Goal: Task Accomplishment & Management: Complete application form

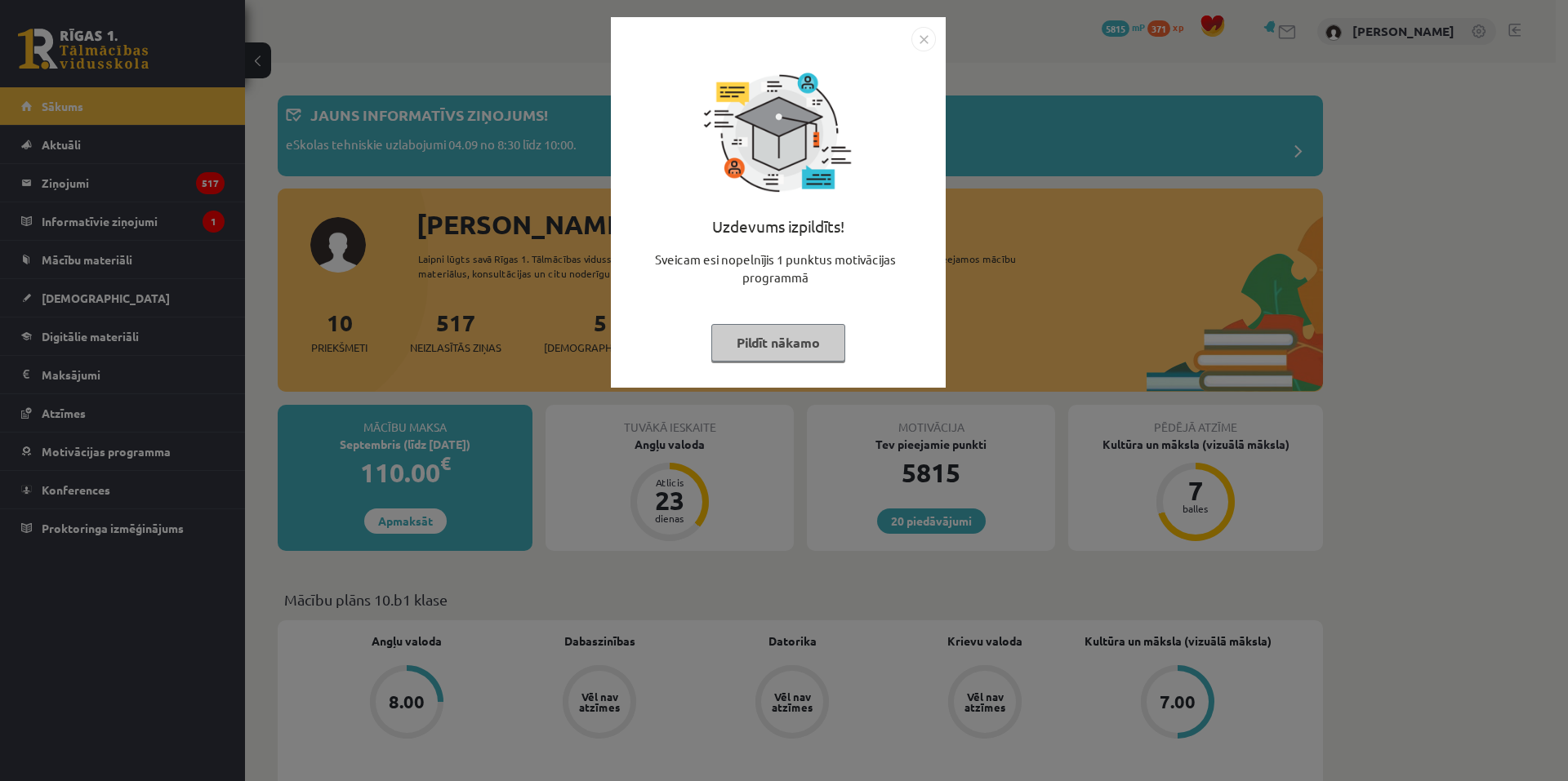
click at [912, 41] on img "Close" at bounding box center [924, 39] width 25 height 25
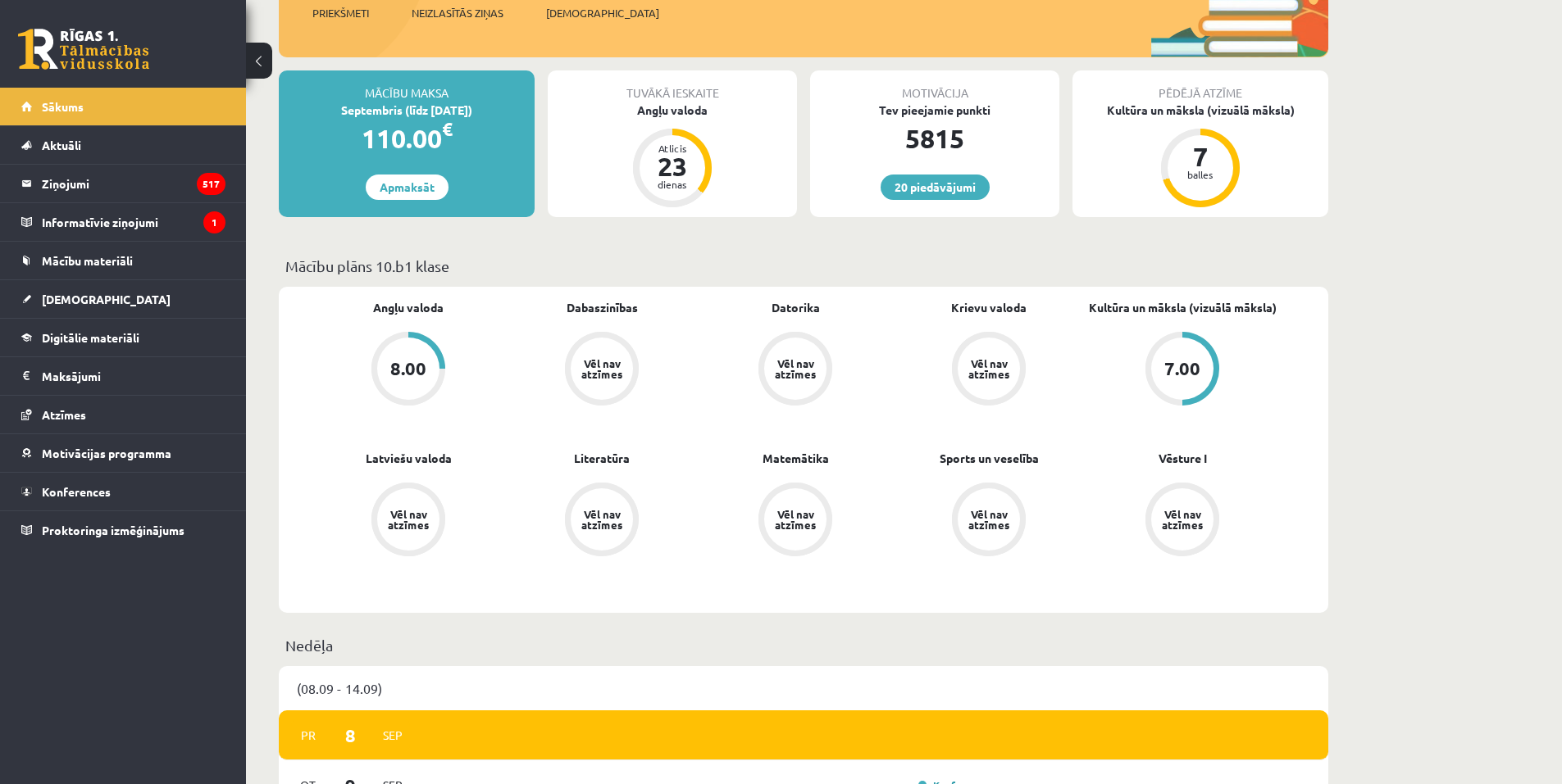
scroll to position [410, 0]
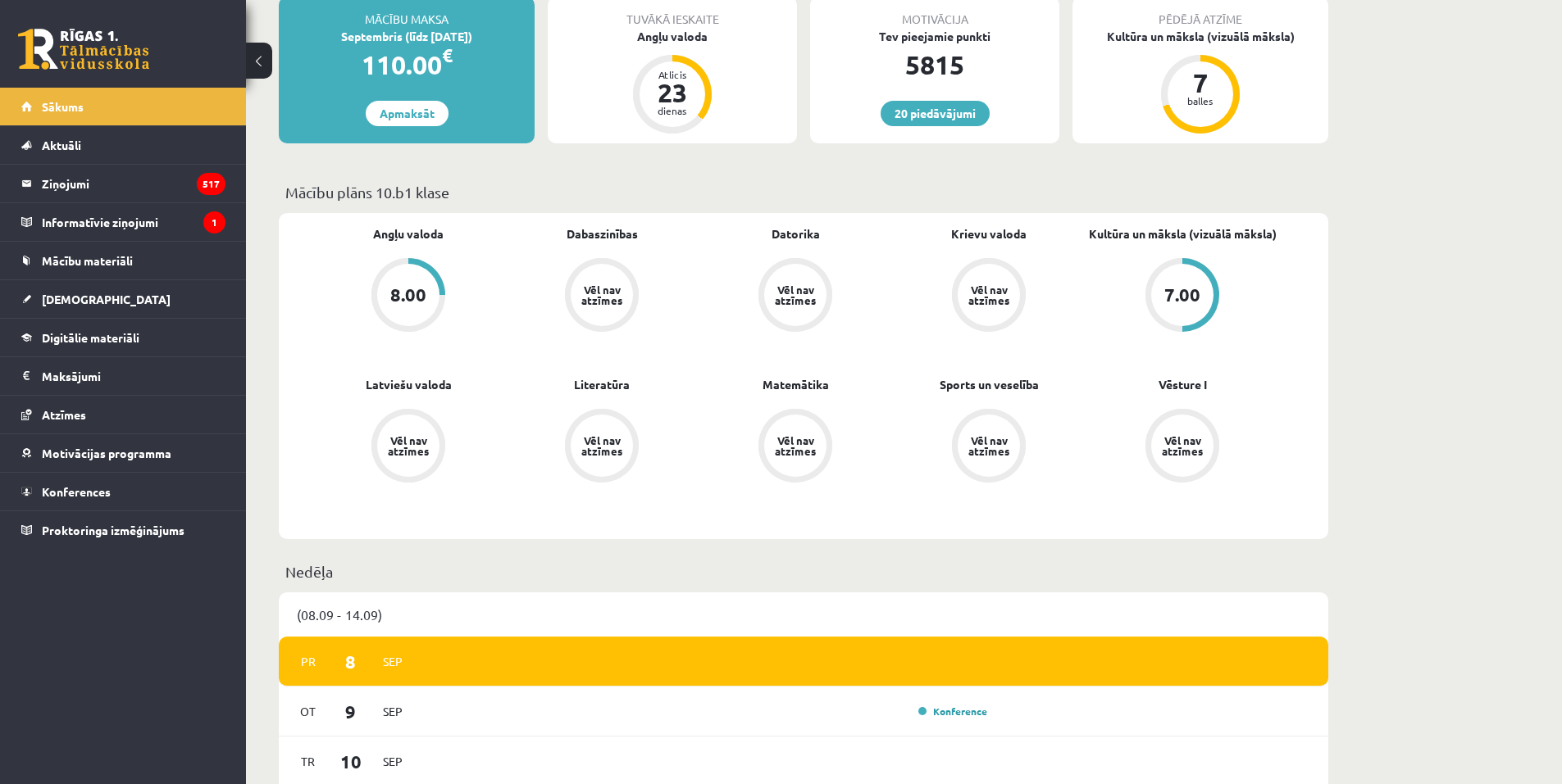
click at [1175, 287] on div "7.00" at bounding box center [1182, 294] width 36 height 18
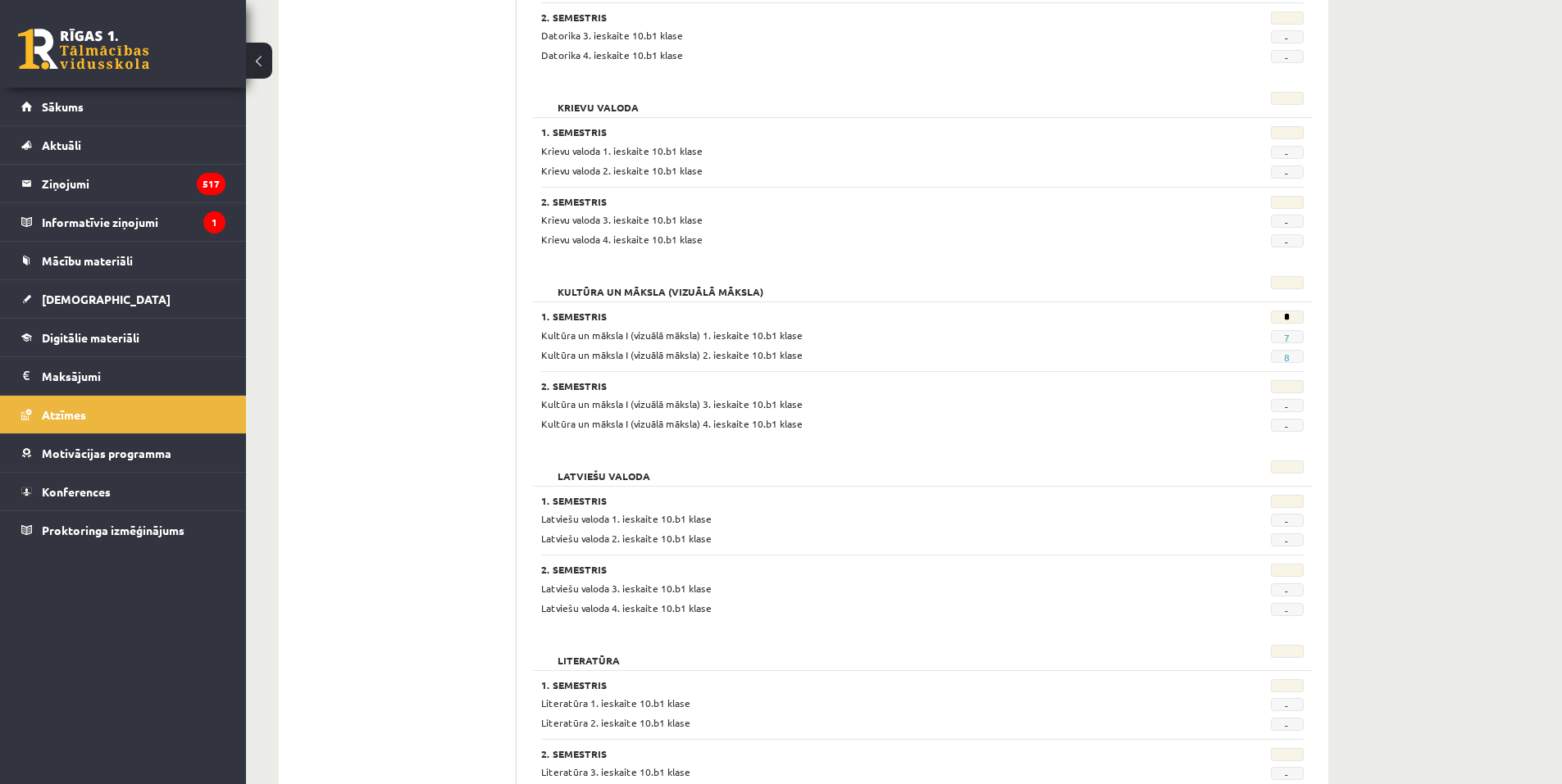
scroll to position [737, 0]
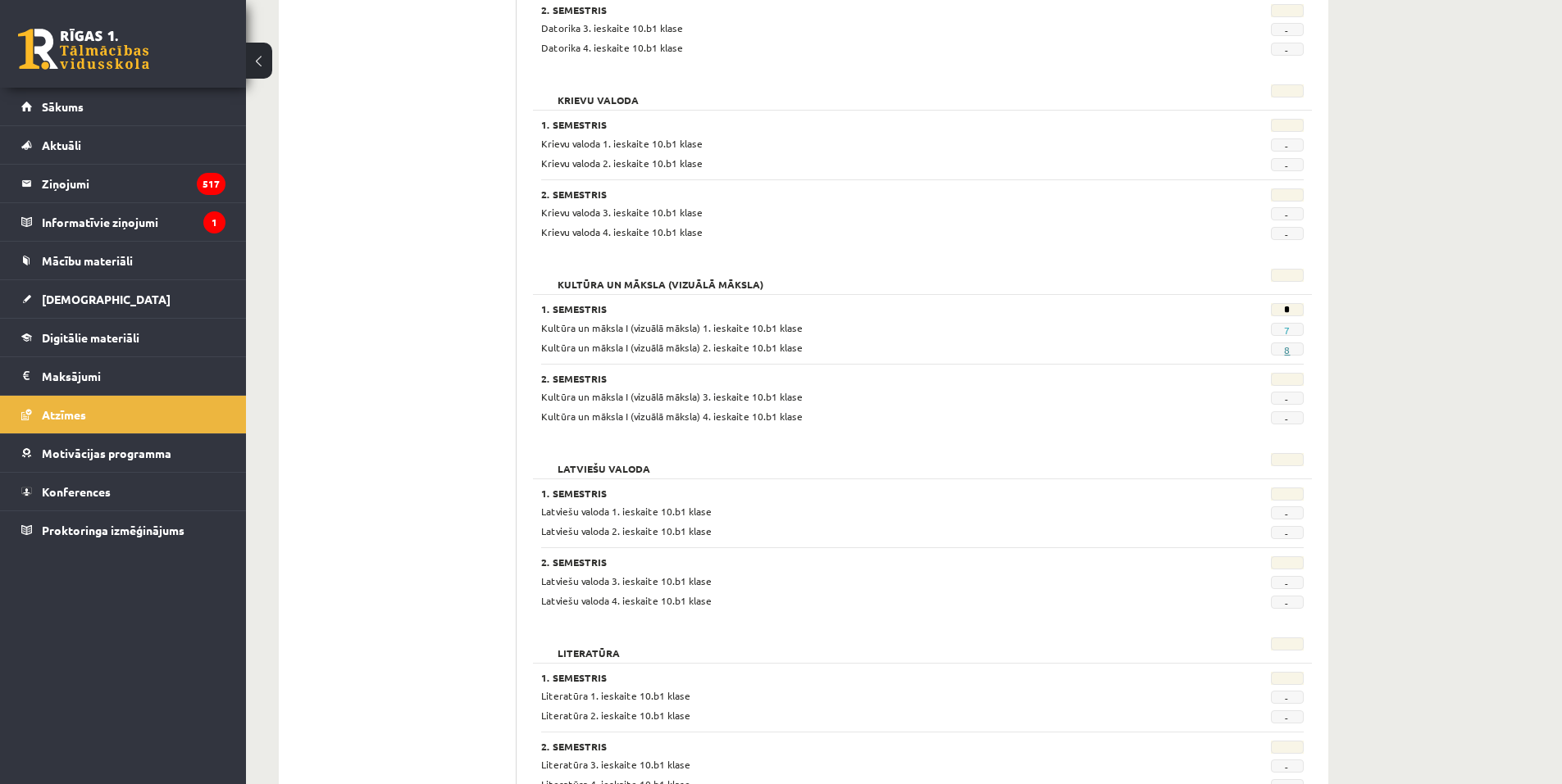
click at [1288, 352] on link "8" at bounding box center [1287, 350] width 6 height 13
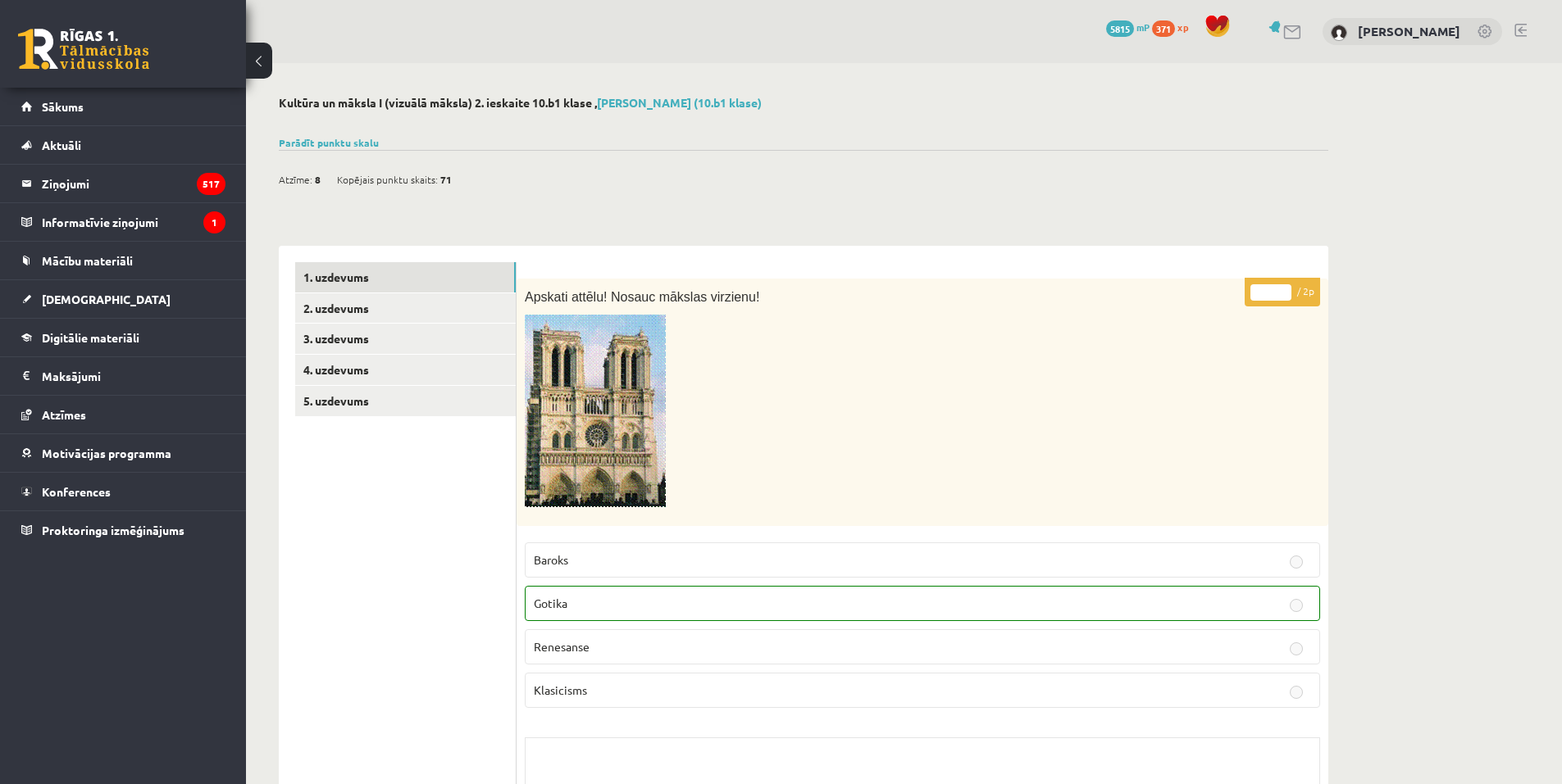
click at [310, 130] on div at bounding box center [803, 122] width 1049 height 16
drag, startPoint x: 312, startPoint y: 131, endPoint x: 313, endPoint y: 144, distance: 13.0
click at [332, 146] on link "Parādīt punktu skalu" at bounding box center [328, 142] width 100 height 13
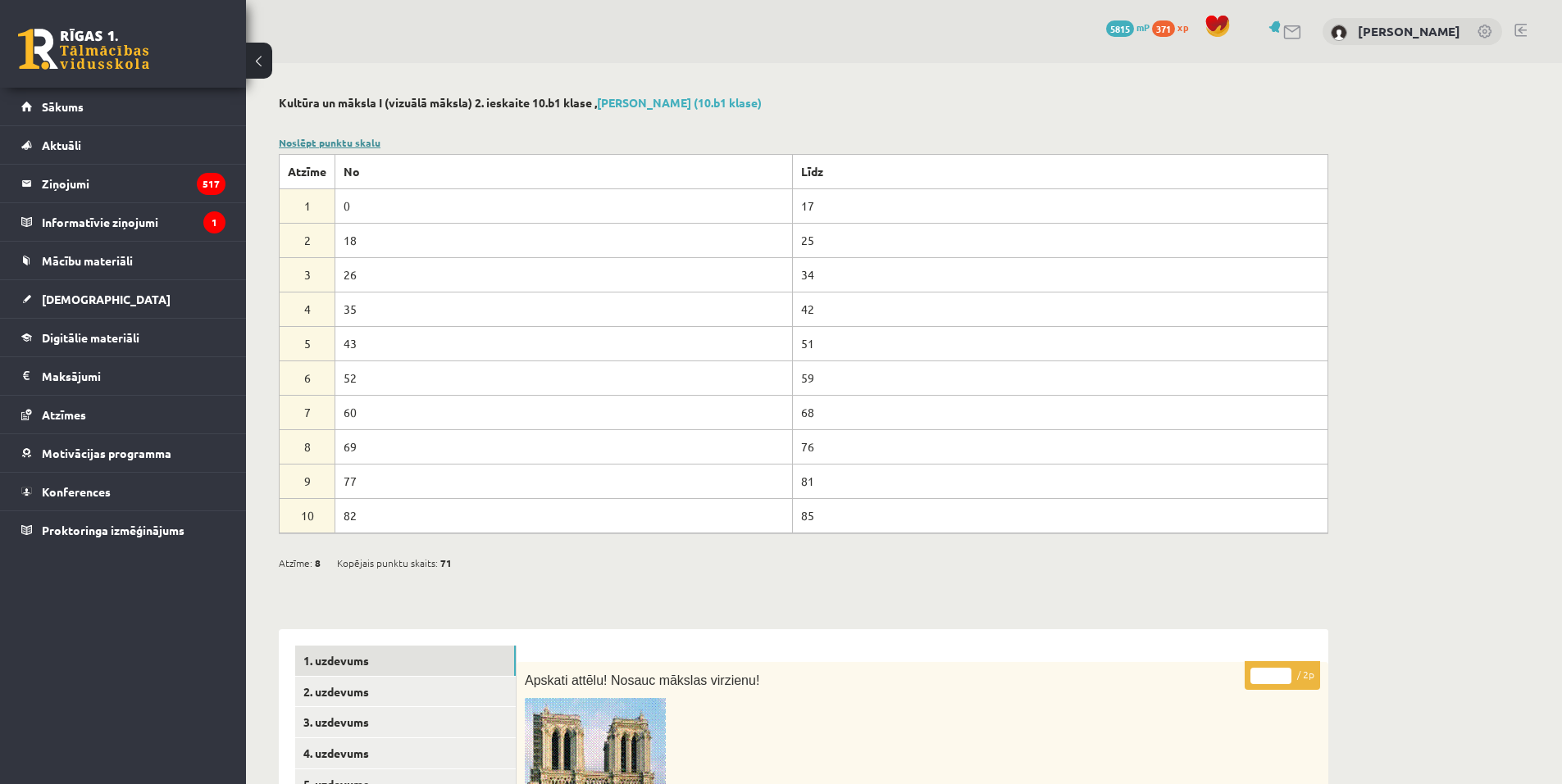
click at [347, 141] on link "Noslēpt punktu skalu" at bounding box center [329, 142] width 101 height 13
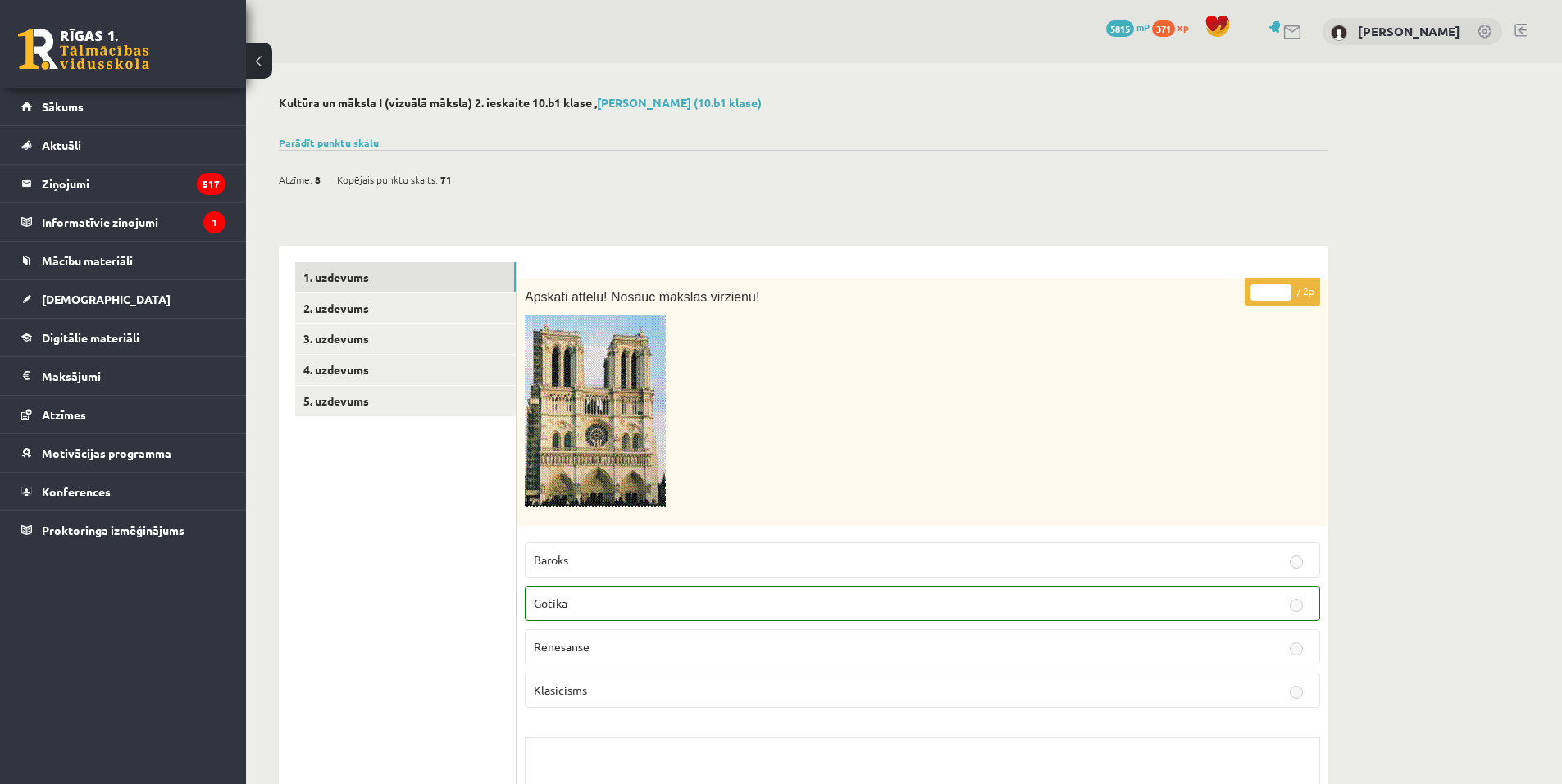
click at [445, 275] on link "1. uzdevums" at bounding box center [406, 277] width 221 height 31
click at [443, 309] on link "2. uzdevums" at bounding box center [406, 309] width 221 height 31
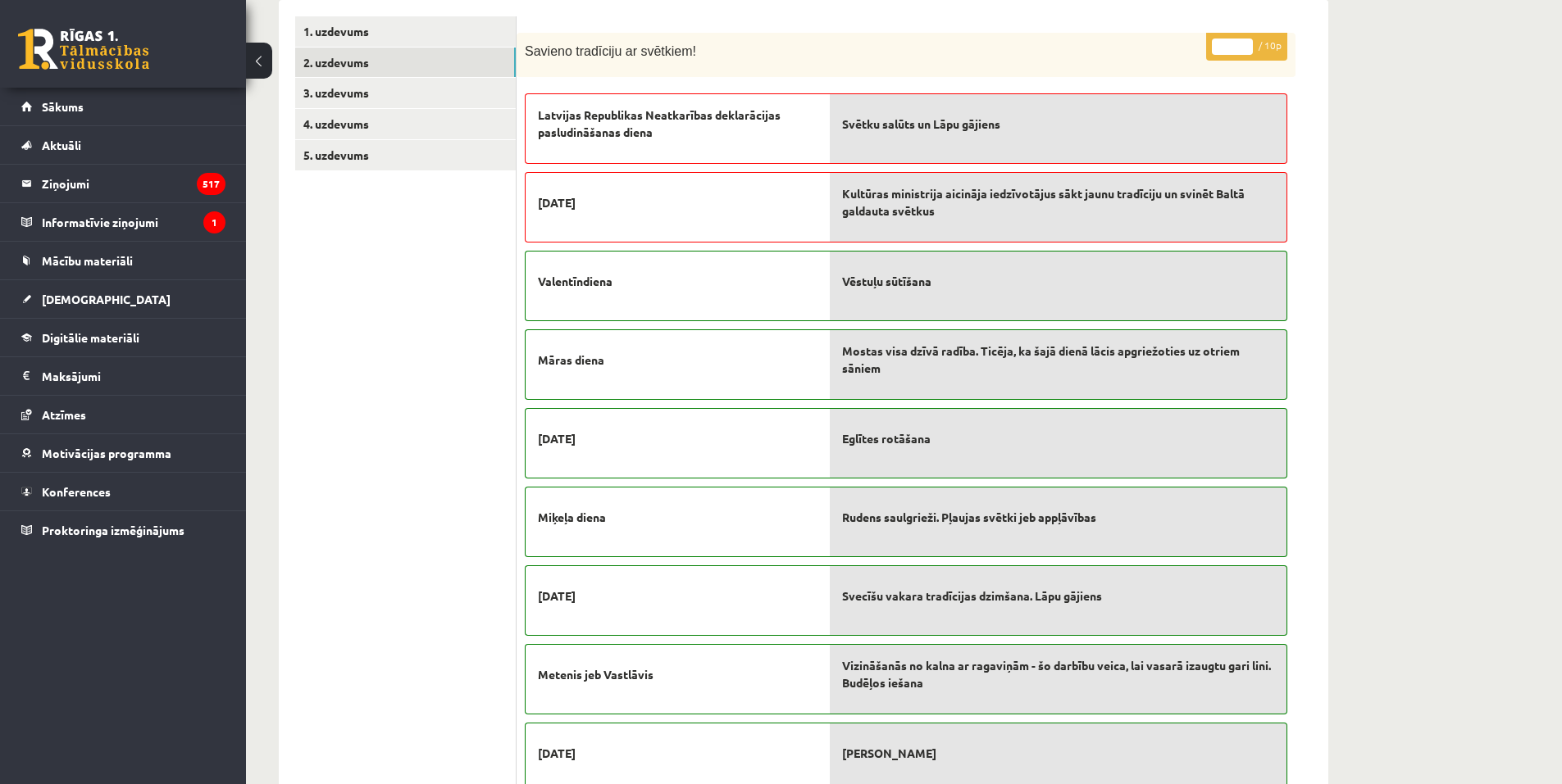
scroll to position [188, 0]
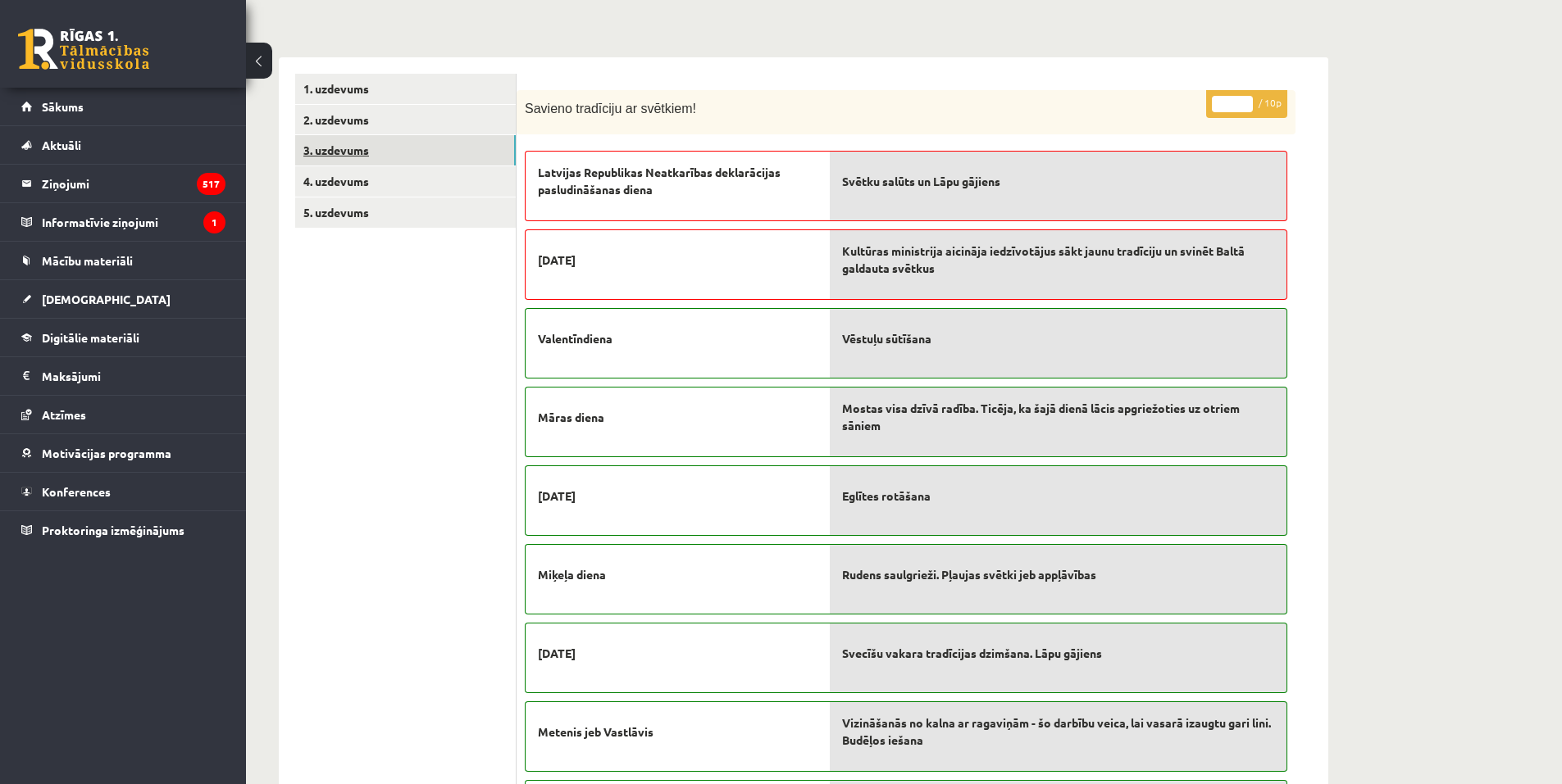
click at [358, 158] on link "3. uzdevums" at bounding box center [406, 150] width 221 height 31
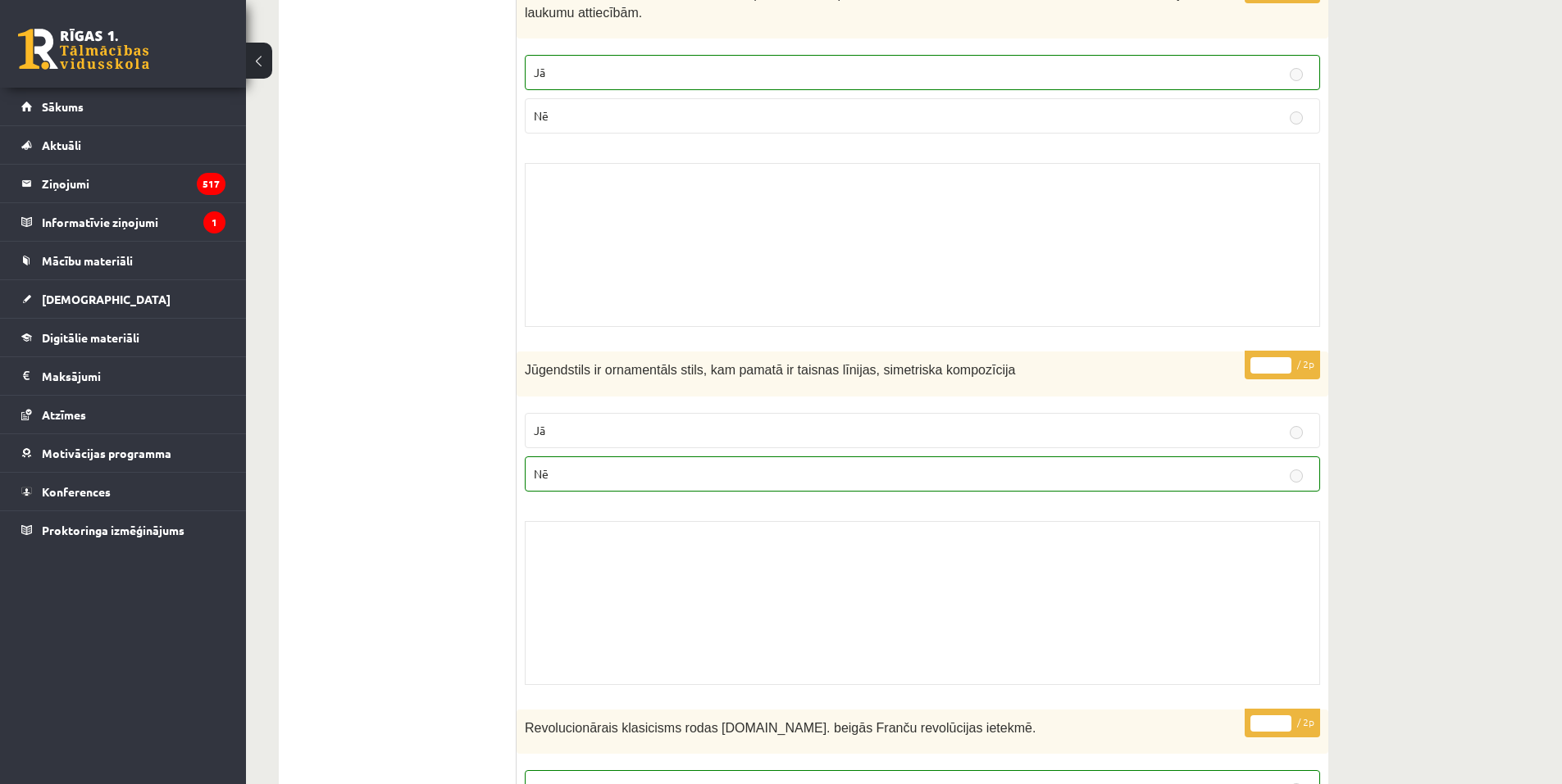
scroll to position [0, 0]
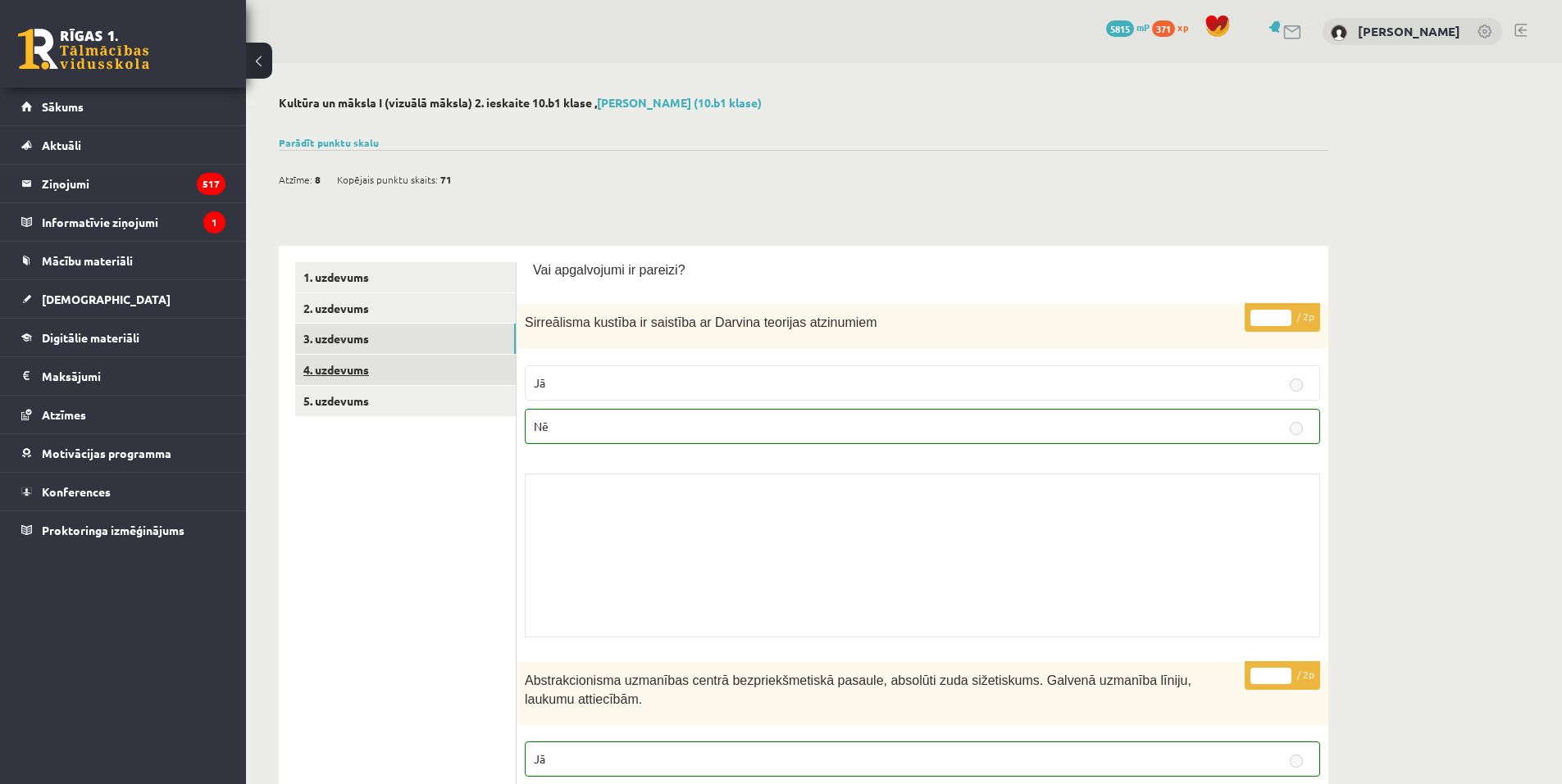
click at [385, 364] on link "4. uzdevums" at bounding box center [406, 370] width 221 height 31
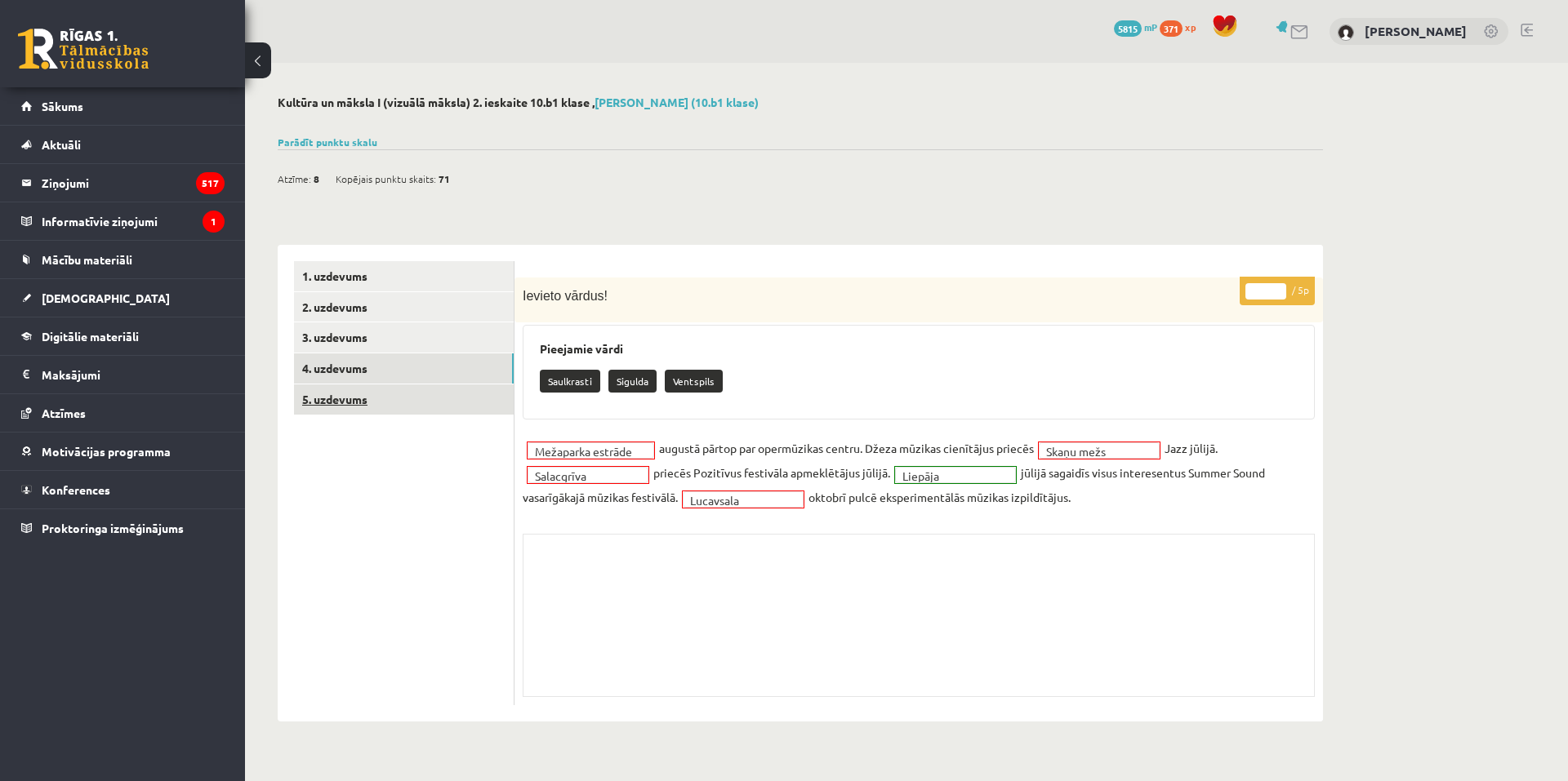
click at [360, 407] on link "5. uzdevums" at bounding box center [404, 400] width 220 height 30
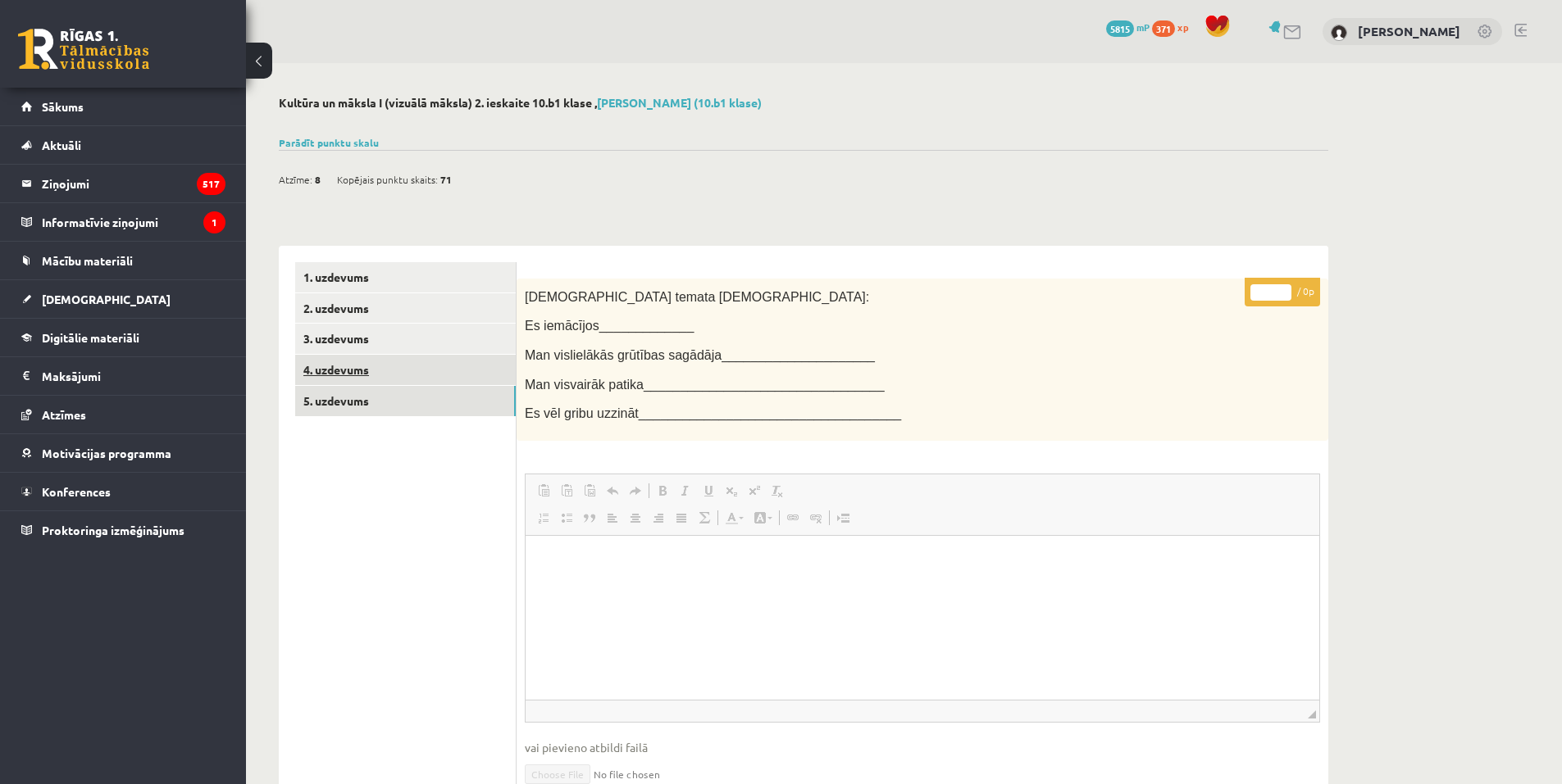
click at [346, 380] on link "4. uzdevums" at bounding box center [406, 370] width 221 height 31
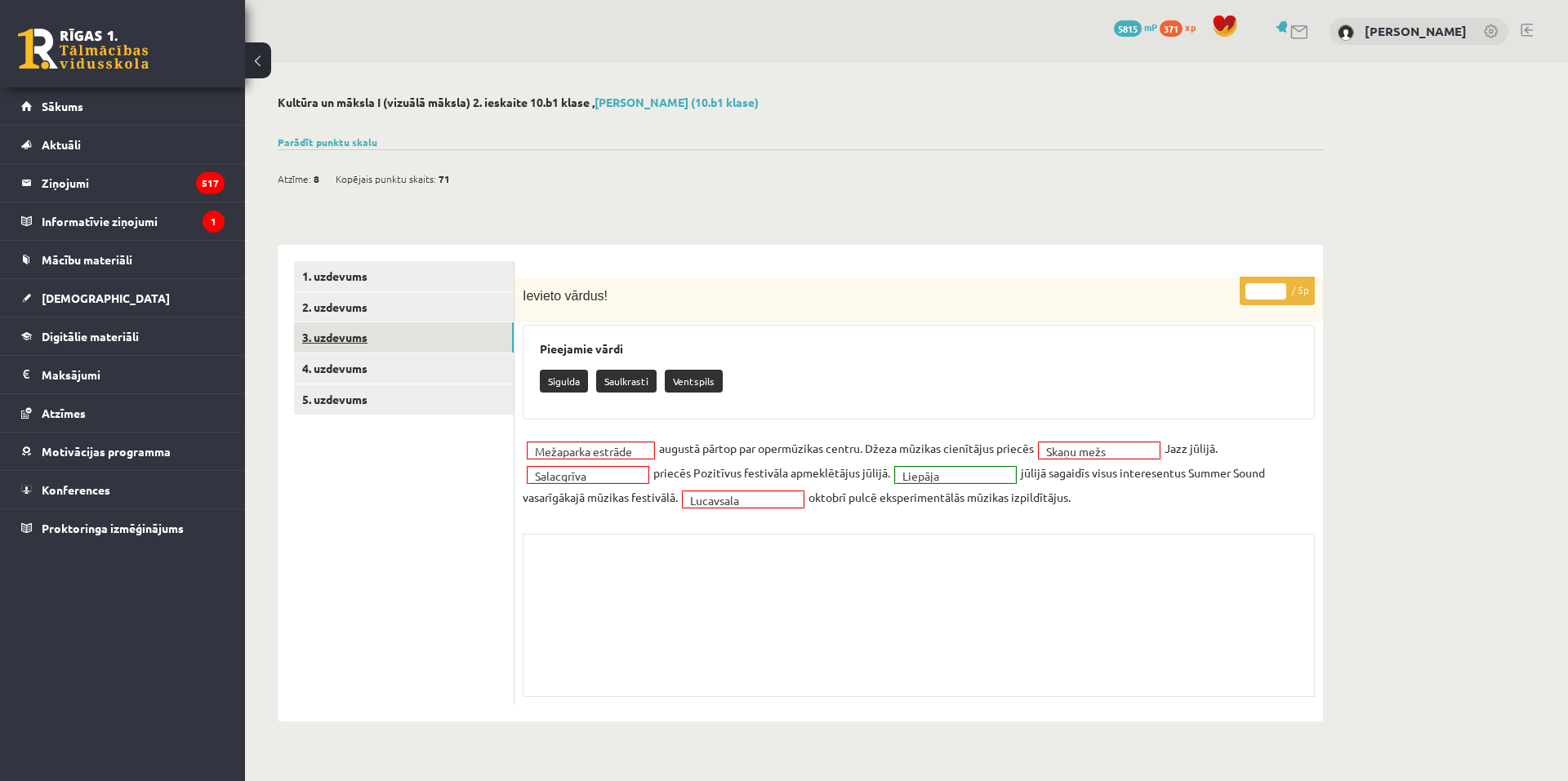
click at [350, 334] on link "3. uzdevums" at bounding box center [404, 338] width 220 height 30
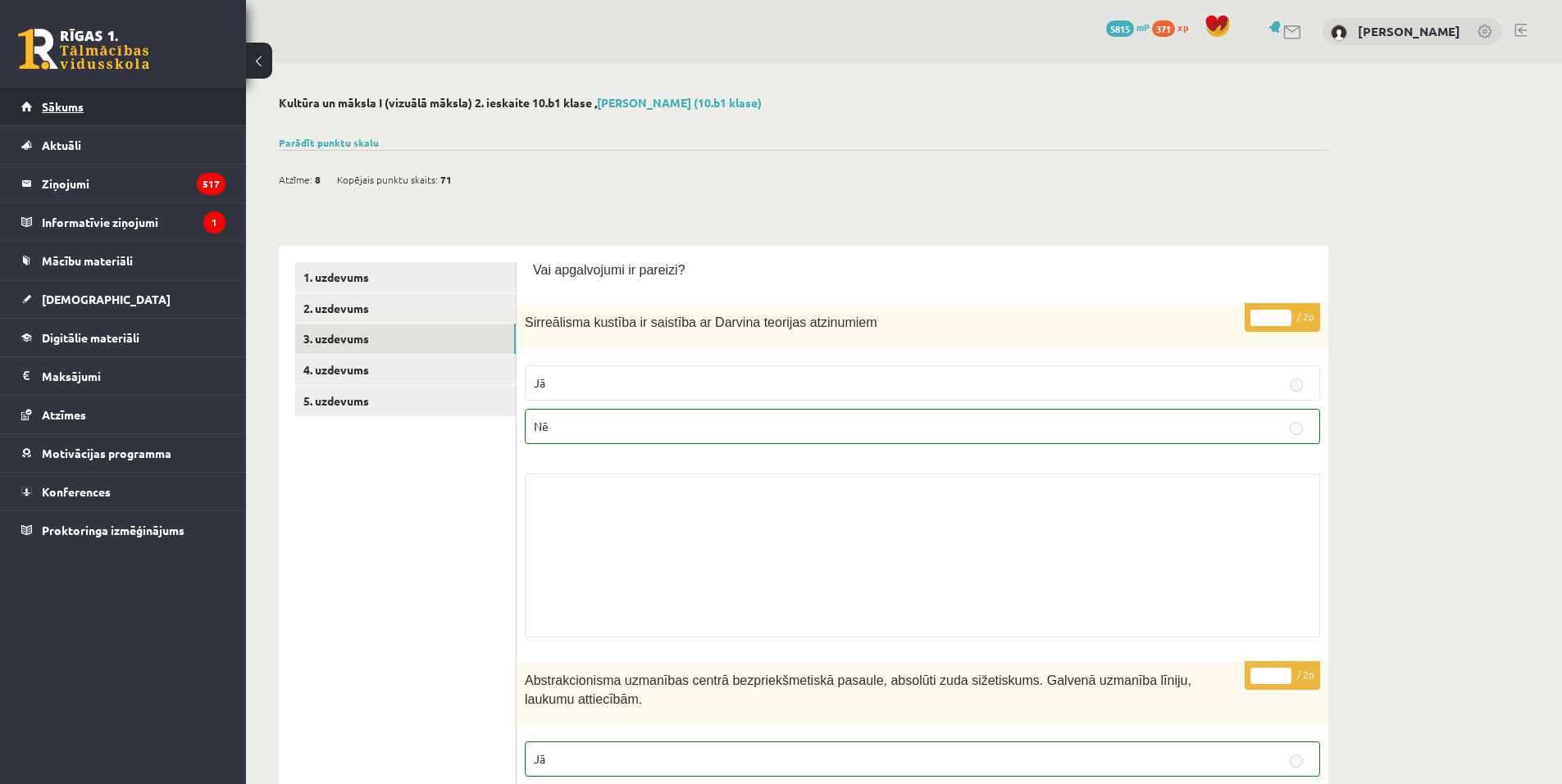
click at [199, 117] on link "Sākums" at bounding box center [122, 106] width 204 height 37
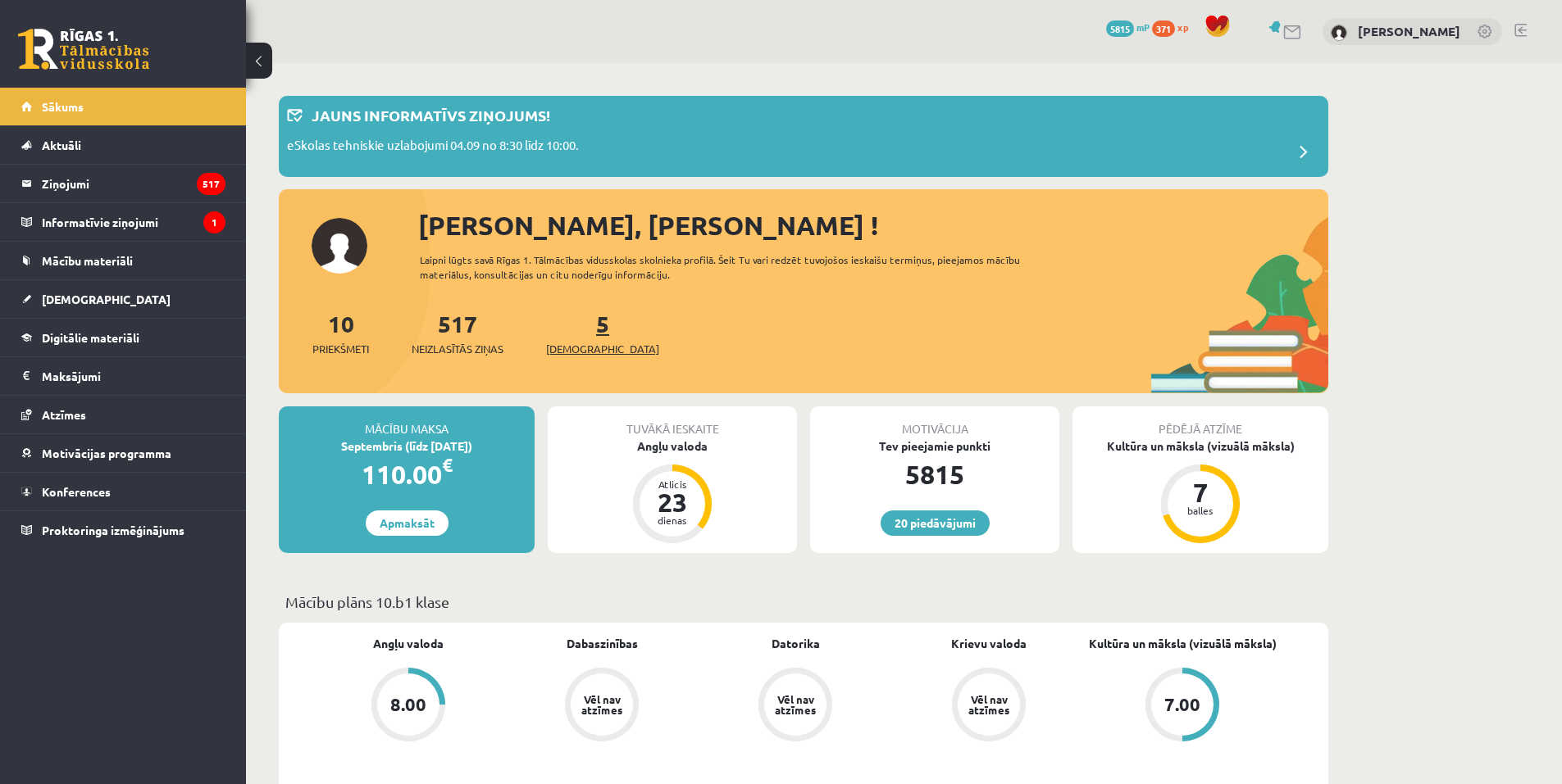
click at [573, 349] on span "[DEMOGRAPHIC_DATA]" at bounding box center [603, 349] width 113 height 16
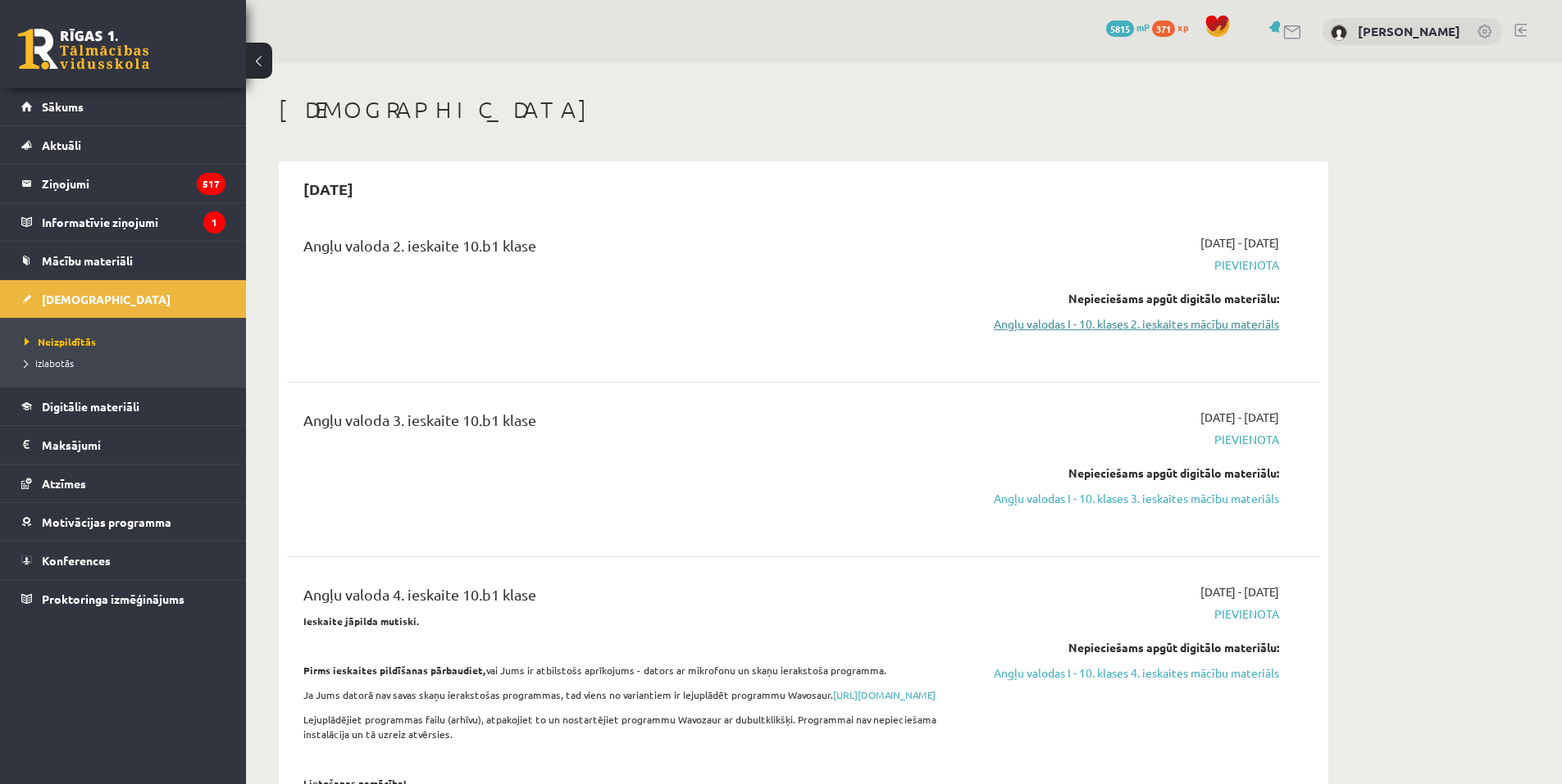
click at [1136, 329] on link "Angļu valodas I - 10. klases 2. ieskaites mācību materiāls" at bounding box center [1124, 324] width 309 height 17
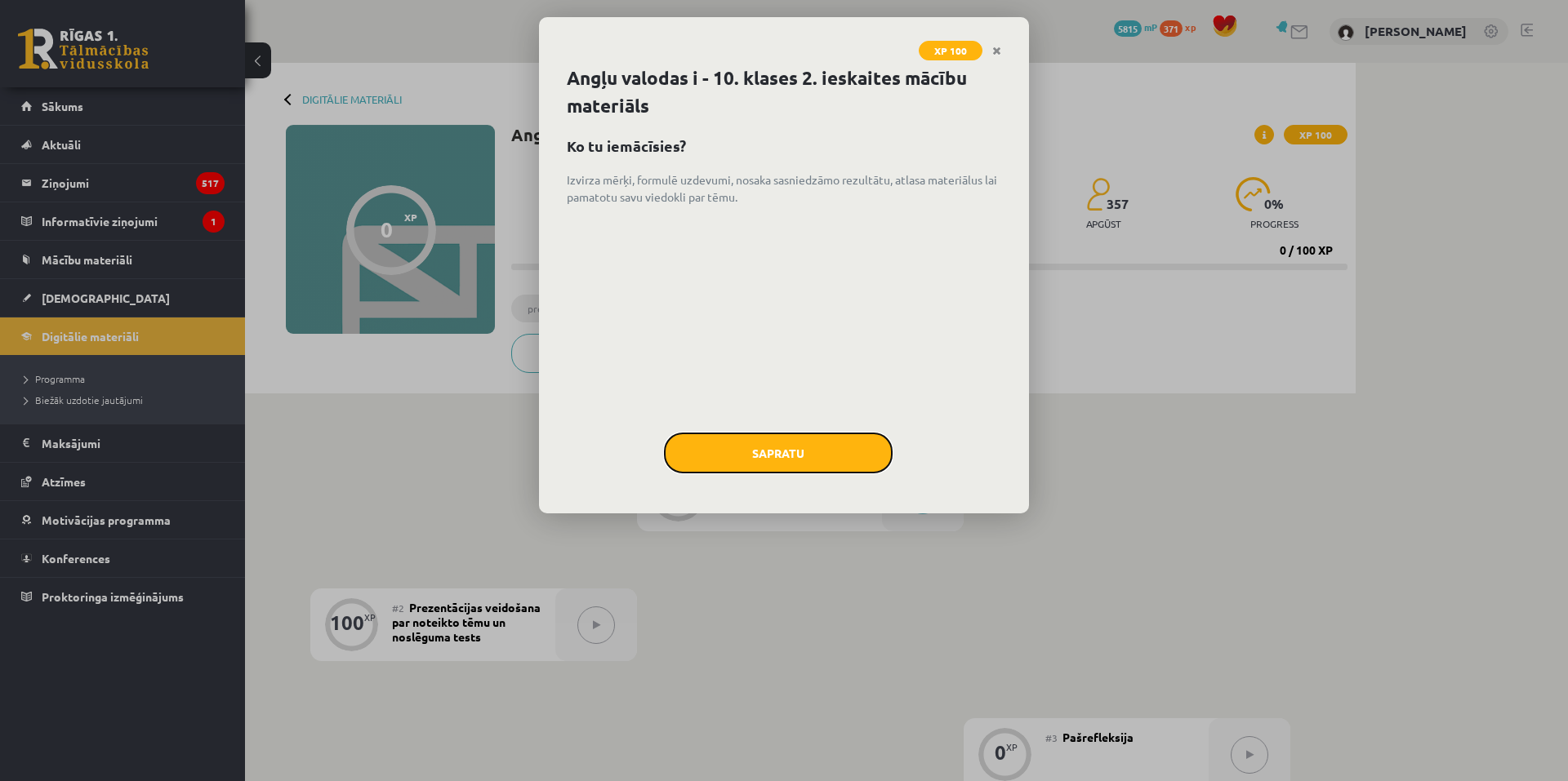
click at [801, 453] on button "Sapratu" at bounding box center [778, 452] width 229 height 41
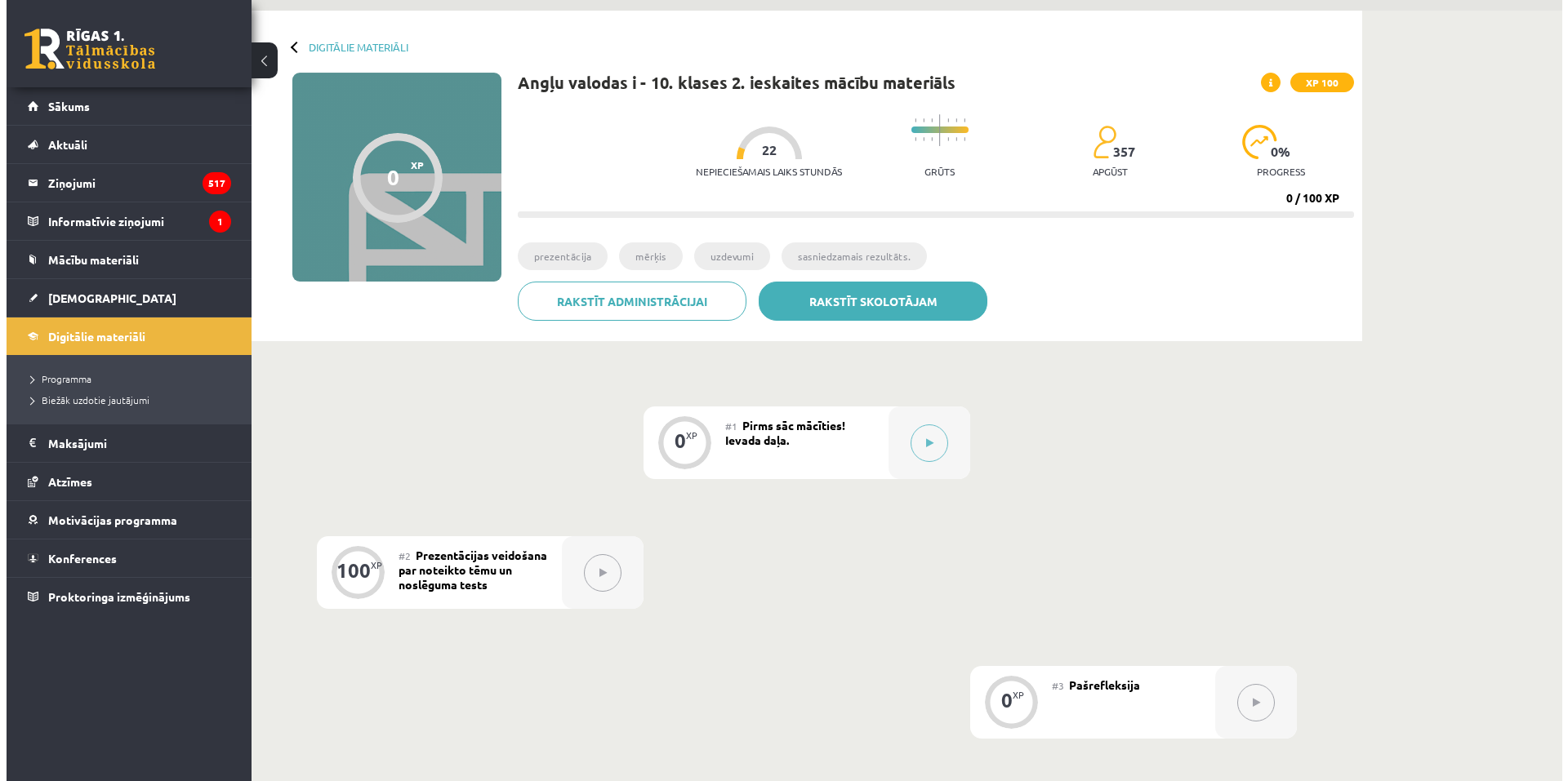
scroll to position [50, 0]
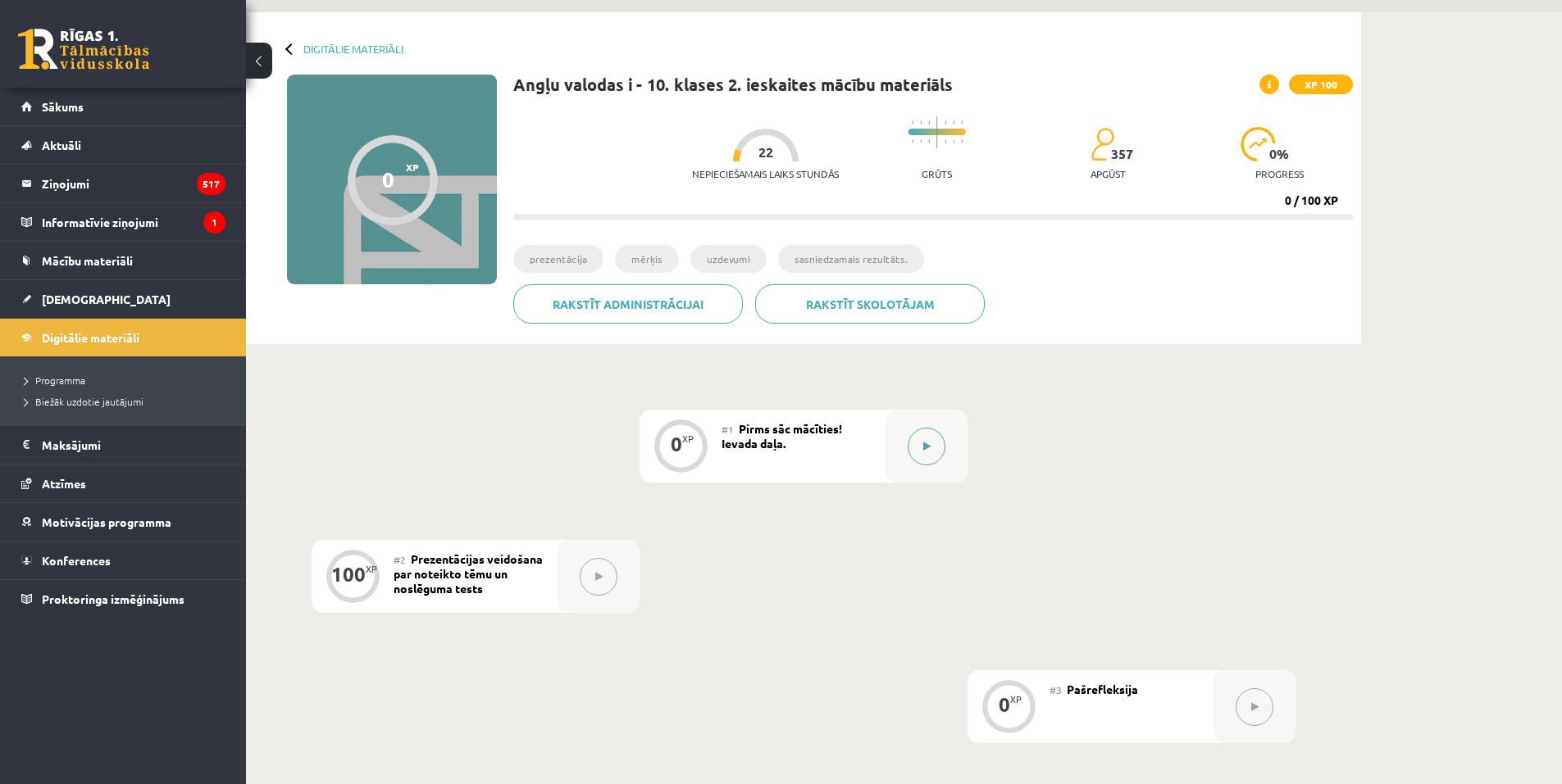
click at [923, 443] on icon at bounding box center [927, 446] width 8 height 10
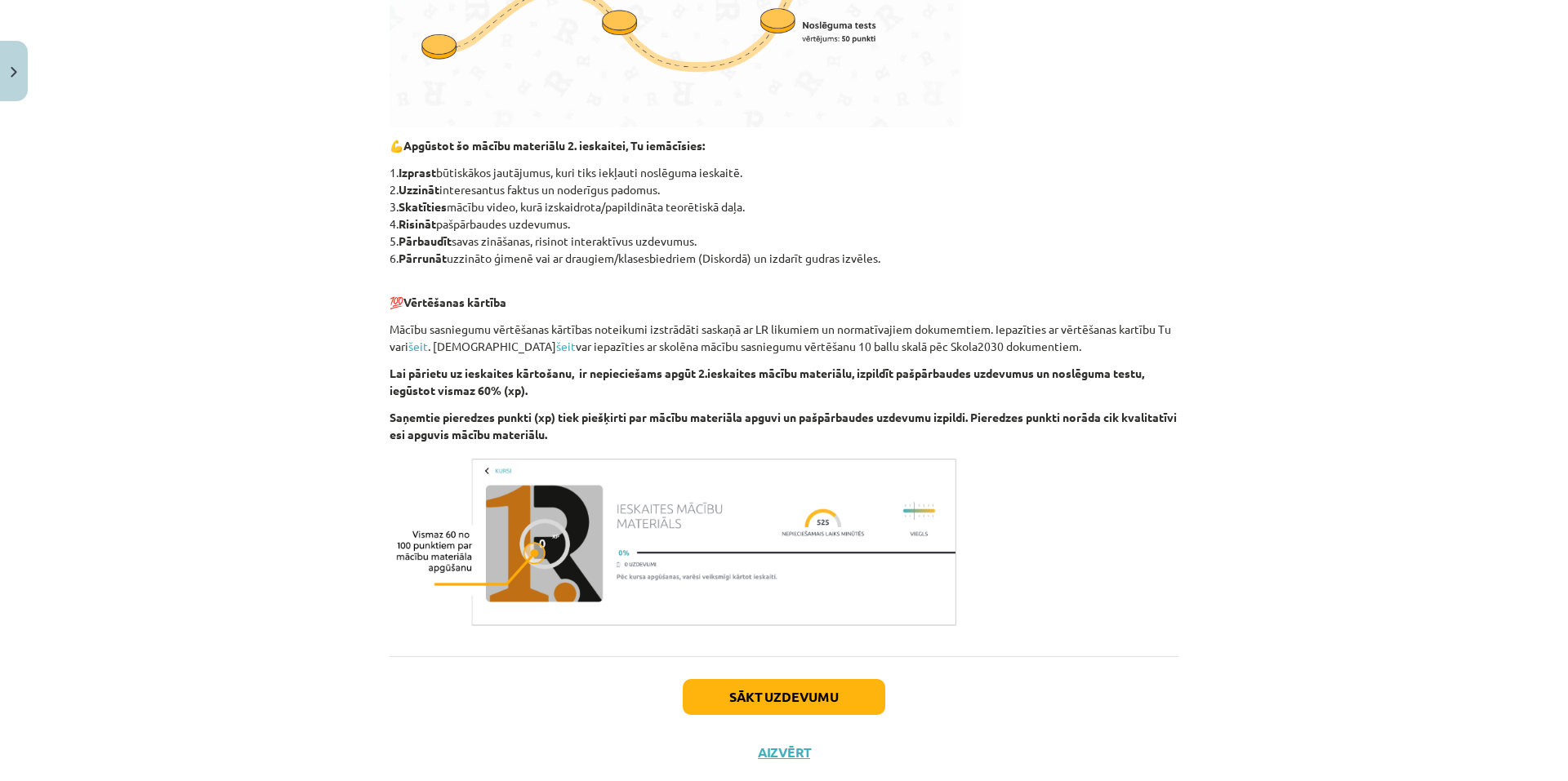
scroll to position [648, 0]
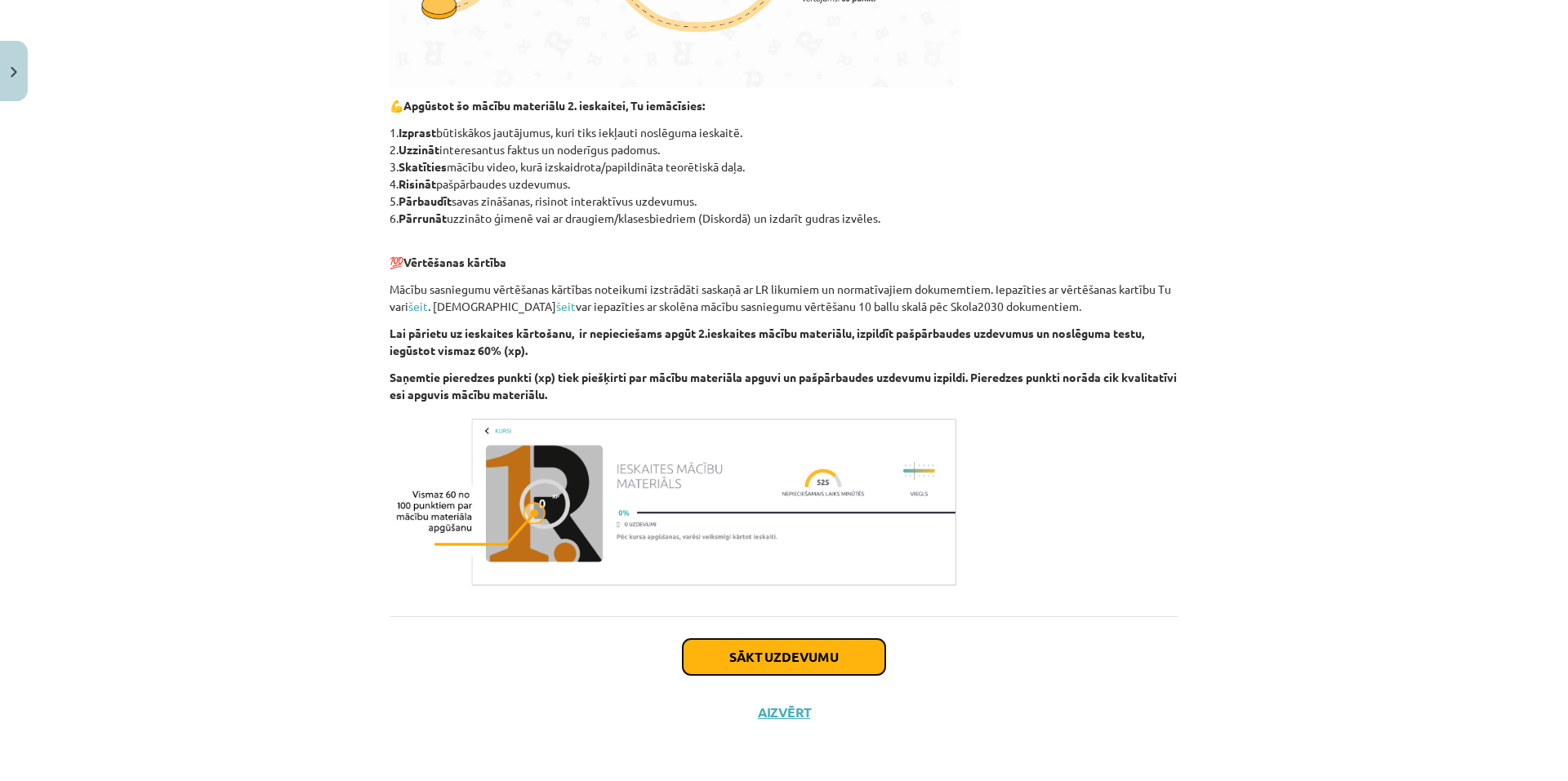
click at [717, 659] on button "Sākt uzdevumu" at bounding box center [784, 657] width 203 height 36
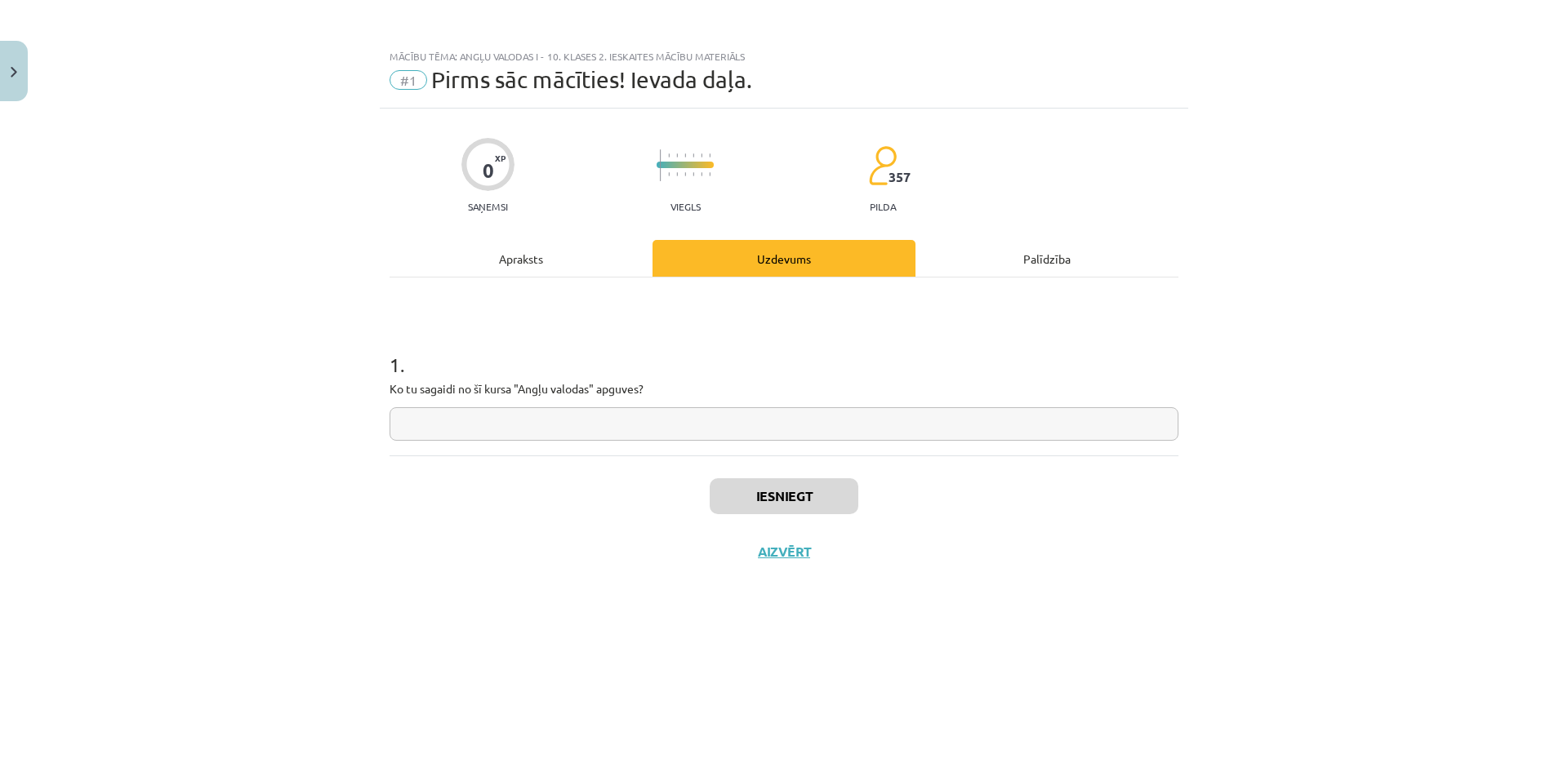
click at [575, 423] on input "text" at bounding box center [784, 424] width 789 height 33
type input "*"
click at [775, 504] on button "Iesniegt" at bounding box center [784, 496] width 149 height 36
click at [779, 559] on button "Nākamā nodarbība" at bounding box center [784, 562] width 160 height 37
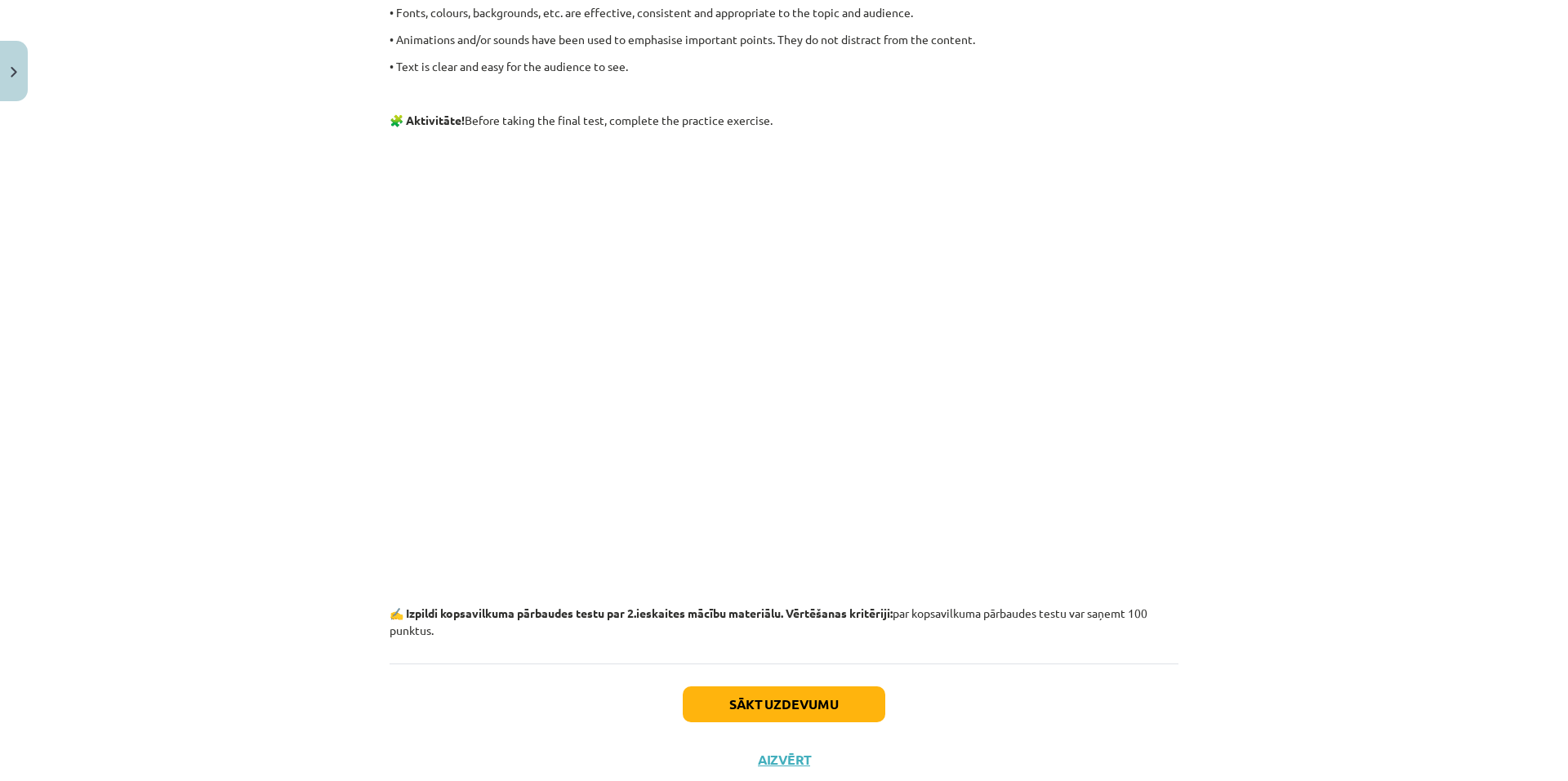
scroll to position [2071, 0]
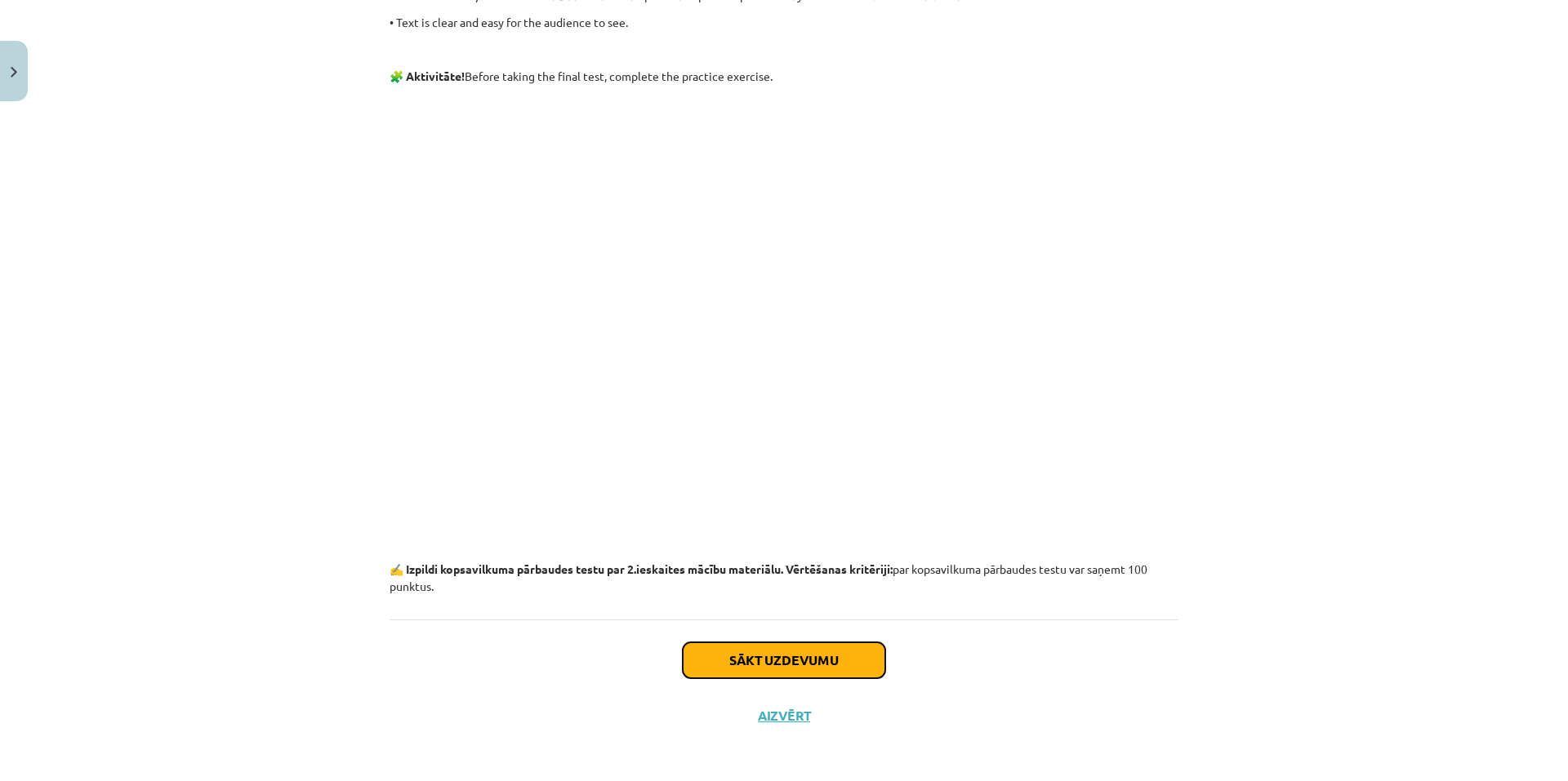
click at [718, 655] on button "Sākt uzdevumu" at bounding box center [784, 661] width 203 height 36
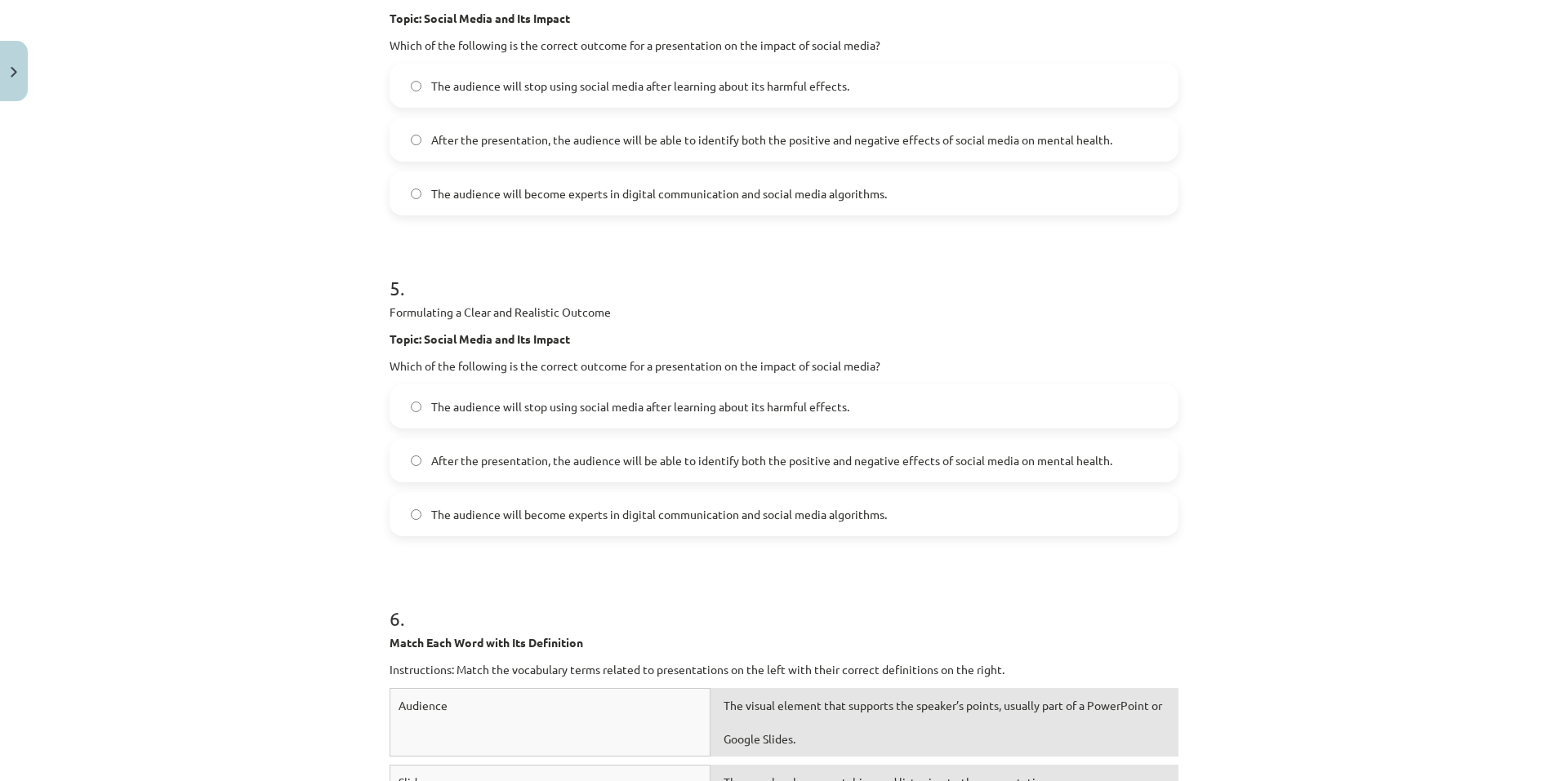
scroll to position [2580, 0]
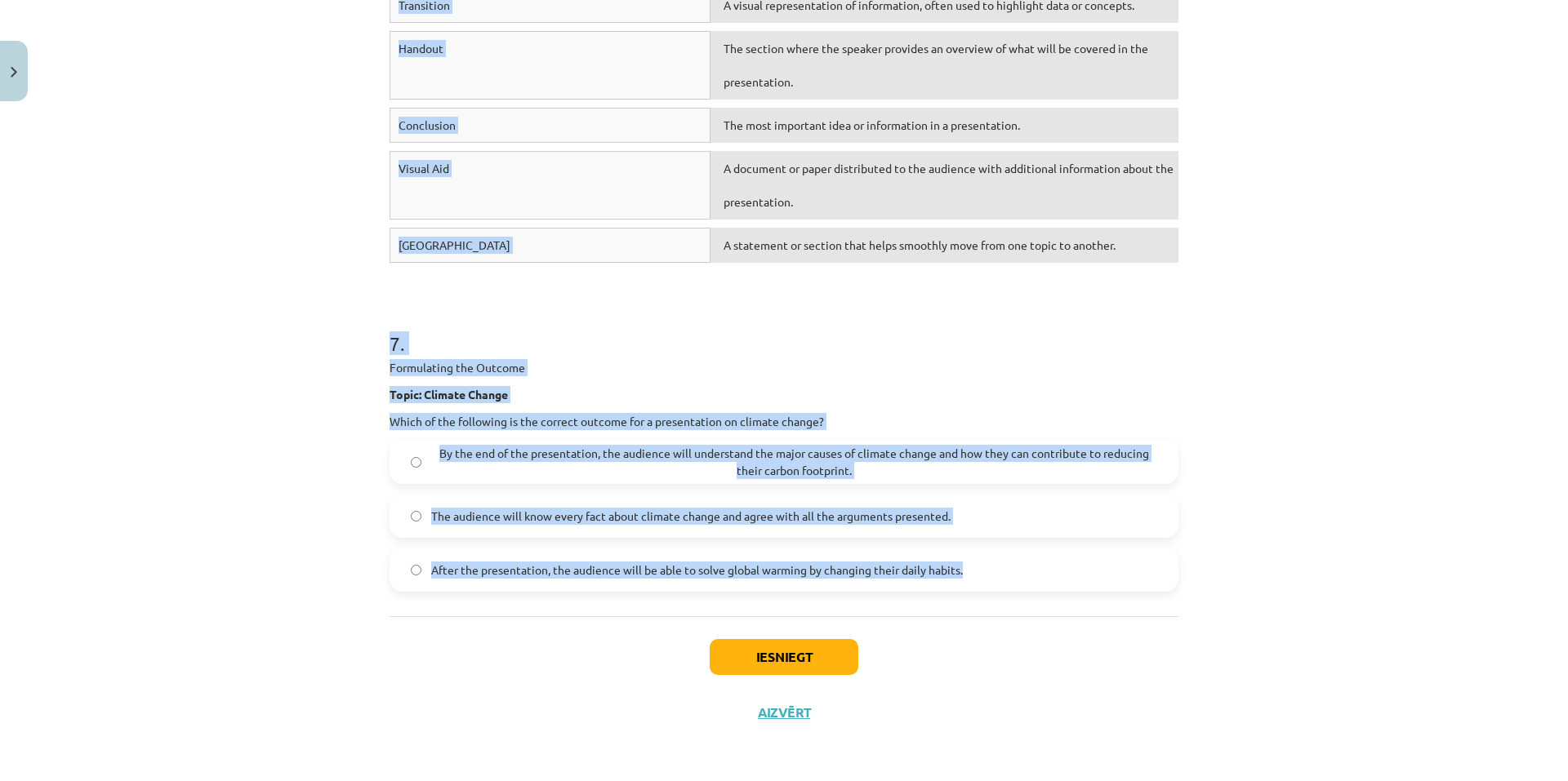
drag, startPoint x: 366, startPoint y: 358, endPoint x: 960, endPoint y: 571, distance: 631.0
click at [960, 571] on div "Mācību tēma: Angļu valodas i - 10. klases 2. ieskaites mācību materiāls #2 Prez…" at bounding box center [784, 390] width 1568 height 781
copy form "1 . Formulating the Goal Topic: Renewable Energy Which of the following is the …"
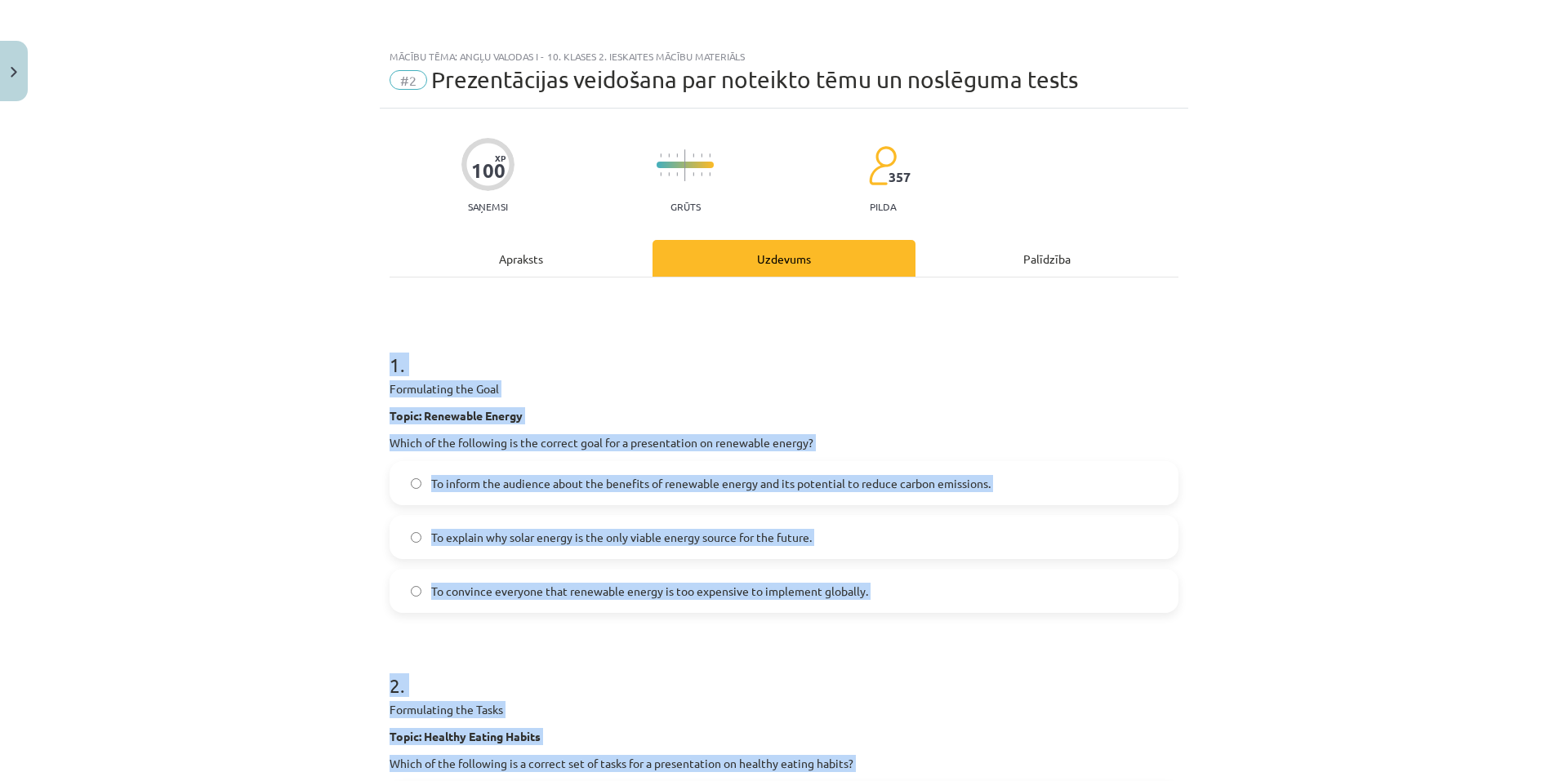
scroll to position [122, 0]
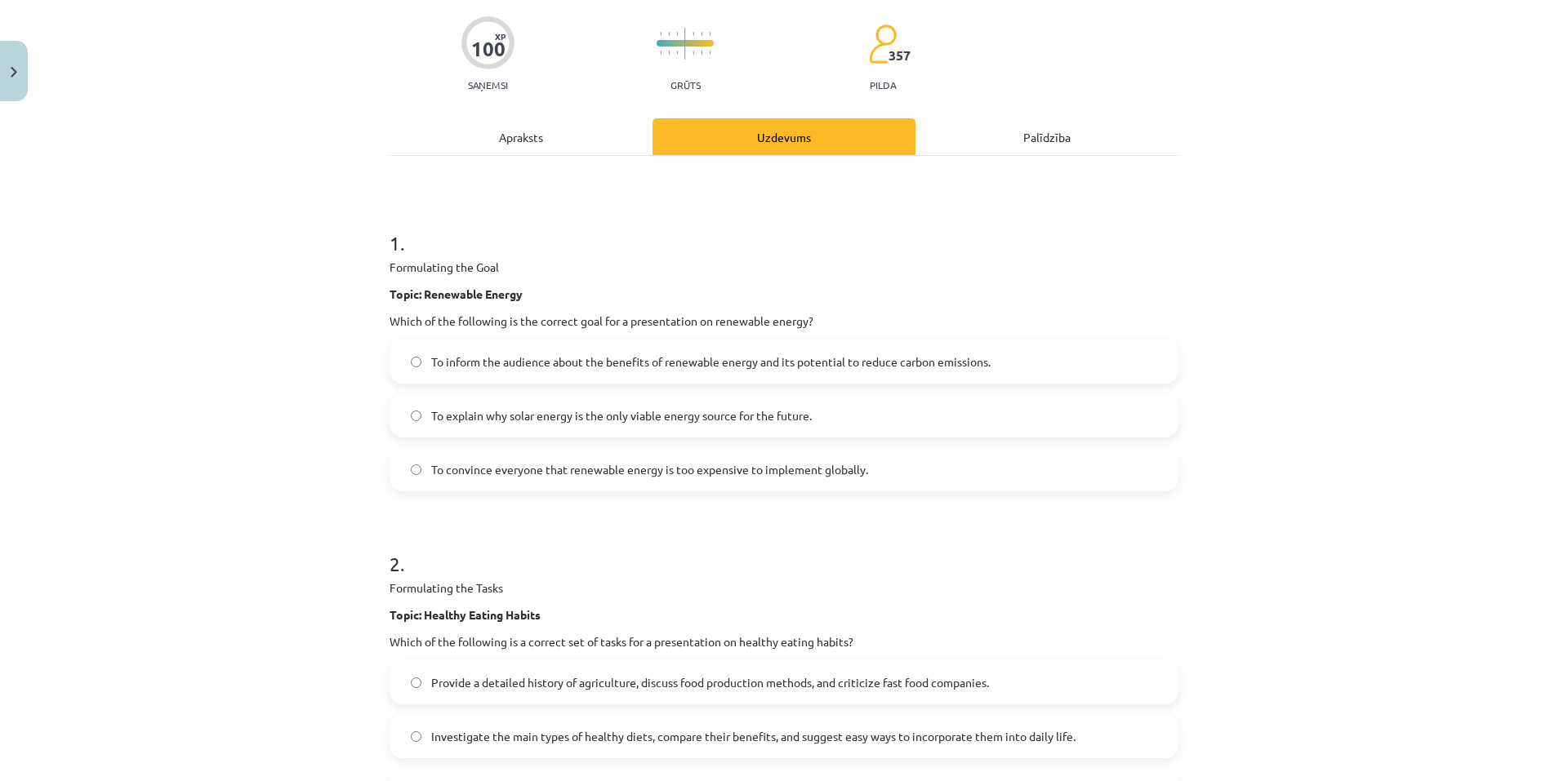
click at [1242, 104] on div "Mācību tēma: Angļu valodas i - 10. klases 2. ieskaites mācību materiāls #2 Prez…" at bounding box center [784, 390] width 1568 height 781
click at [880, 357] on span "To inform the audience about the benefits of renewable energy and its potential…" at bounding box center [711, 362] width 559 height 17
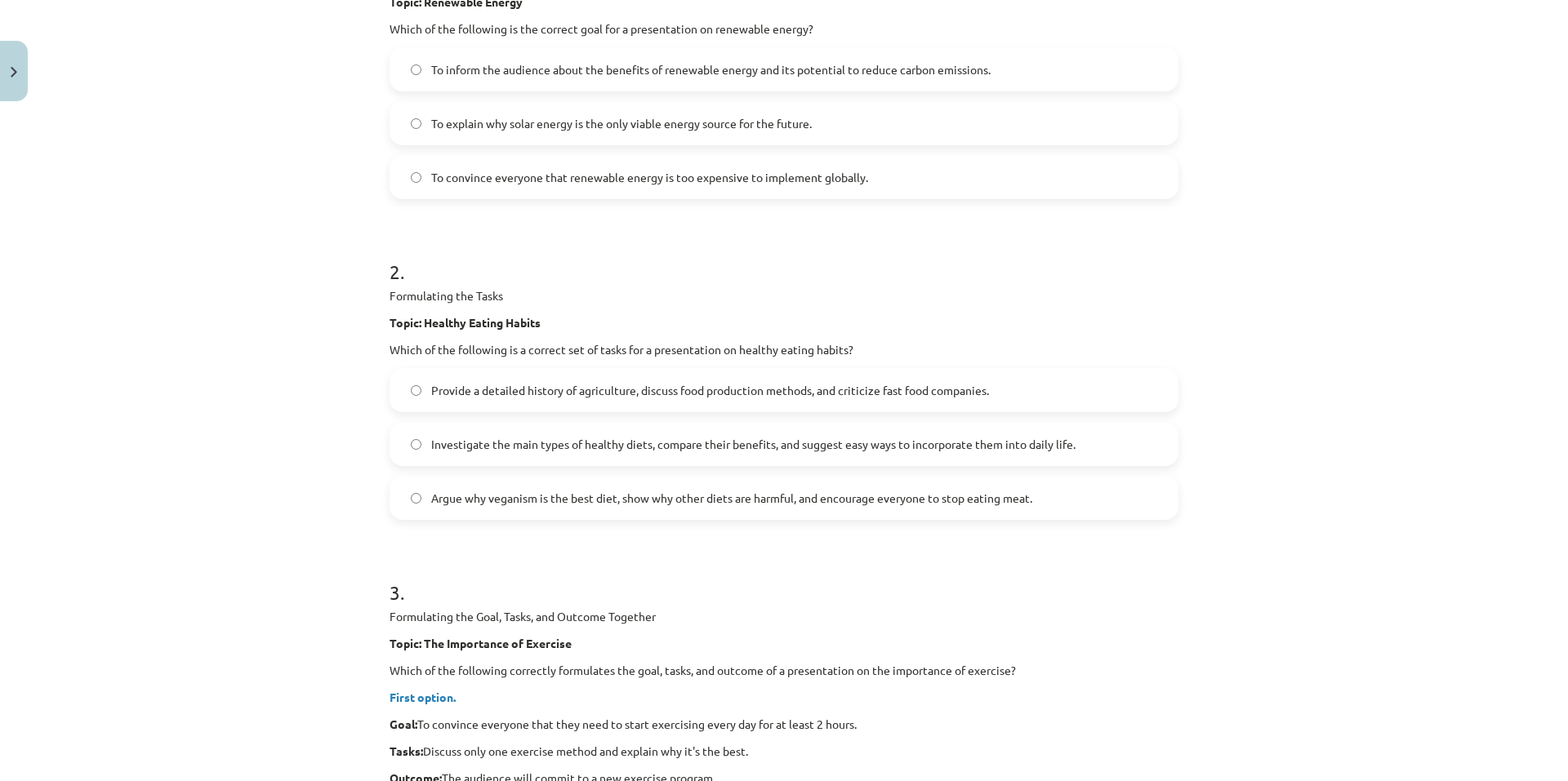
scroll to position [449, 0]
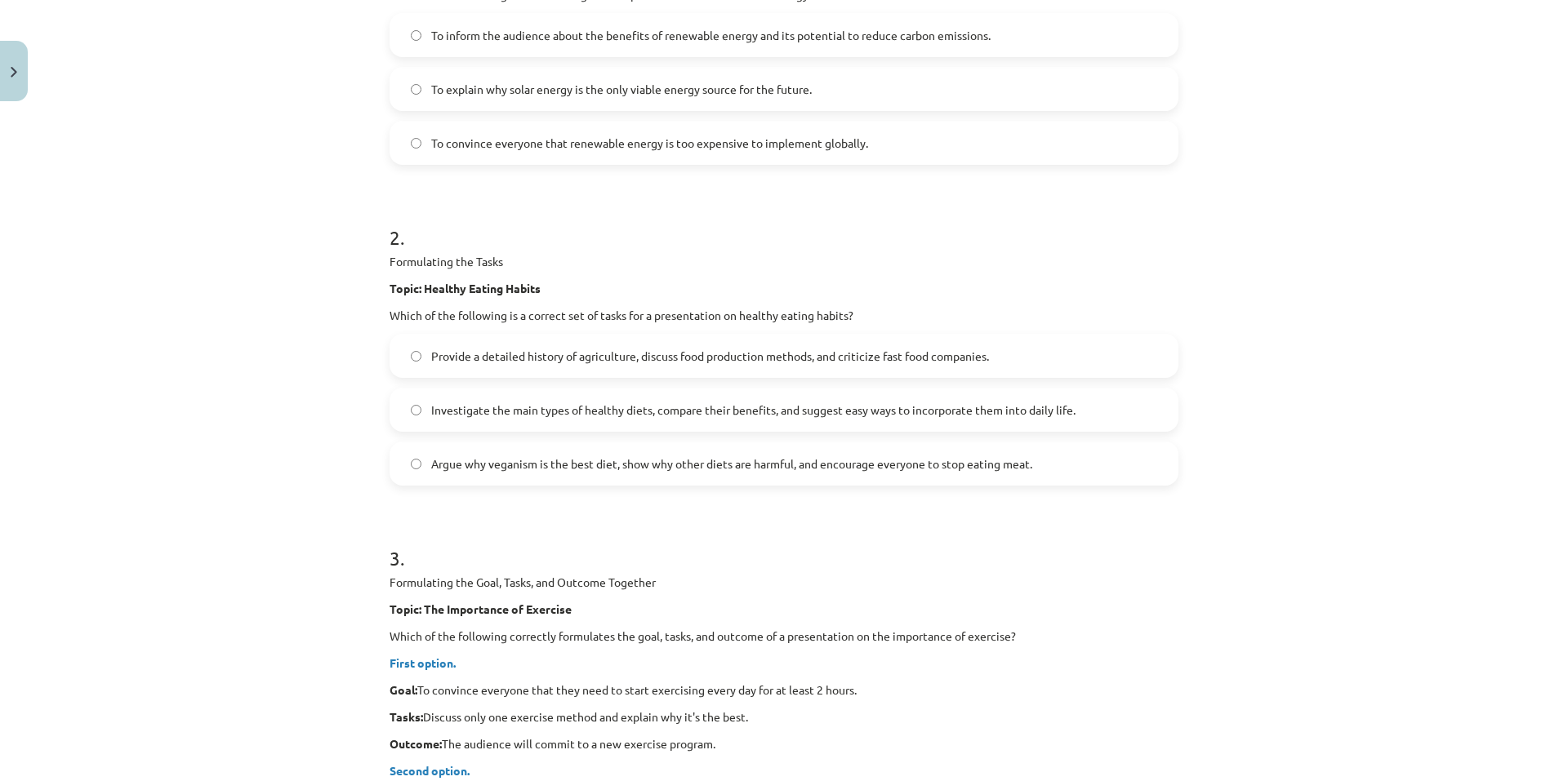
click at [997, 403] on span "Investigate the main types of healthy diets, compare their benefits, and sugges…" at bounding box center [754, 411] width 644 height 17
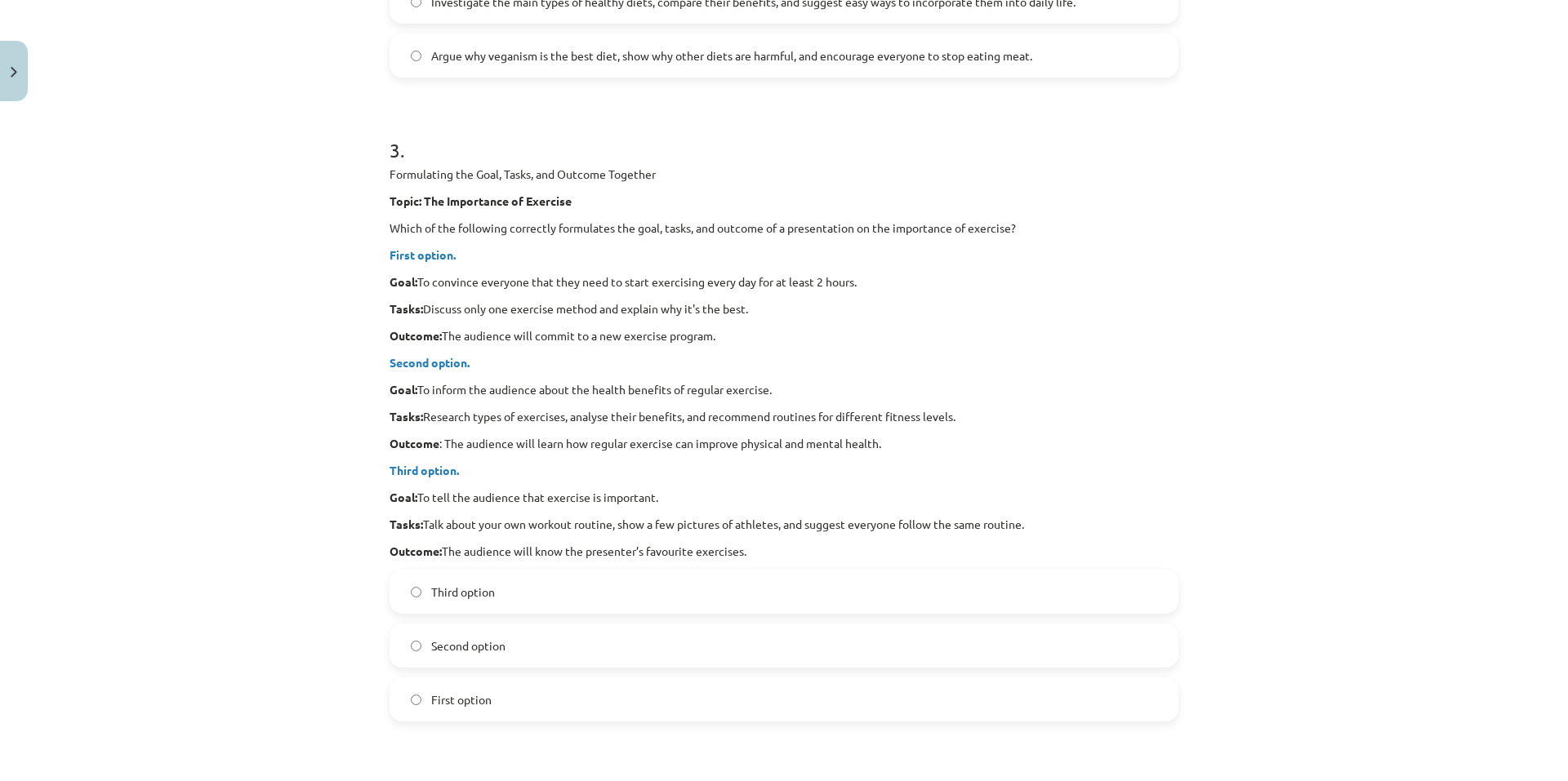
scroll to position [938, 0]
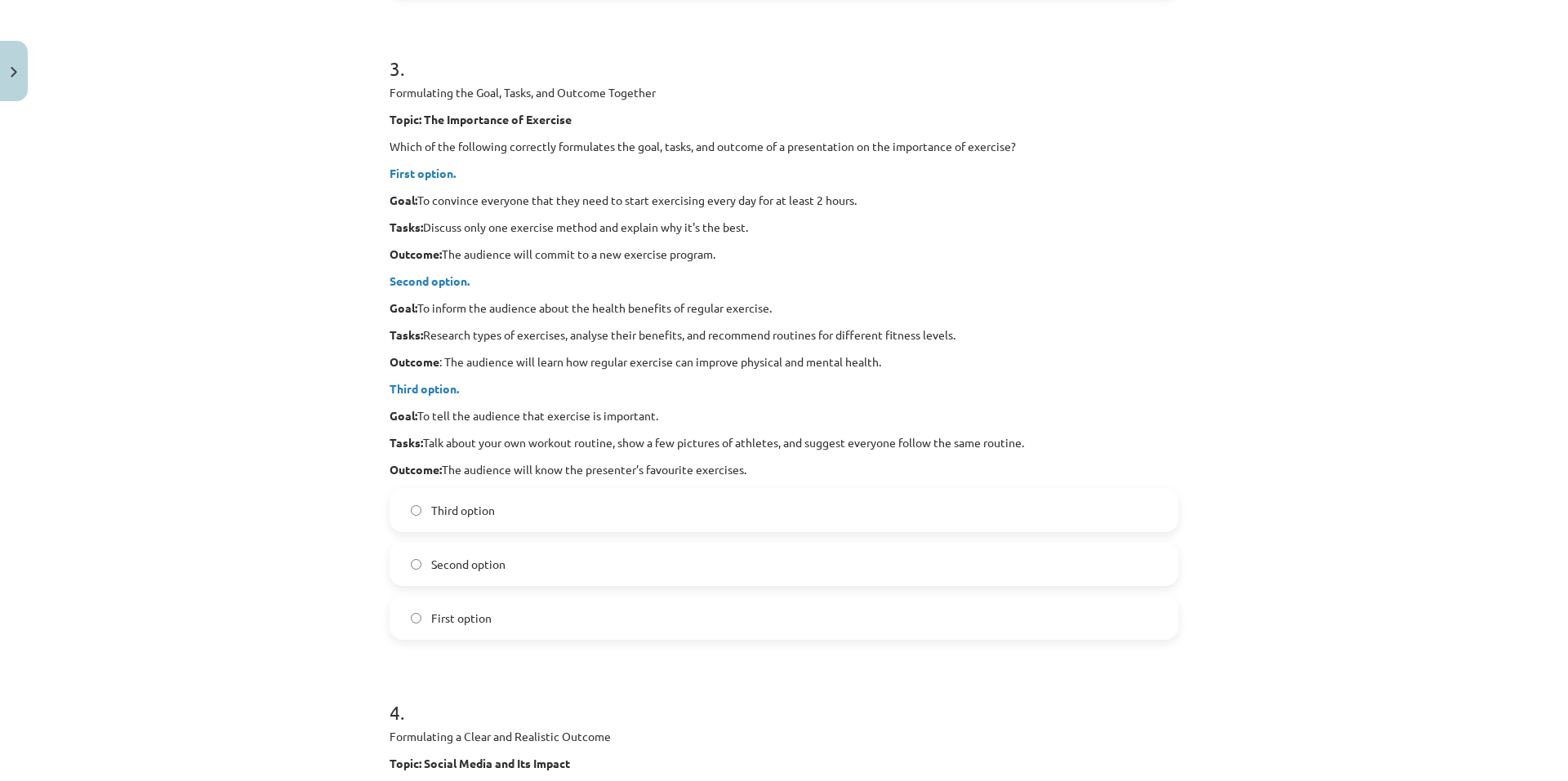
click at [499, 551] on label "Second option" at bounding box center [784, 564] width 786 height 41
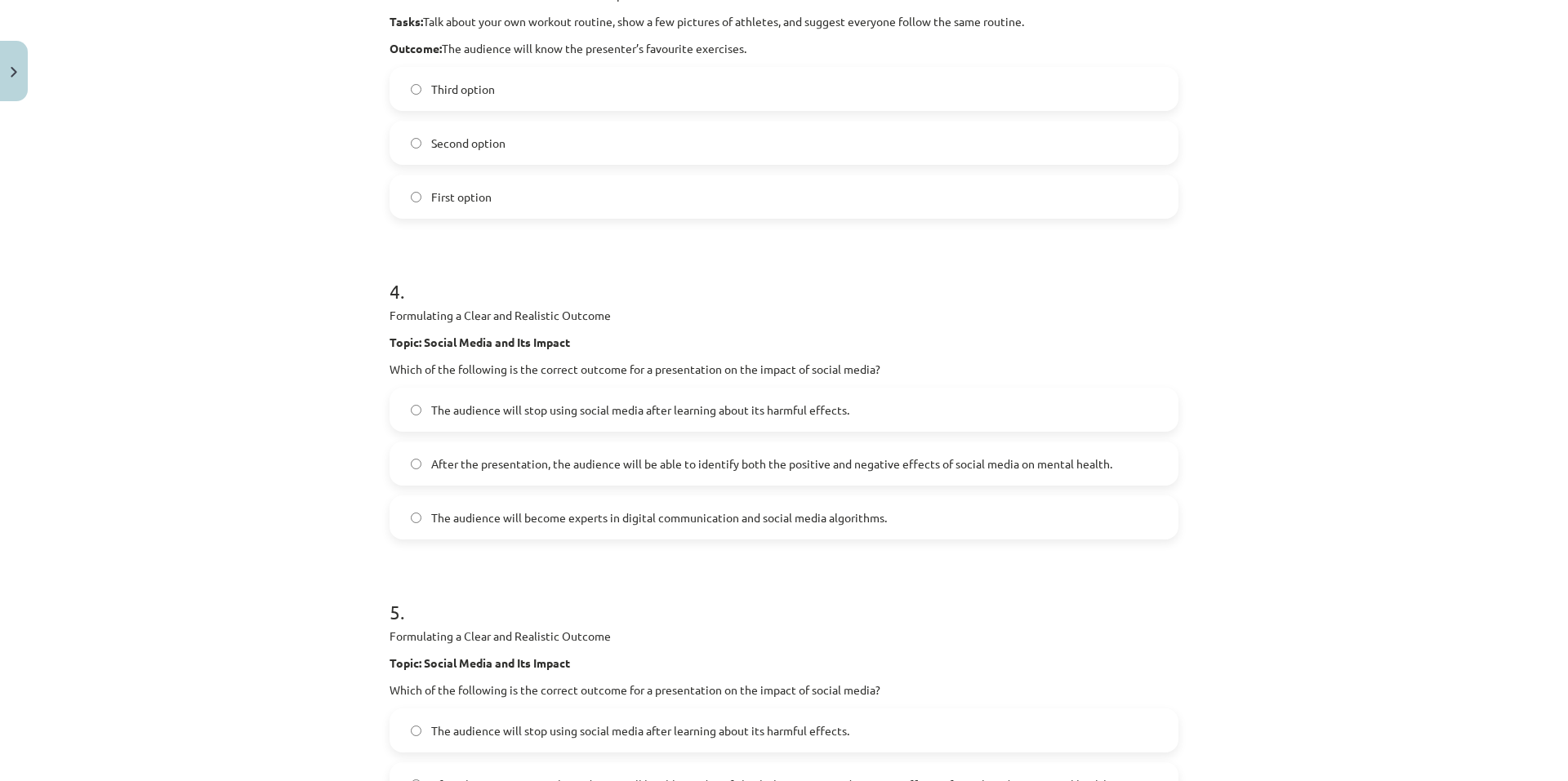
scroll to position [1428, 0]
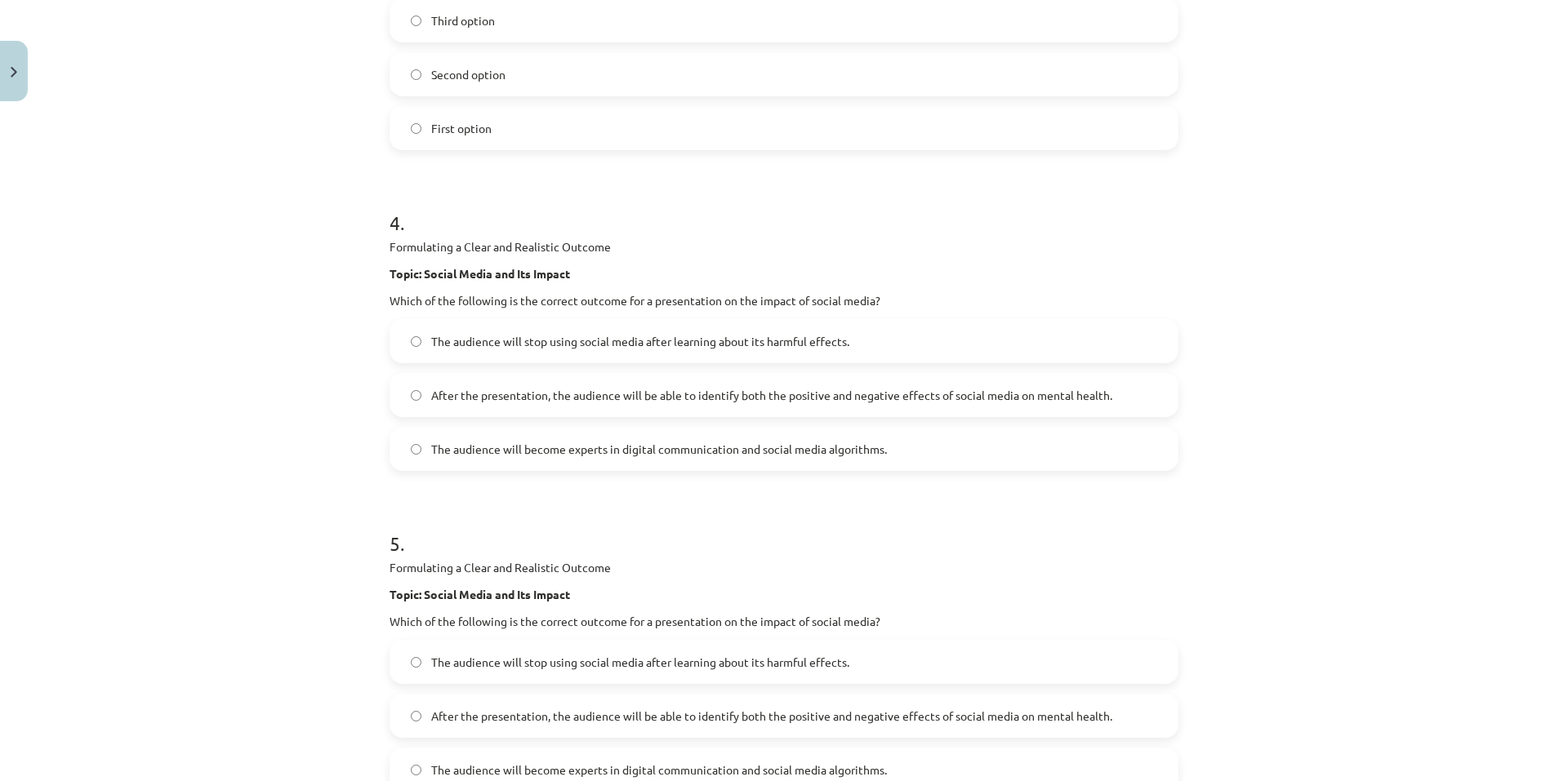
click at [932, 395] on span "After the presentation, the audience will be able to identify both the positive…" at bounding box center [772, 395] width 681 height 17
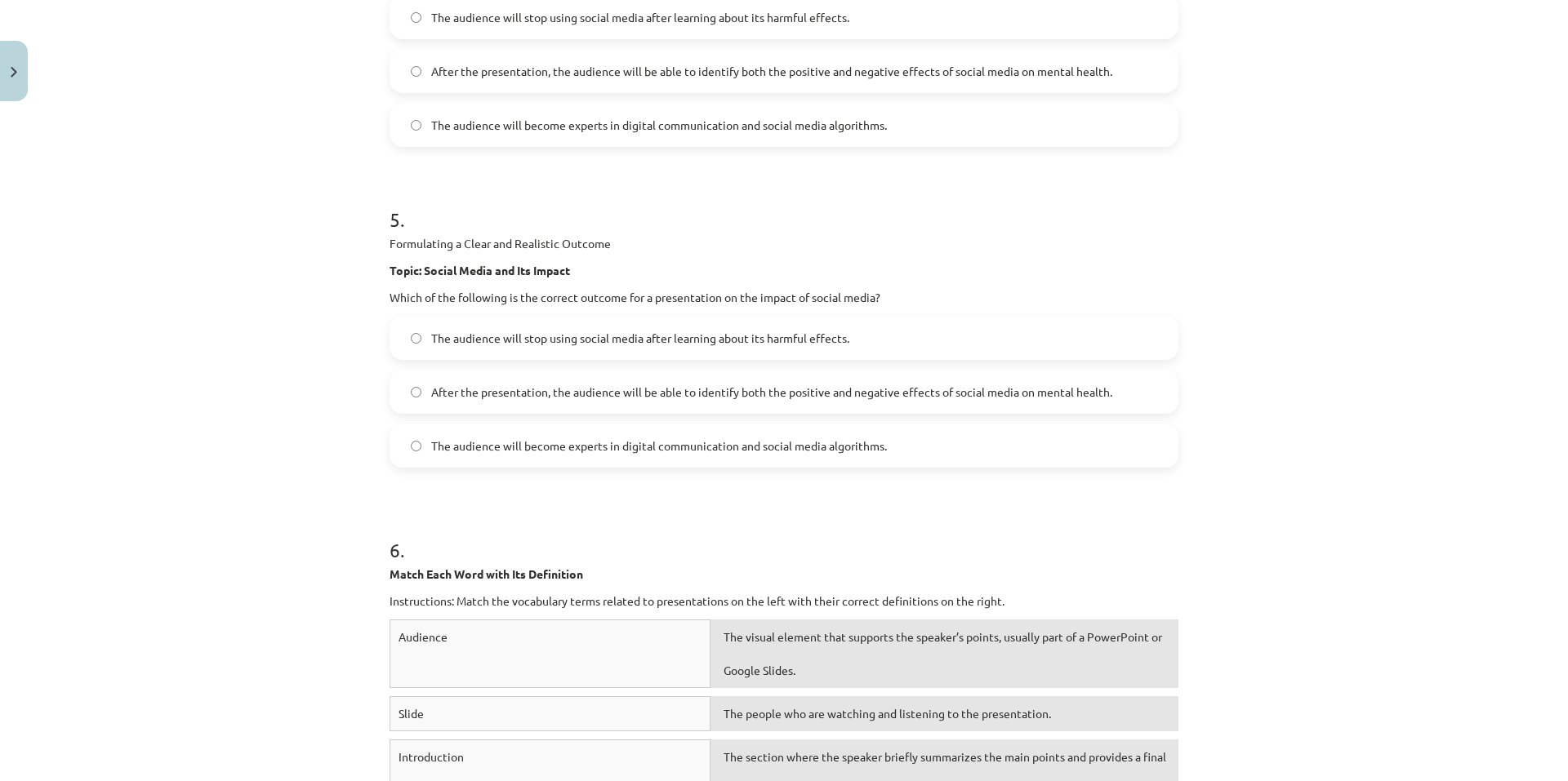
scroll to position [1754, 0]
click at [849, 390] on span "After the presentation, the audience will be able to identify both the positive…" at bounding box center [772, 390] width 681 height 17
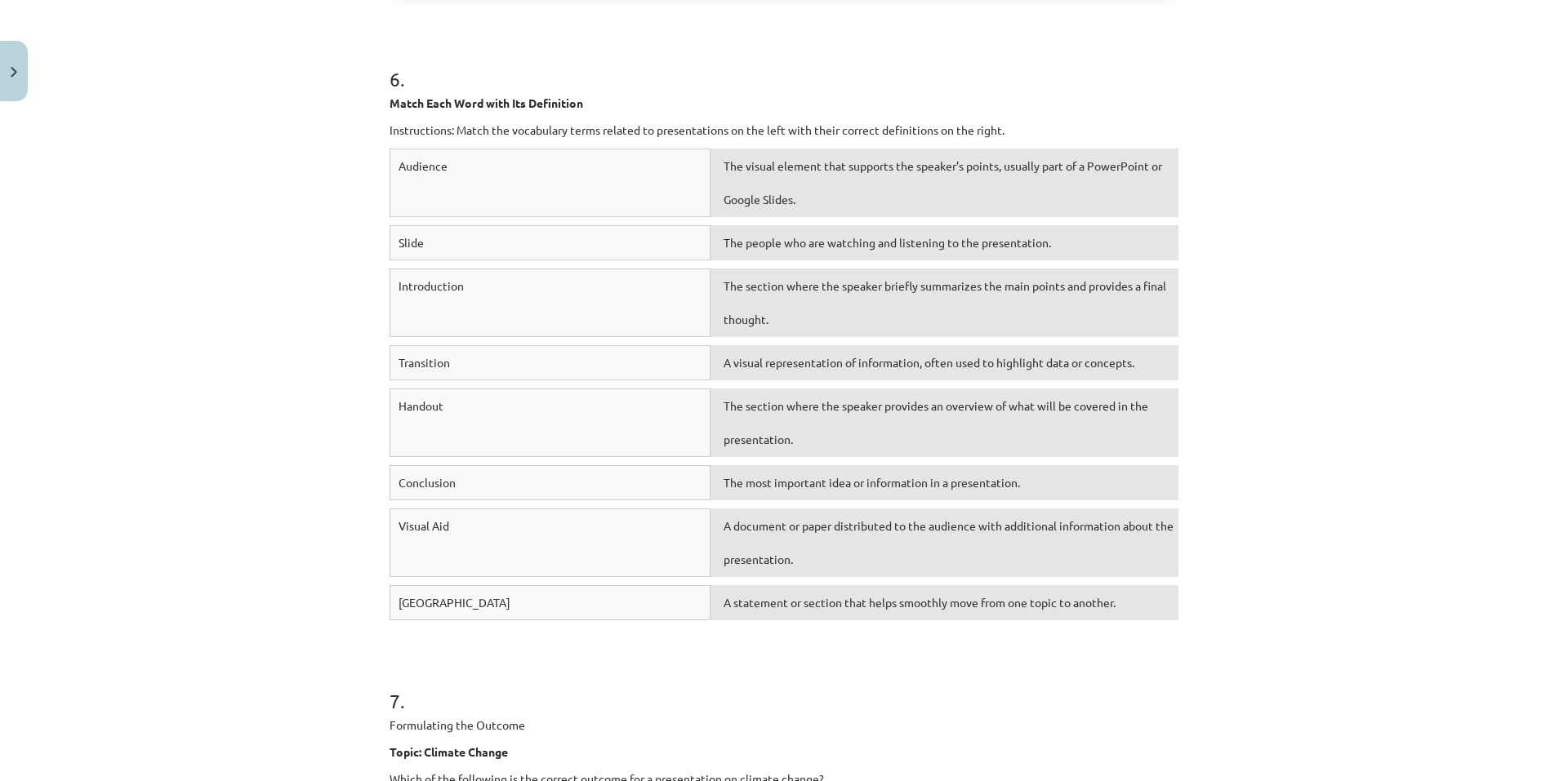
scroll to position [2162, 0]
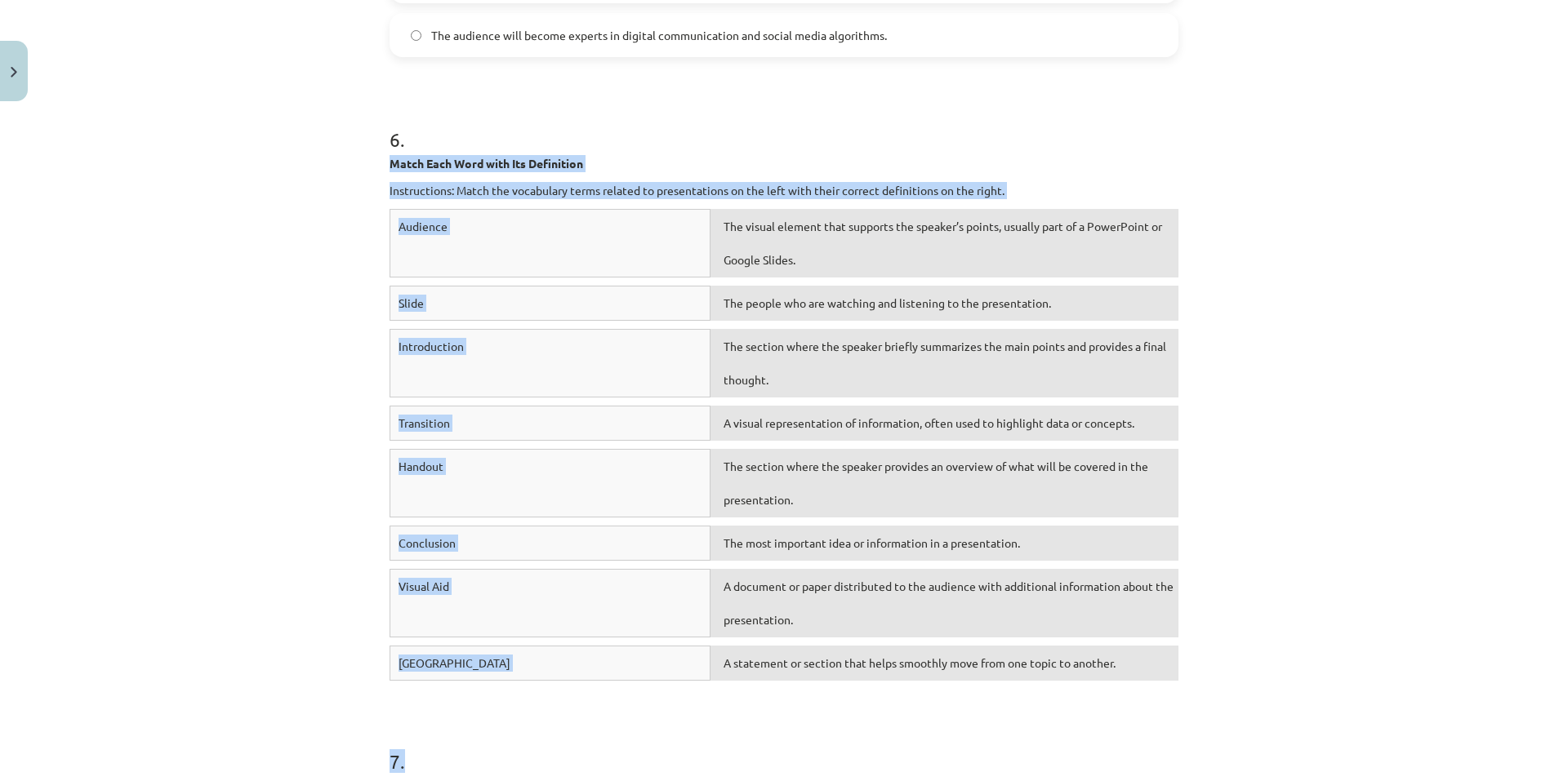
drag, startPoint x: 373, startPoint y: 160, endPoint x: 1177, endPoint y: 696, distance: 966.3
click at [1295, 355] on div "Mācību tēma: Angļu valodas i - 10. klases 2. ieskaites mācību materiāls #2 Prez…" at bounding box center [784, 390] width 1568 height 781
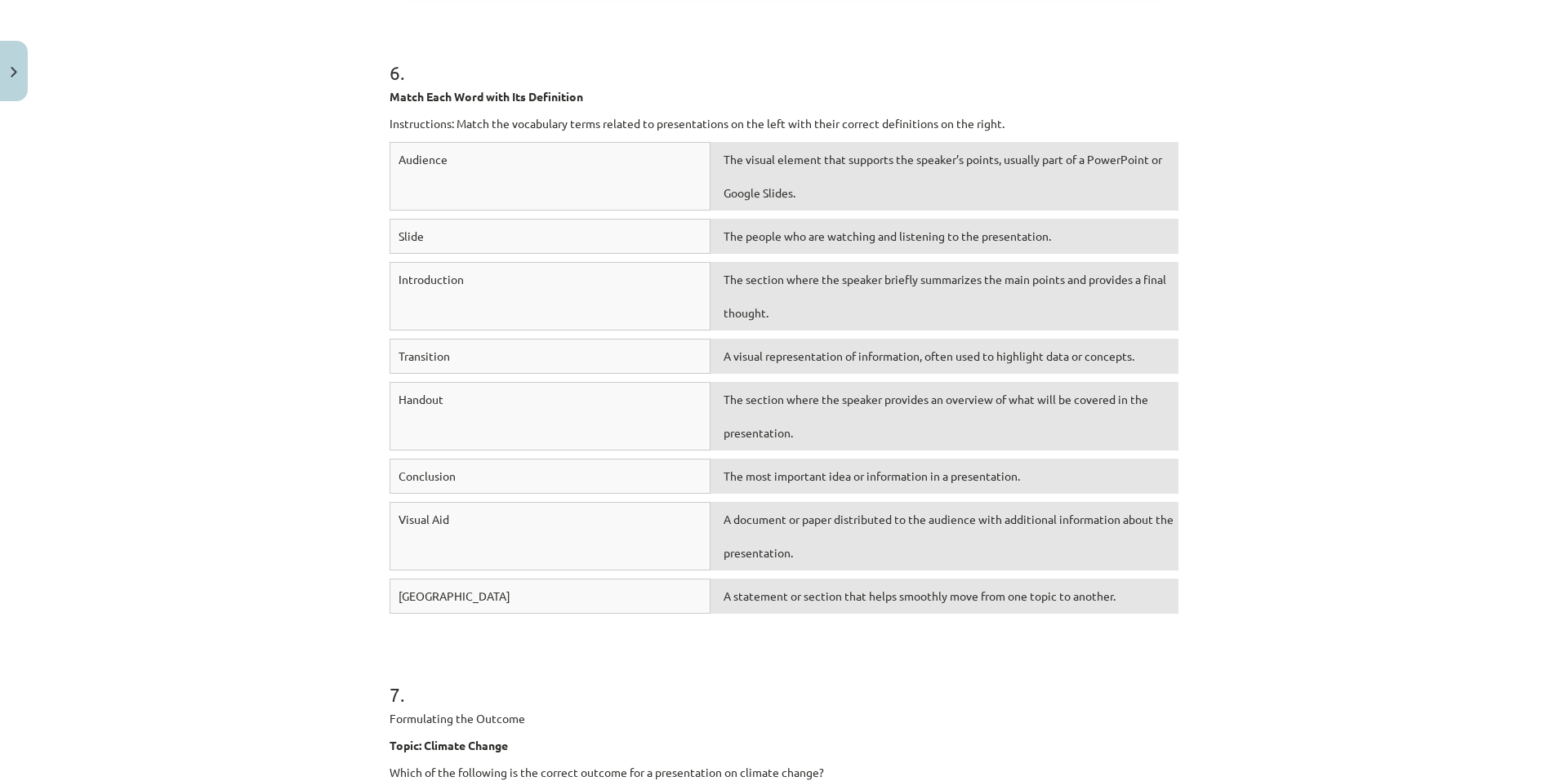
scroll to position [2244, 0]
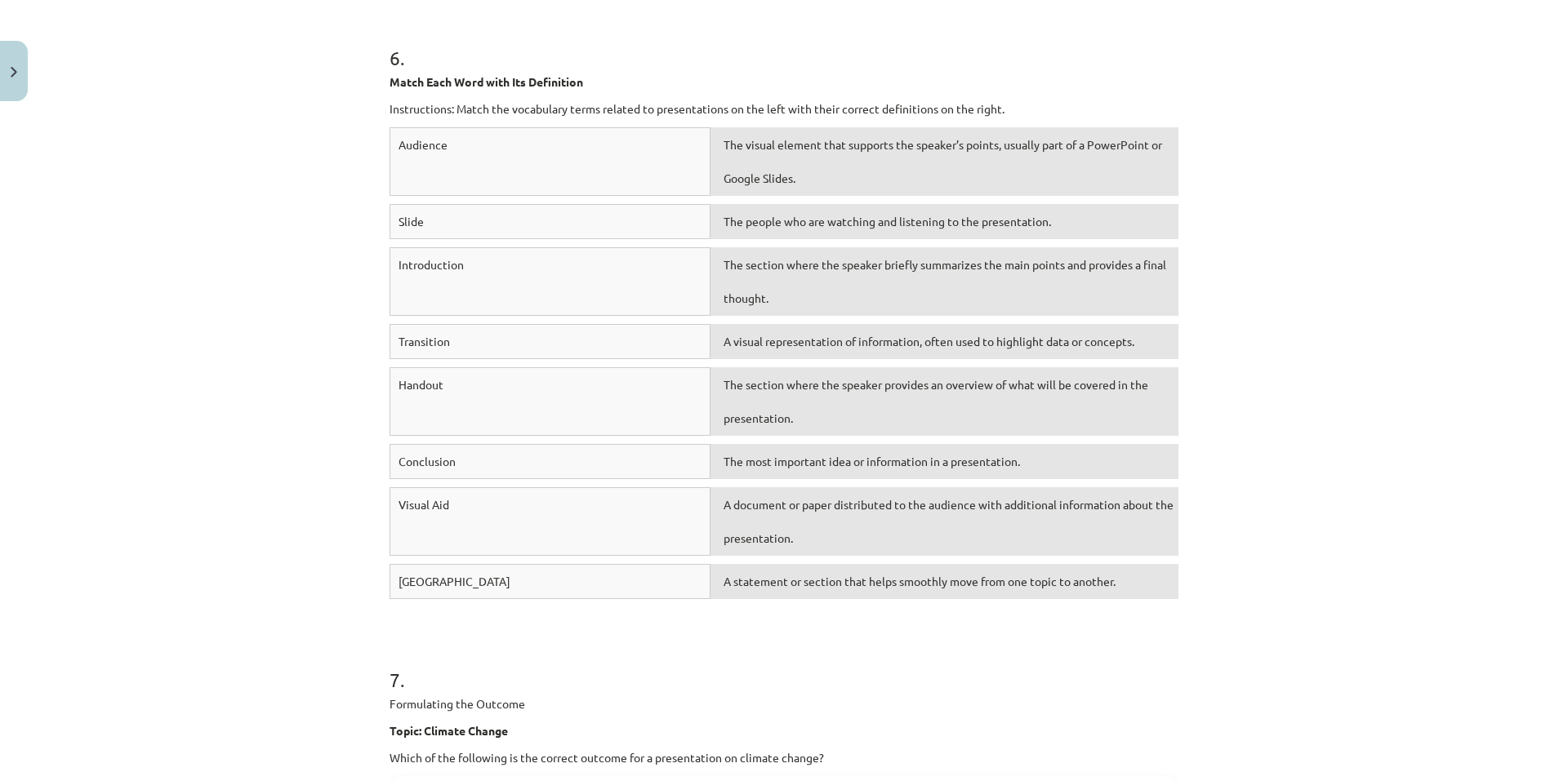
drag, startPoint x: 1015, startPoint y: 74, endPoint x: 1469, endPoint y: 516, distance: 633.6
click at [1469, 516] on div "Mācību tēma: Angļu valodas i - 10. klases 2. ieskaites mācību materiāls #2 Prez…" at bounding box center [784, 390] width 1568 height 781
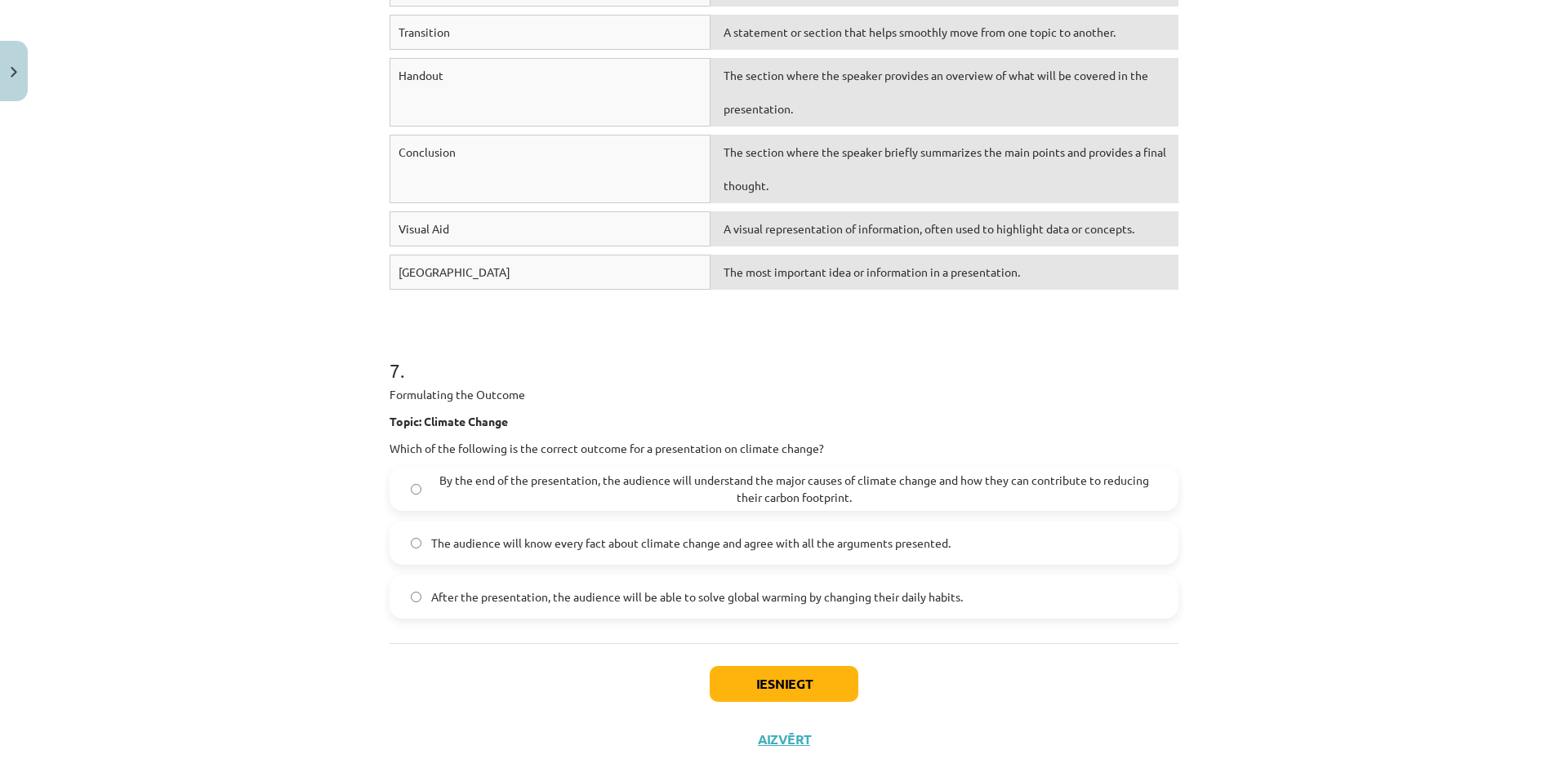
scroll to position [2580, 0]
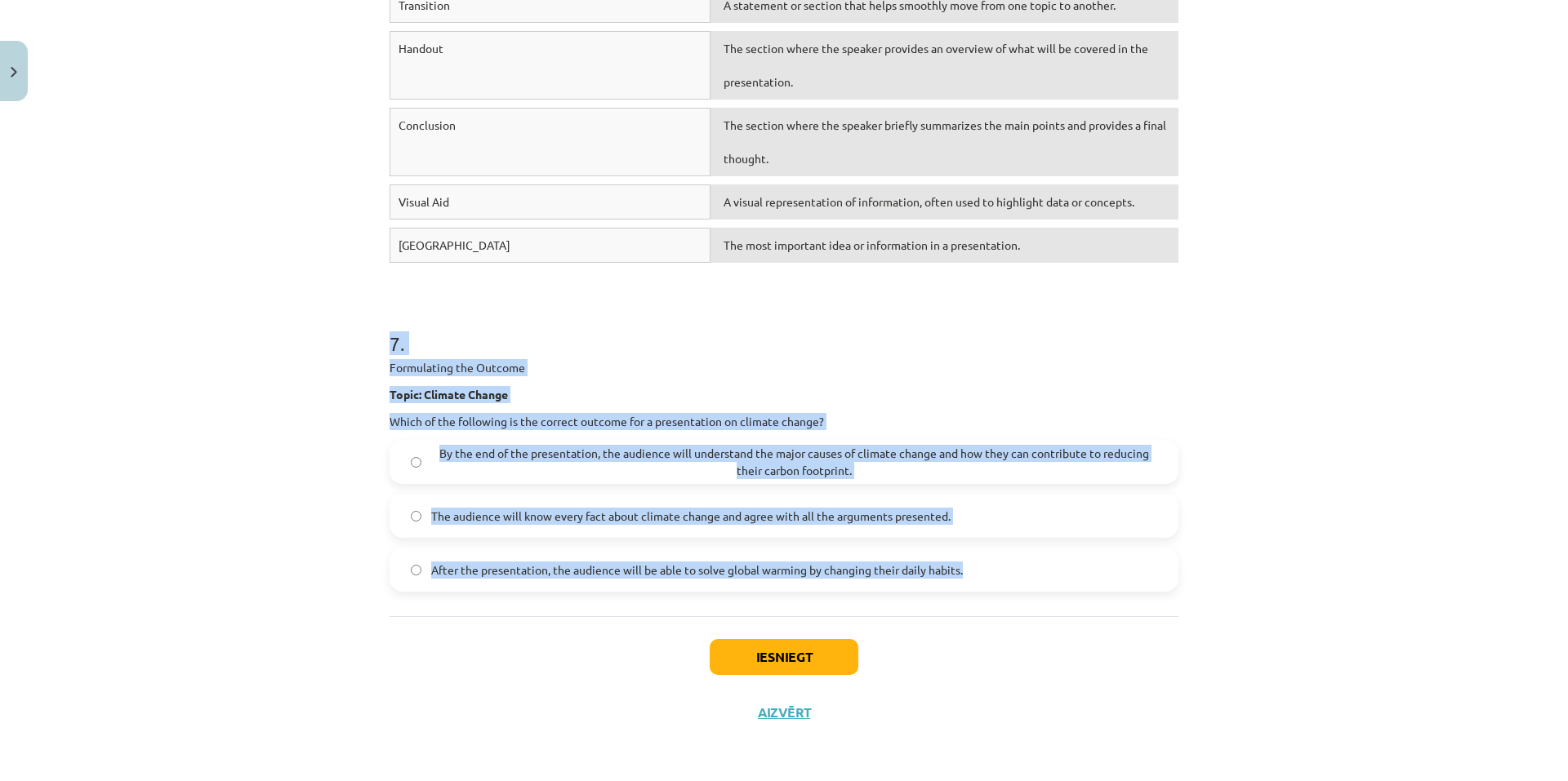
drag, startPoint x: 383, startPoint y: 346, endPoint x: 986, endPoint y: 572, distance: 644.0
copy div "7 . Formulating the Outcome Topic: Climate Change Which of the following is the…"
click at [558, 352] on h1 "7 ." at bounding box center [784, 329] width 789 height 50
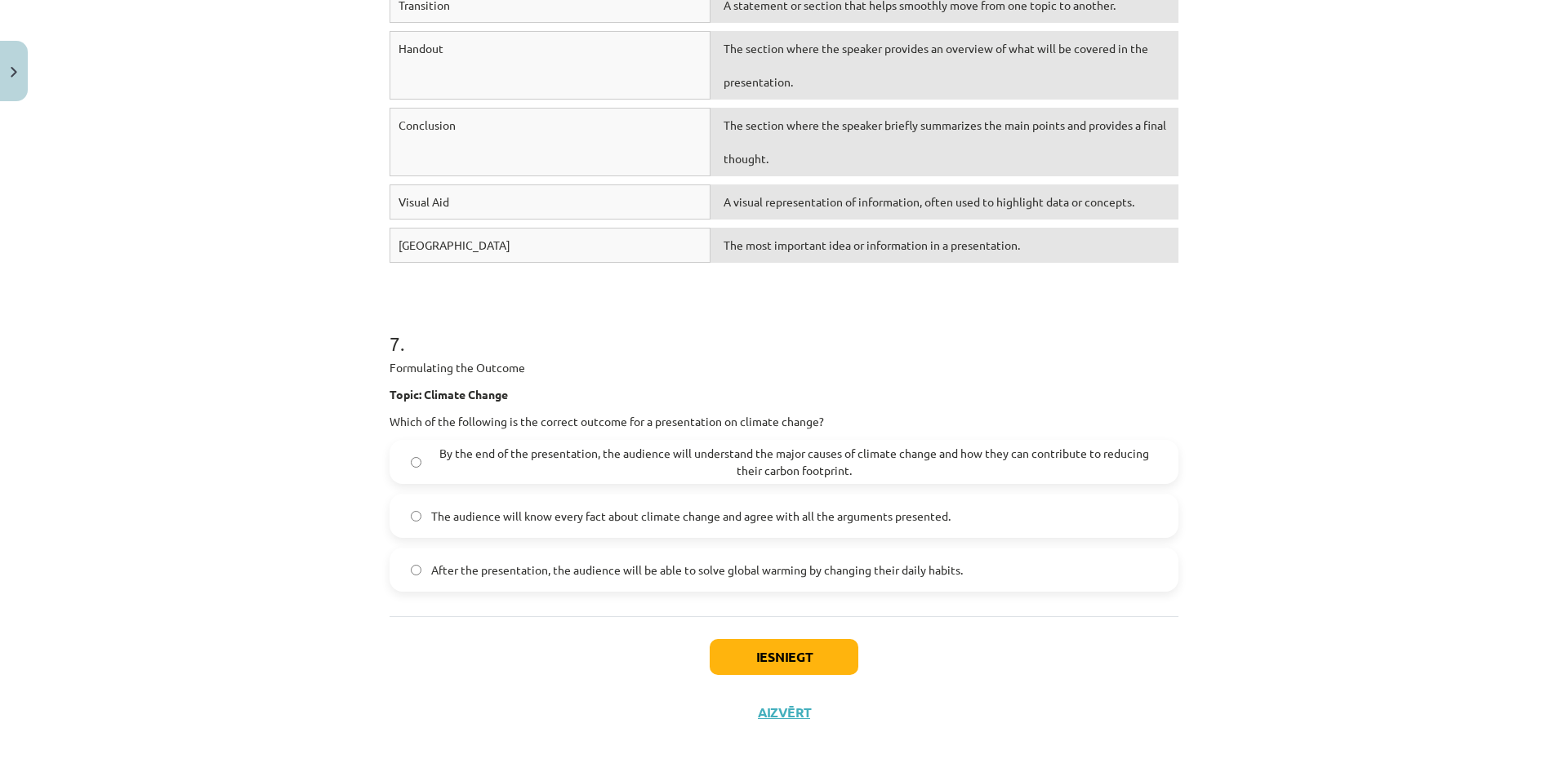
click at [551, 454] on span "By the end of the presentation, the audience will understand the major causes o…" at bounding box center [794, 462] width 726 height 34
drag, startPoint x: 787, startPoint y: 660, endPoint x: 776, endPoint y: 631, distance: 31.0
click at [786, 659] on button "Iesniegt" at bounding box center [784, 657] width 149 height 36
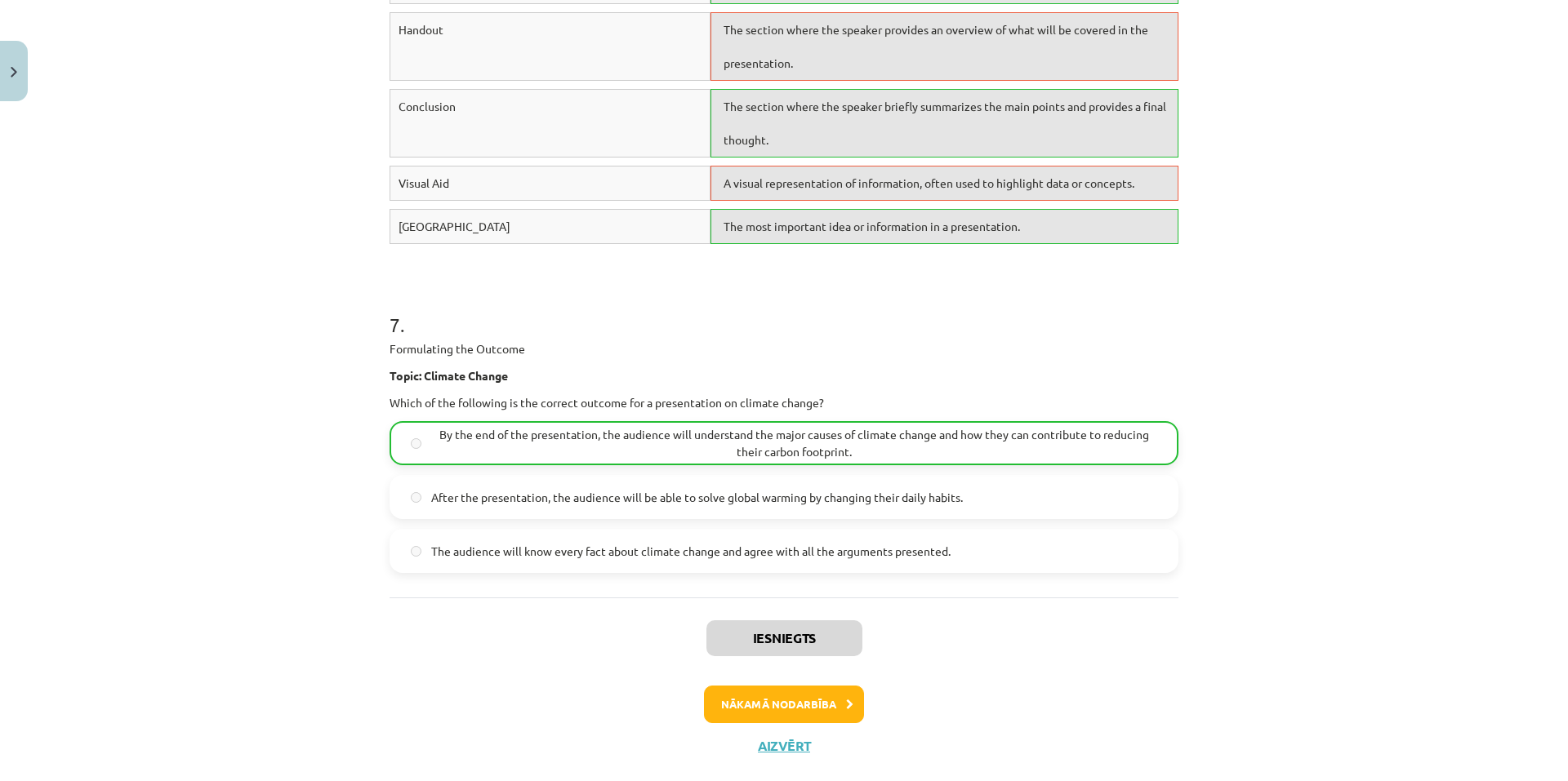
scroll to position [2633, 0]
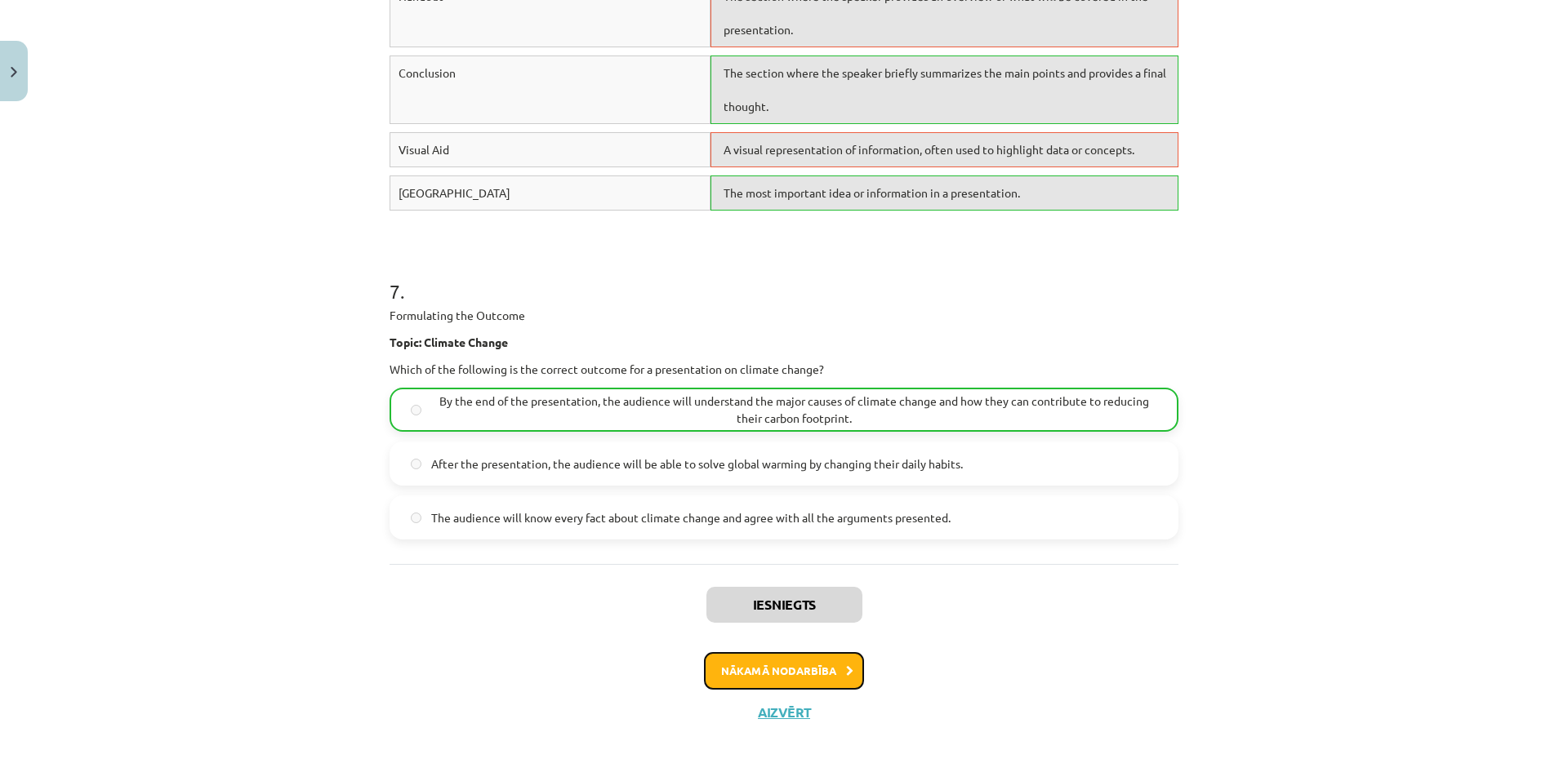
click at [734, 662] on button "Nākamā nodarbība" at bounding box center [784, 671] width 160 height 37
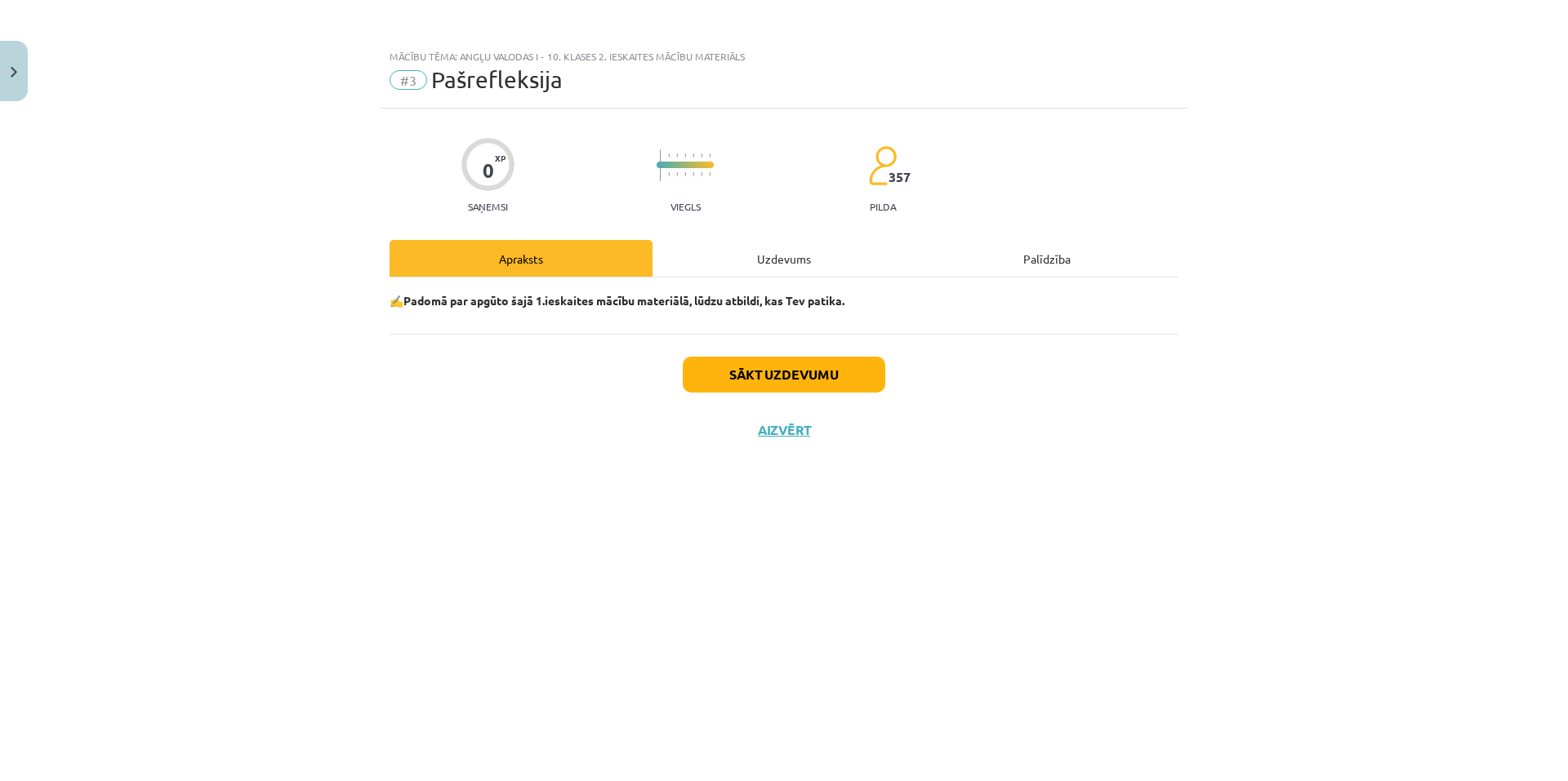
click at [790, 395] on div "Sākt uzdevumu Aizvērt" at bounding box center [784, 391] width 789 height 114
click at [805, 385] on button "Sākt uzdevumu" at bounding box center [784, 375] width 203 height 36
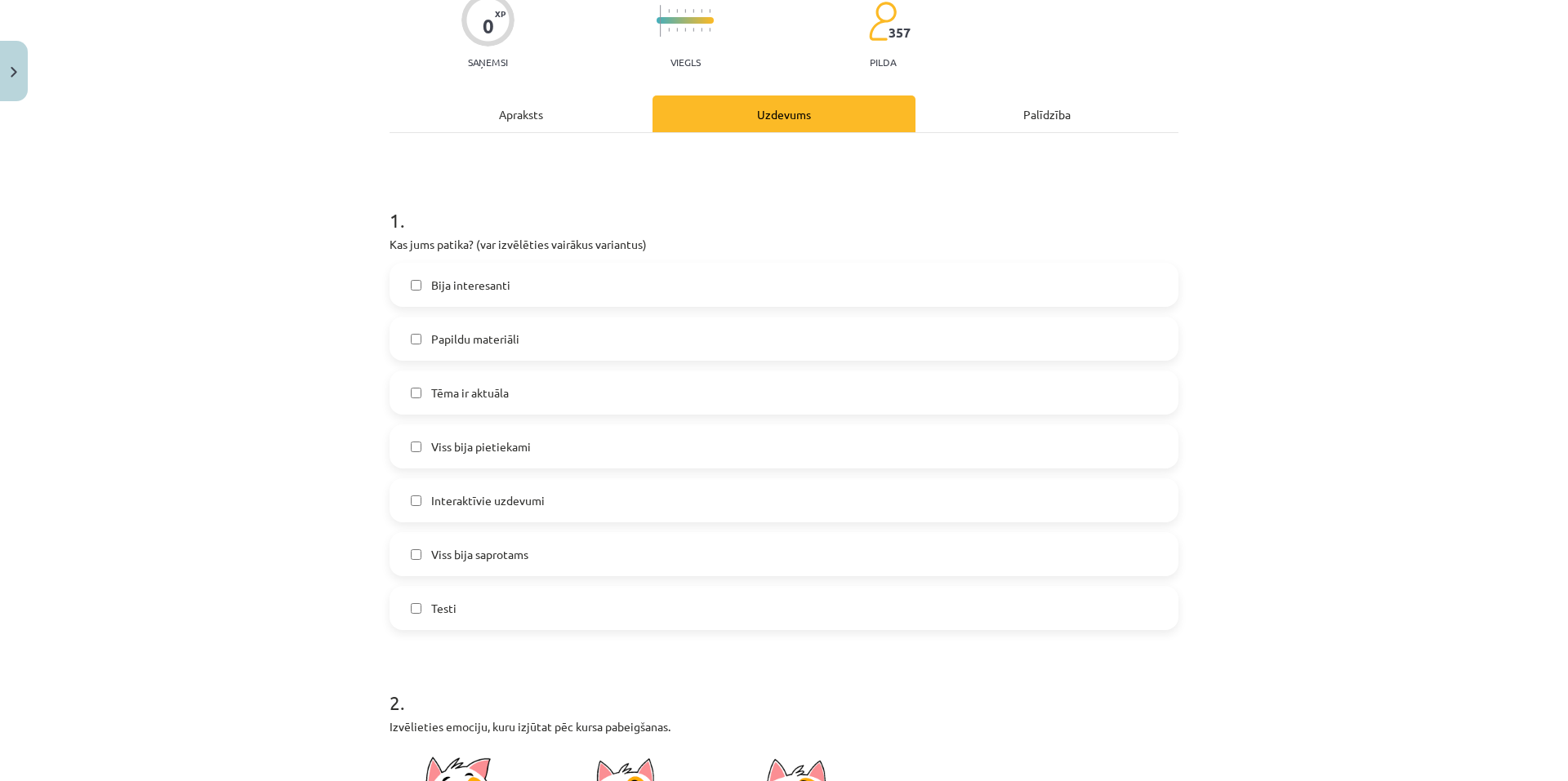
scroll to position [163, 0]
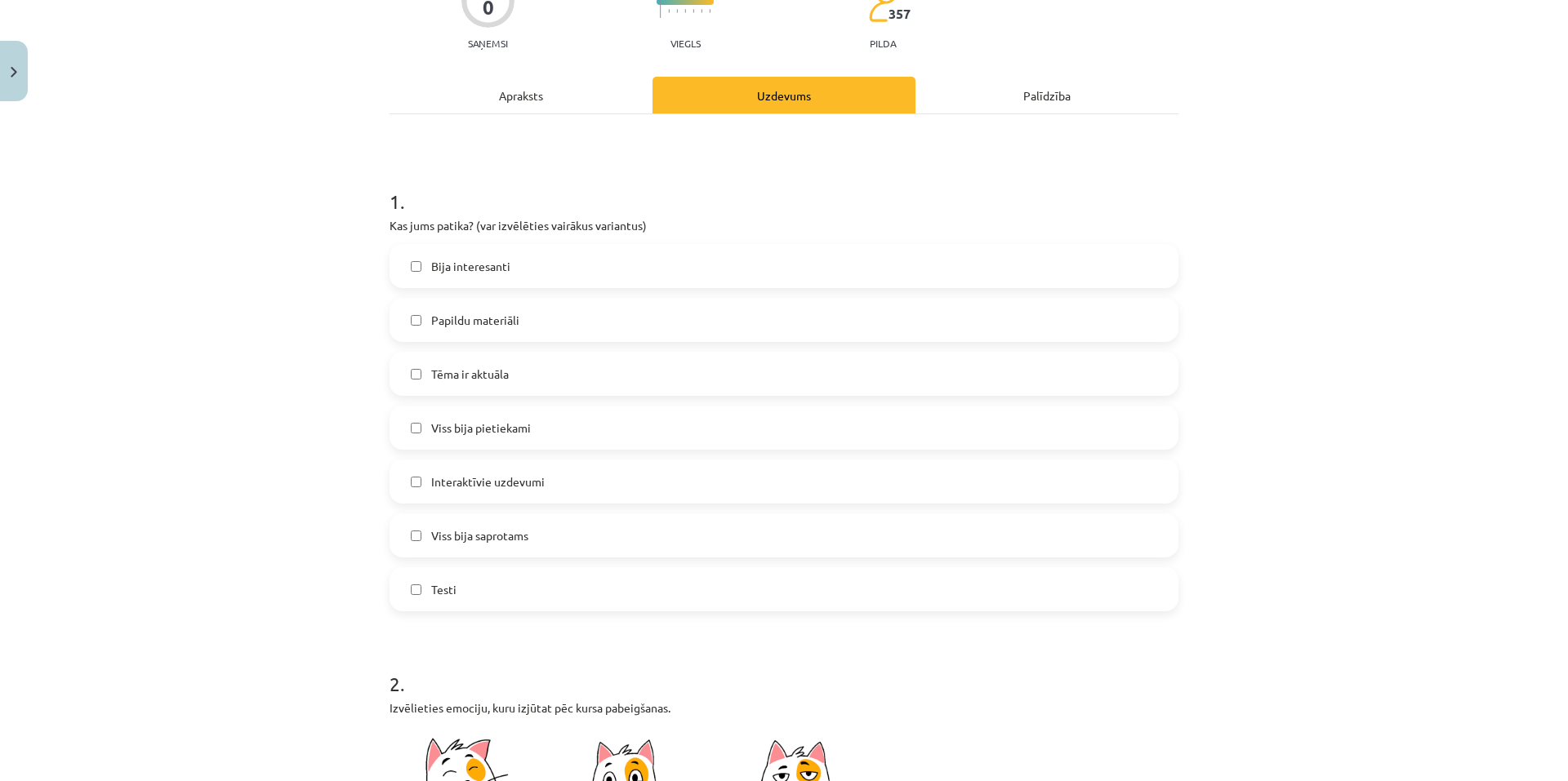
click at [514, 268] on label "Bija interesanti" at bounding box center [784, 266] width 786 height 41
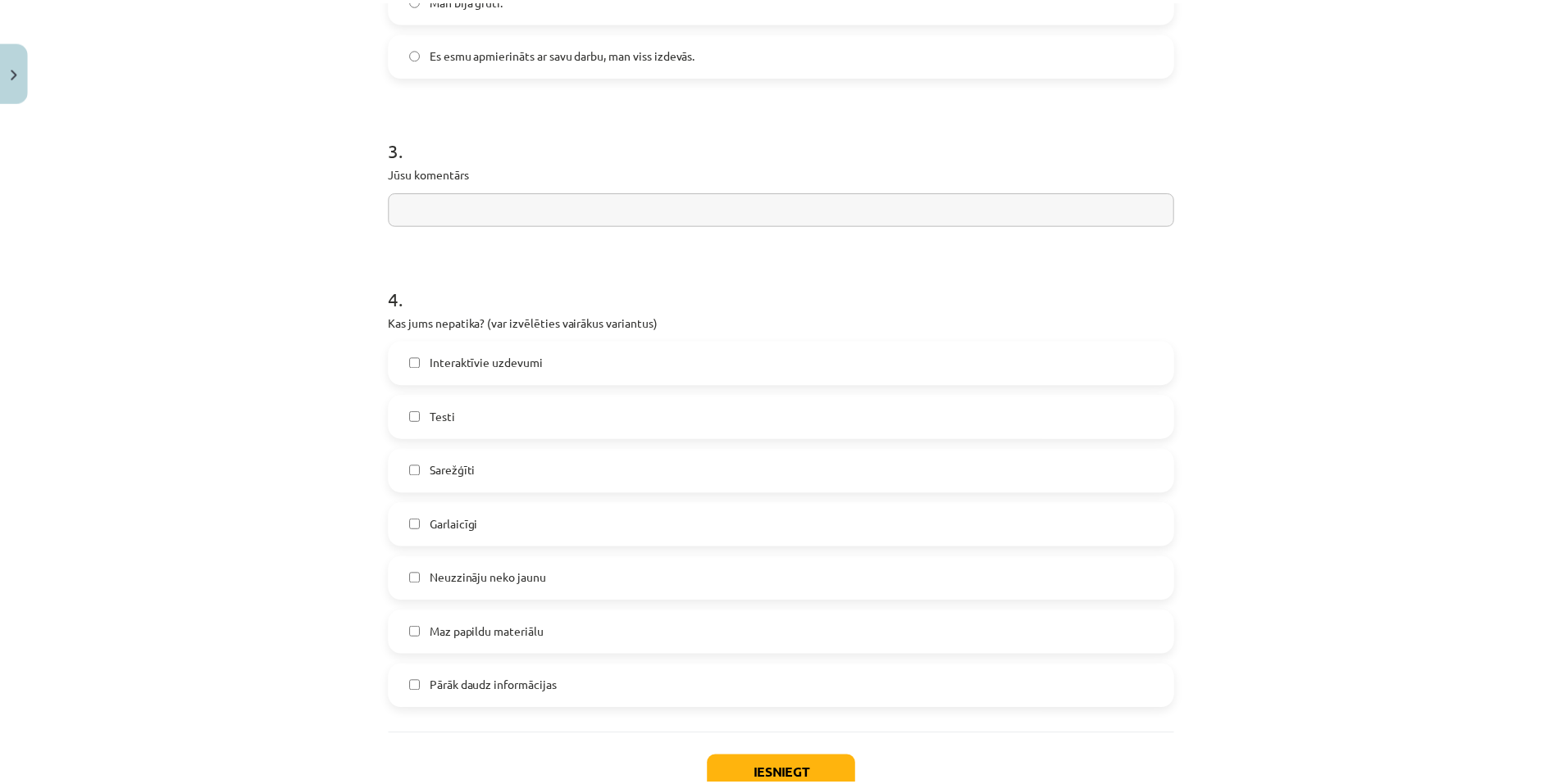
scroll to position [1288, 0]
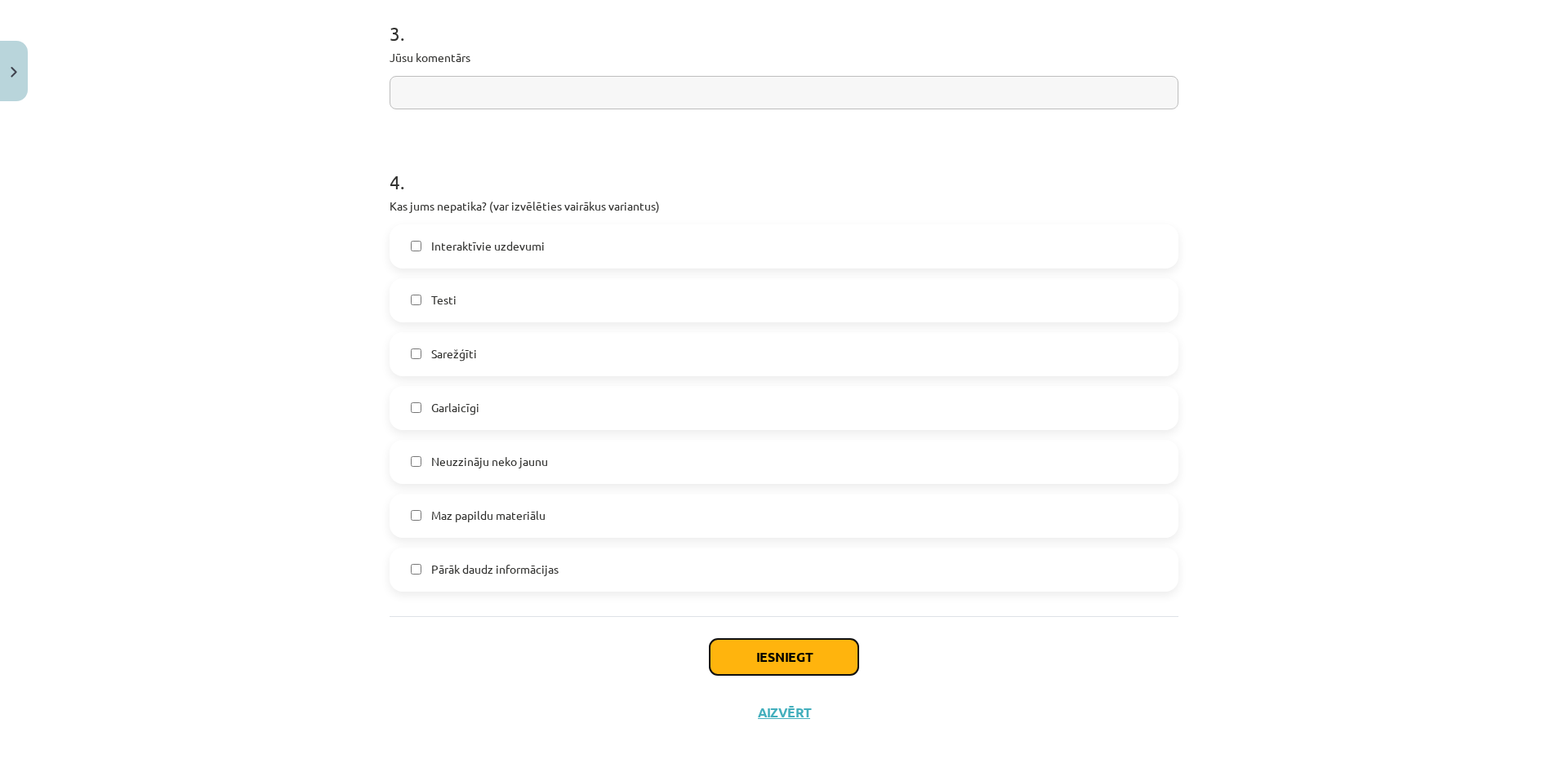
click at [752, 654] on button "Iesniegt" at bounding box center [784, 657] width 149 height 36
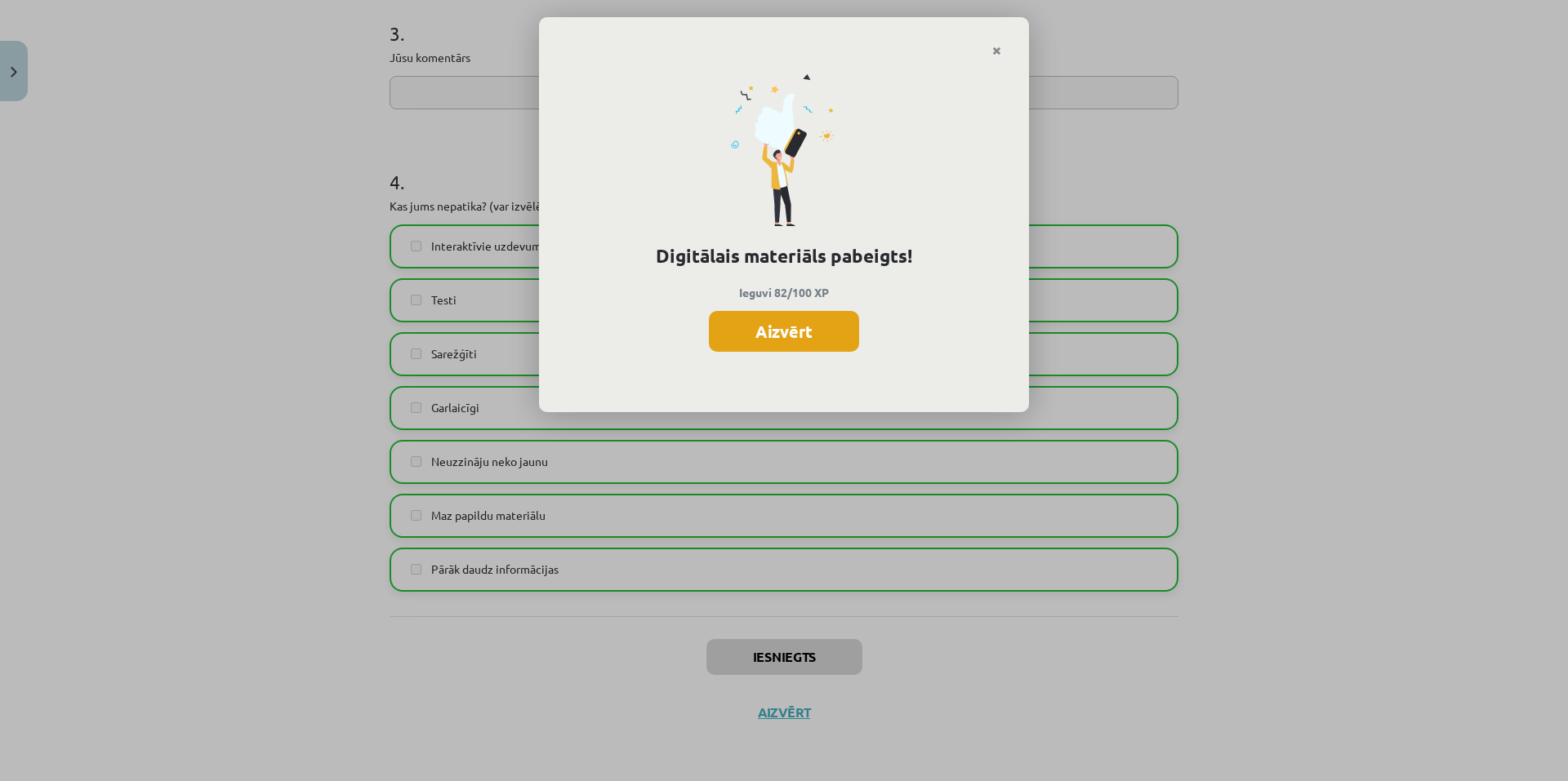
click at [810, 329] on button "Aizvērt" at bounding box center [784, 331] width 151 height 41
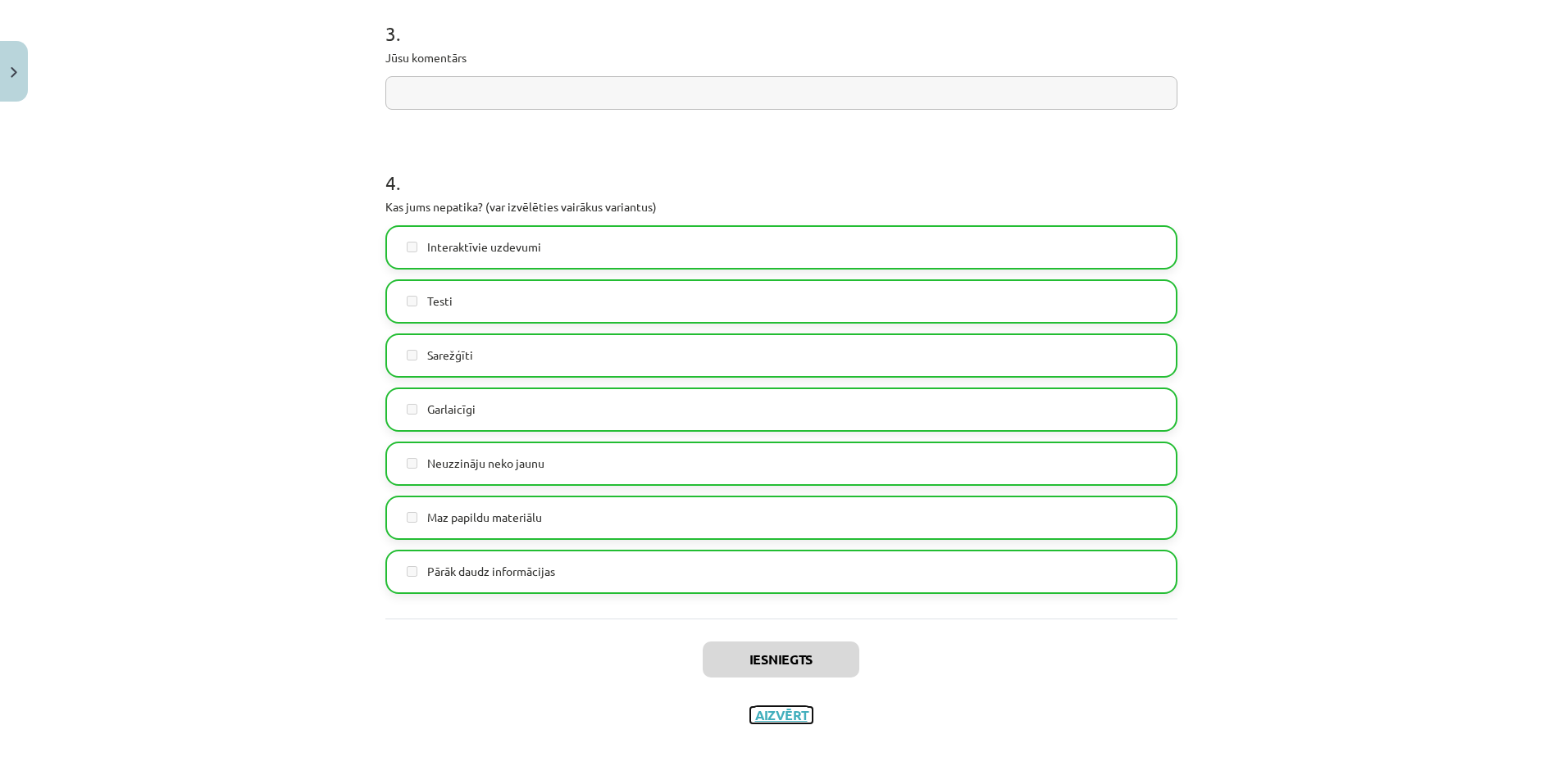
click at [786, 719] on button "Aizvērt" at bounding box center [781, 715] width 62 height 16
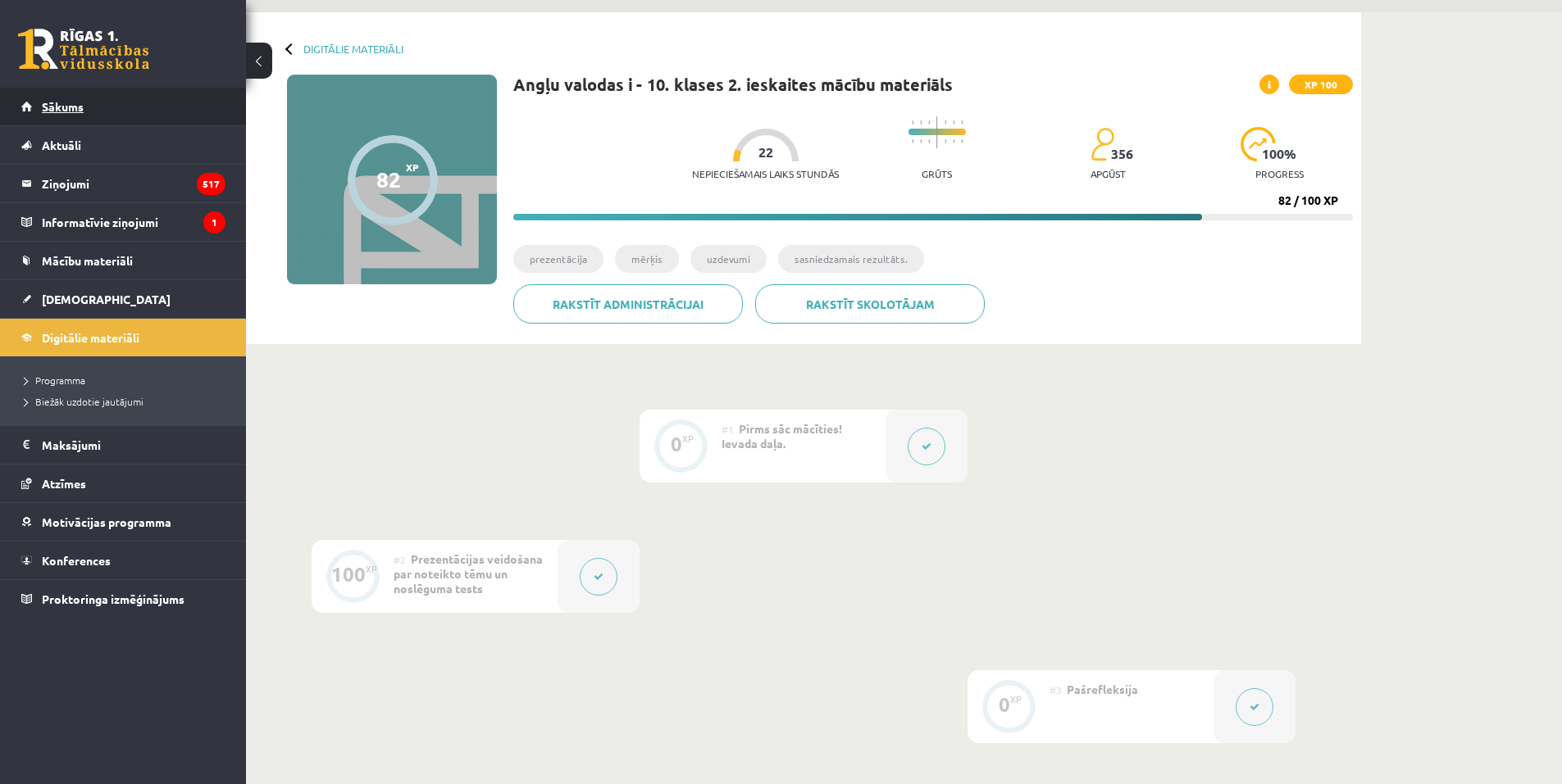
click at [83, 112] on span "Sākums" at bounding box center [63, 106] width 42 height 14
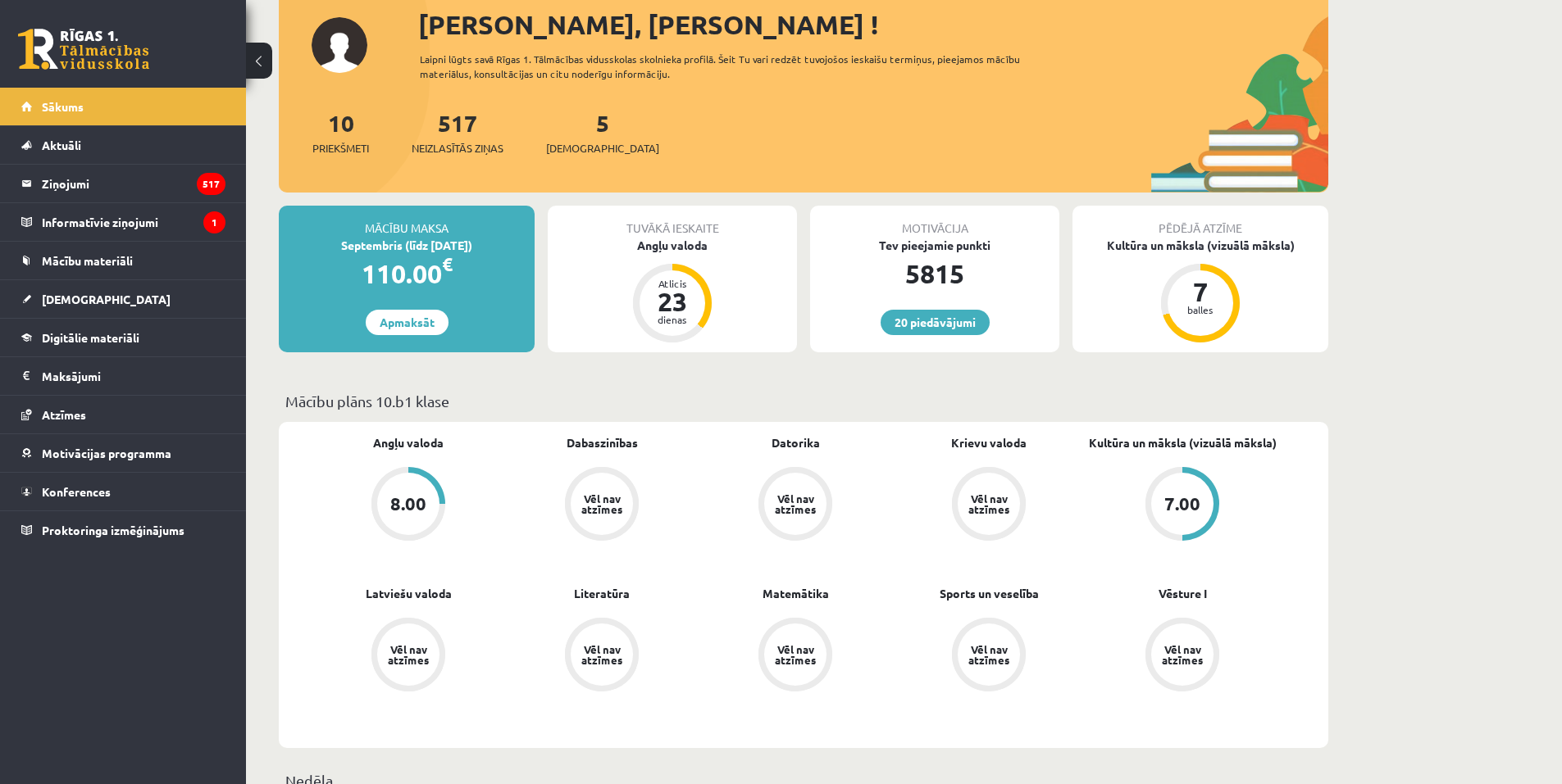
scroll to position [82, 0]
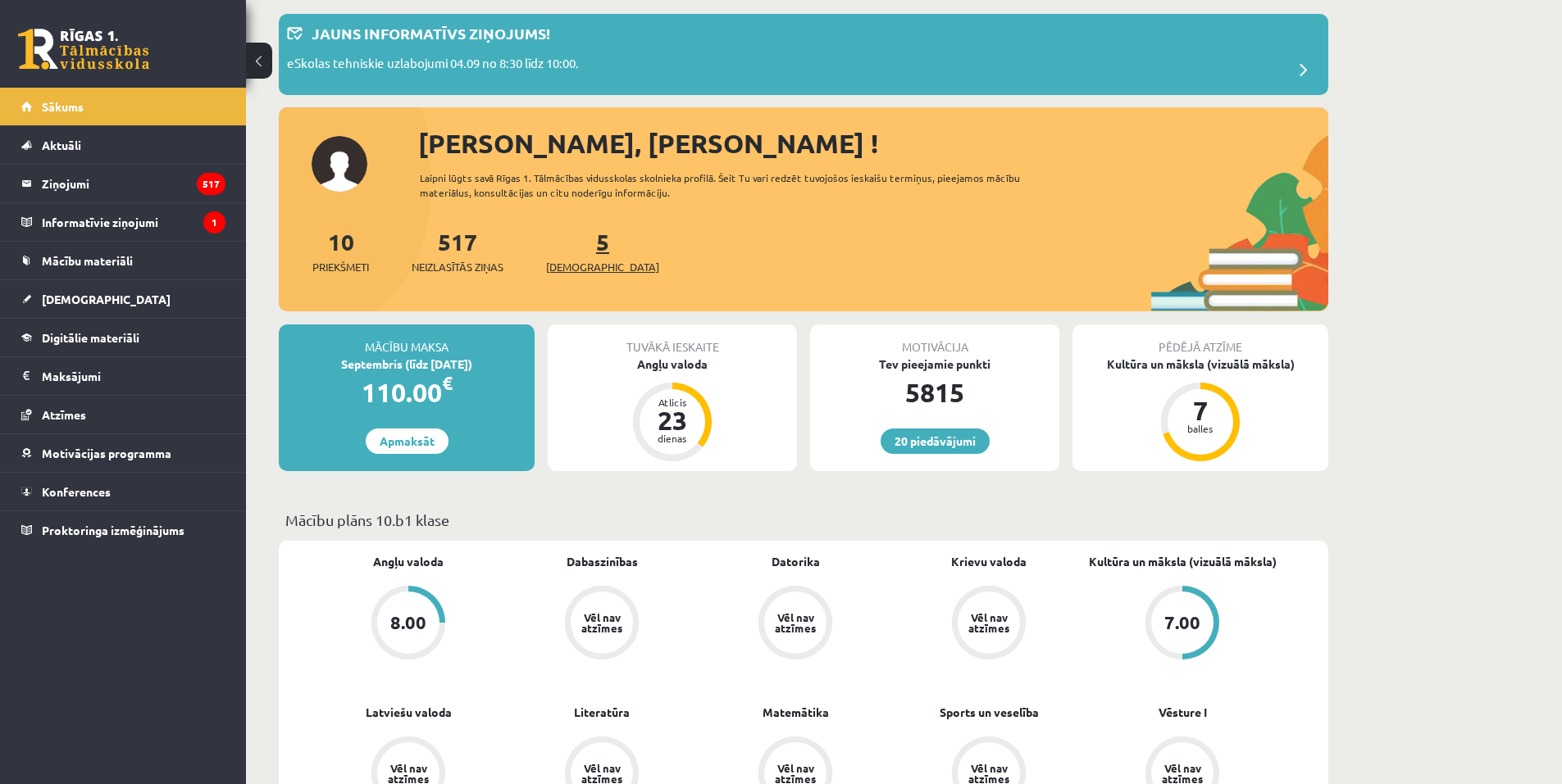
click at [566, 272] on span "[DEMOGRAPHIC_DATA]" at bounding box center [603, 267] width 113 height 16
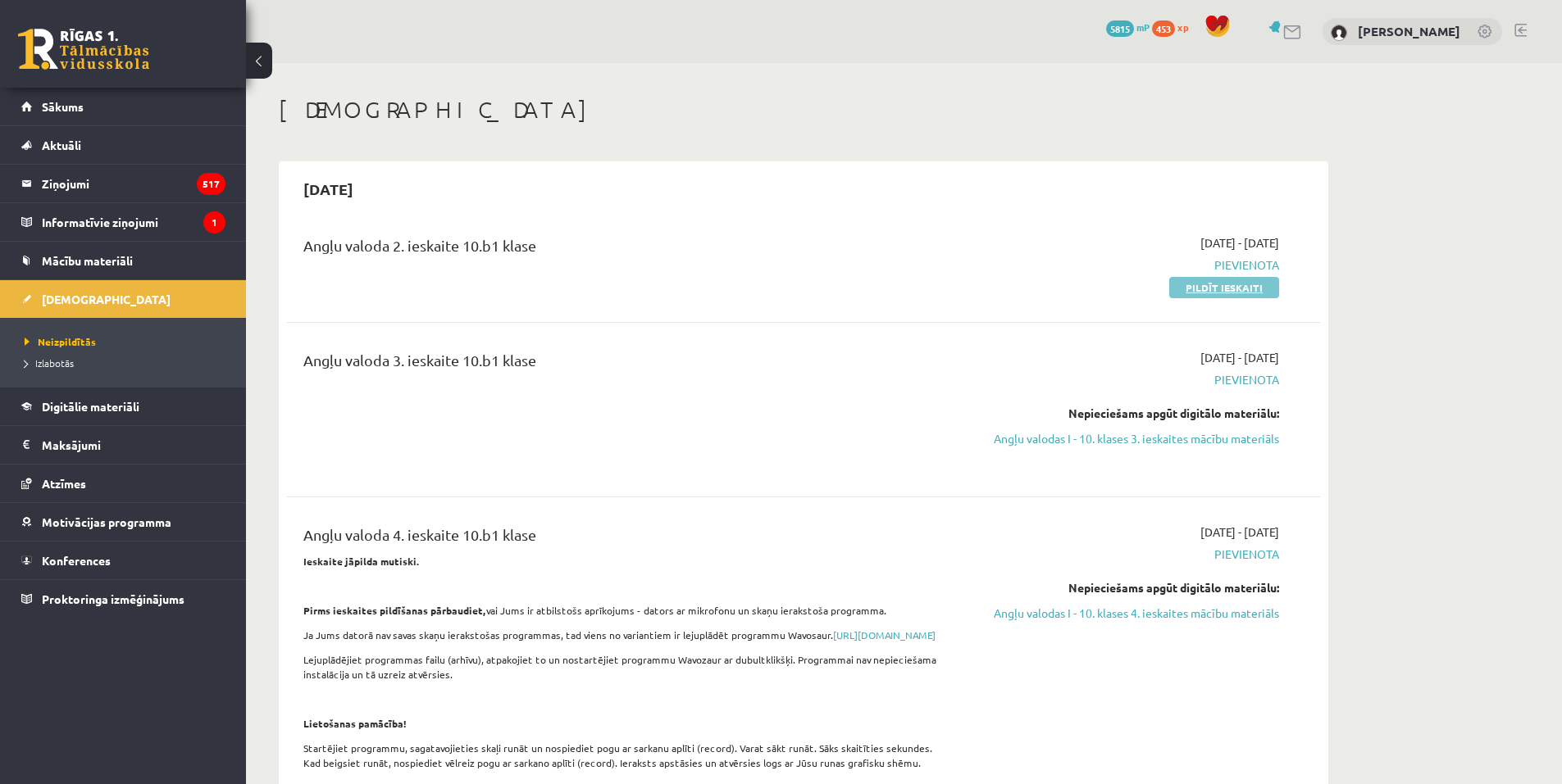
click at [1220, 284] on link "Pildīt ieskaiti" at bounding box center [1223, 288] width 110 height 21
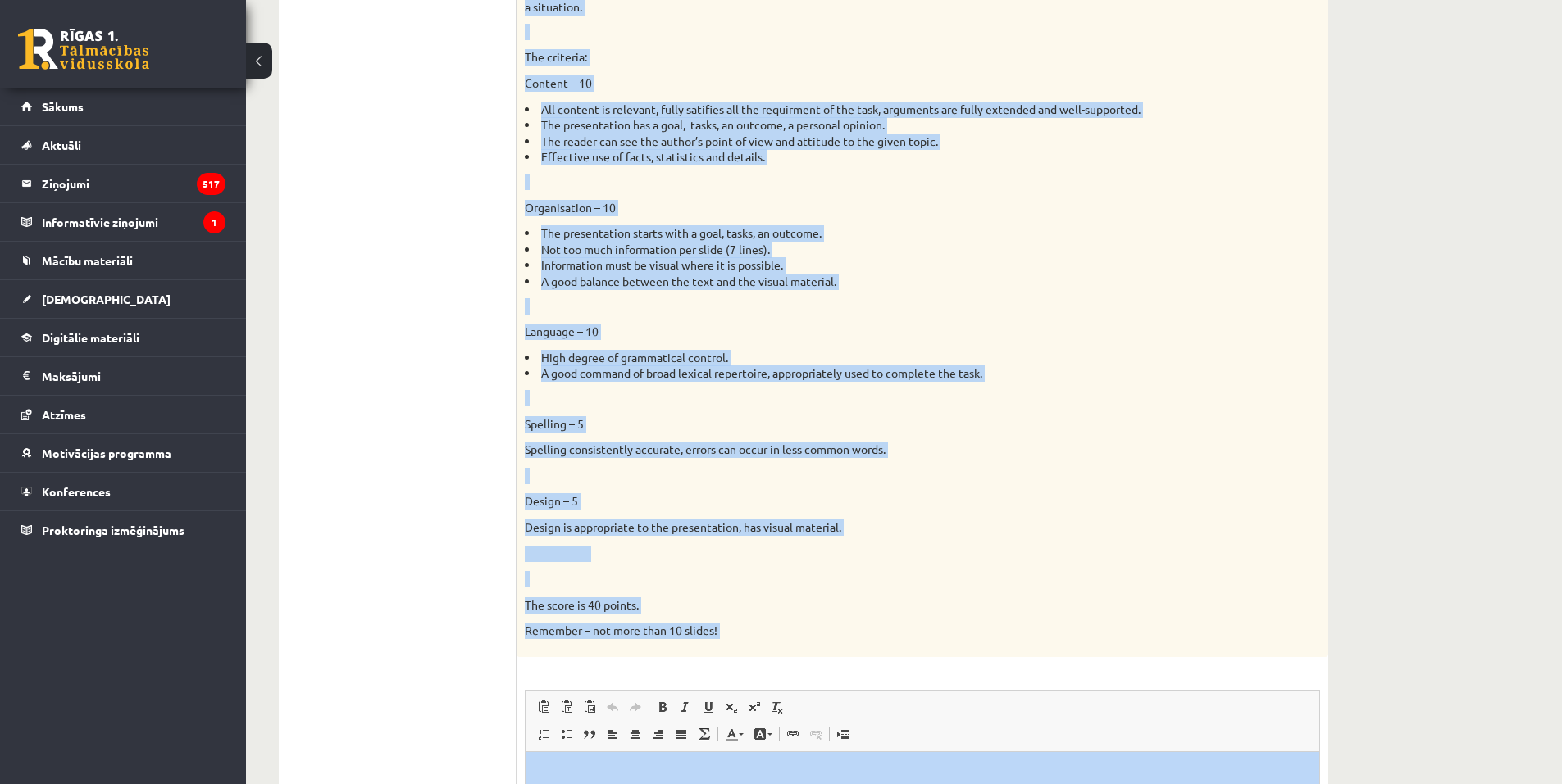
scroll to position [1101, 0]
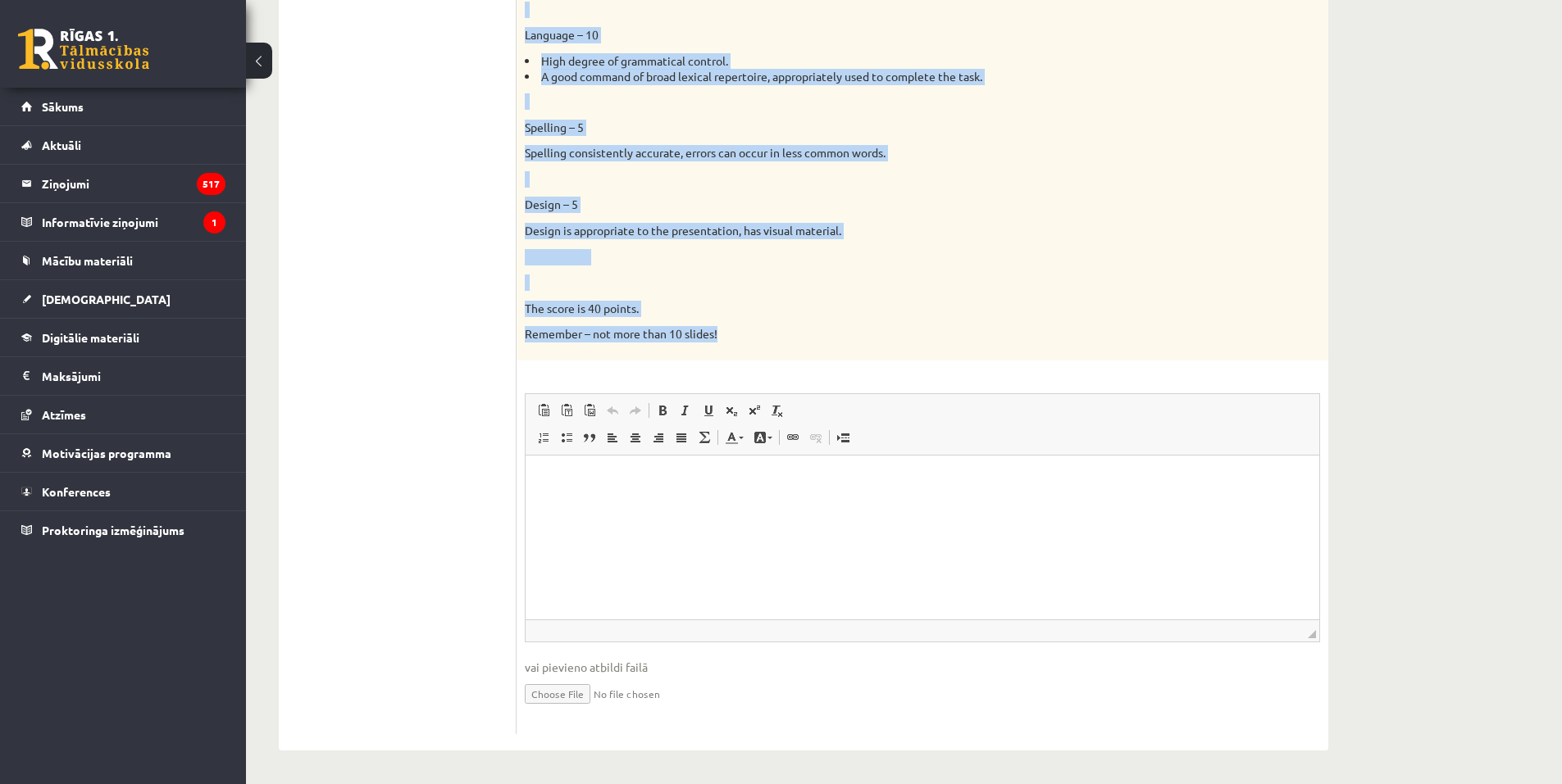
drag, startPoint x: 520, startPoint y: 123, endPoint x: 996, endPoint y: 330, distance: 519.1
copy div "Loremipsumdo. Sitame: 2. Con adip el seddoei temporinc ut la etdolo magnaaliqu.…"
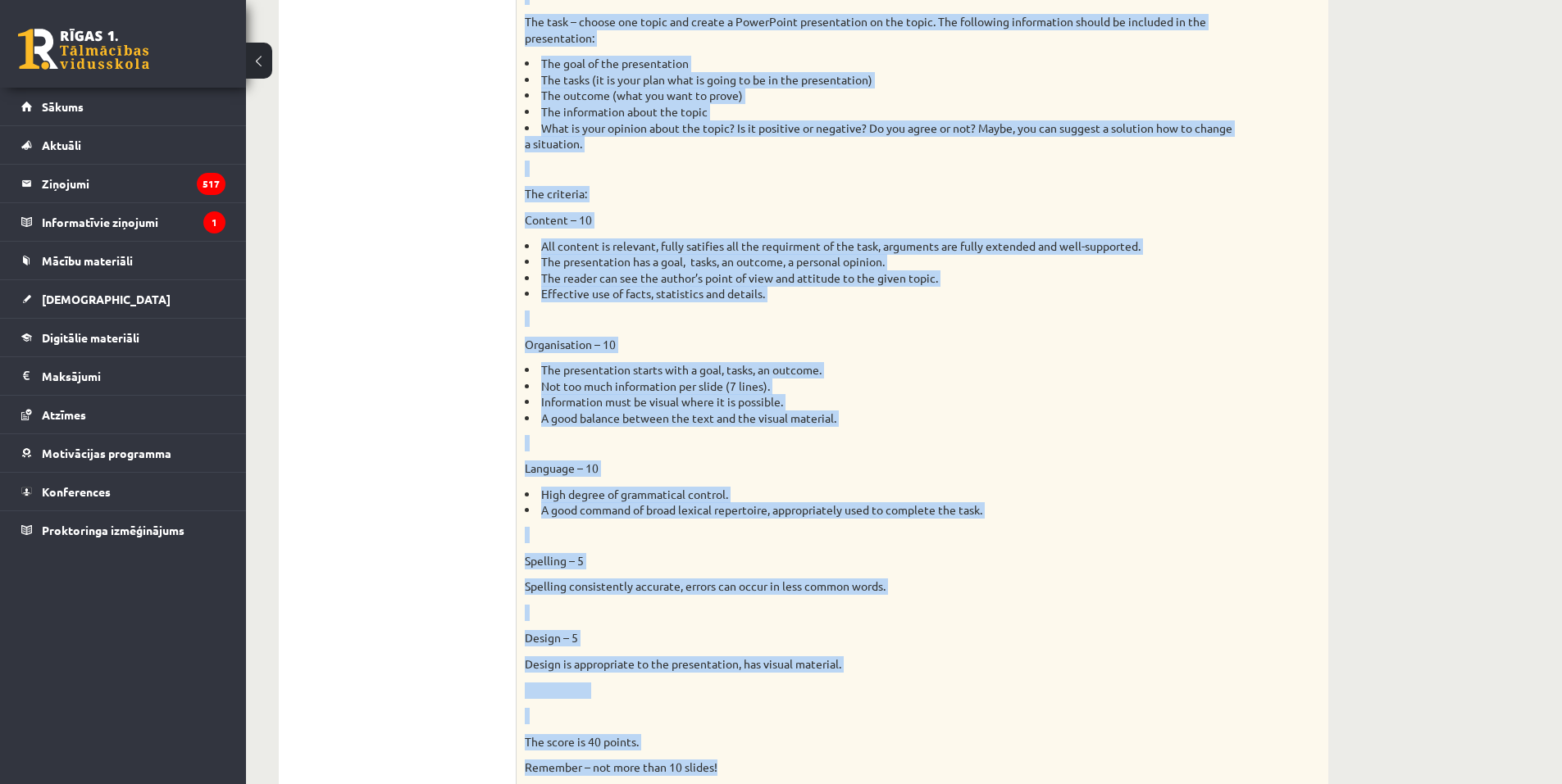
scroll to position [610, 0]
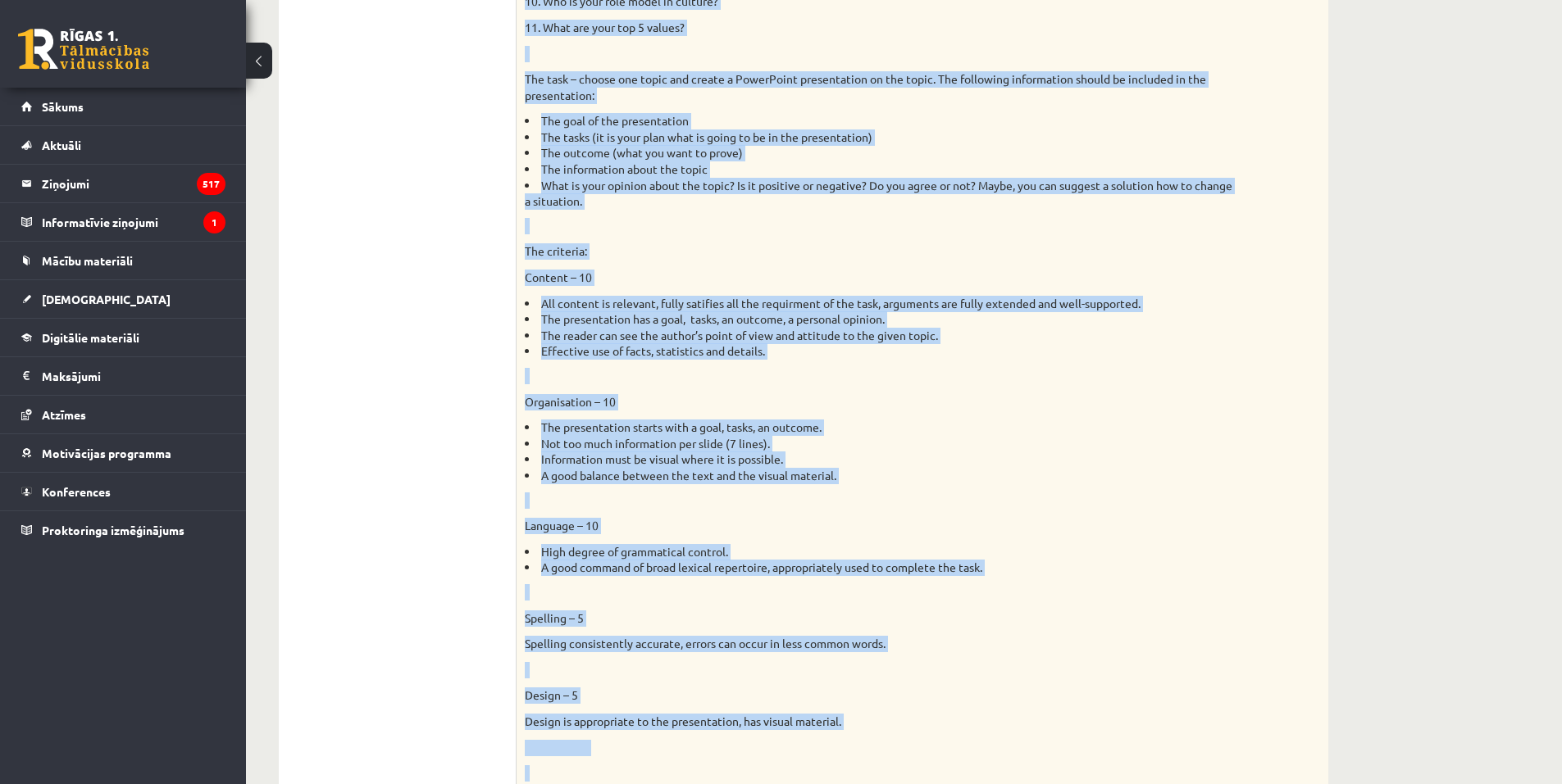
copy div "Loremipsumdo. Sitame: 2. Con adip el seddoei temporinc ut la etdolo magnaaliqu.…"
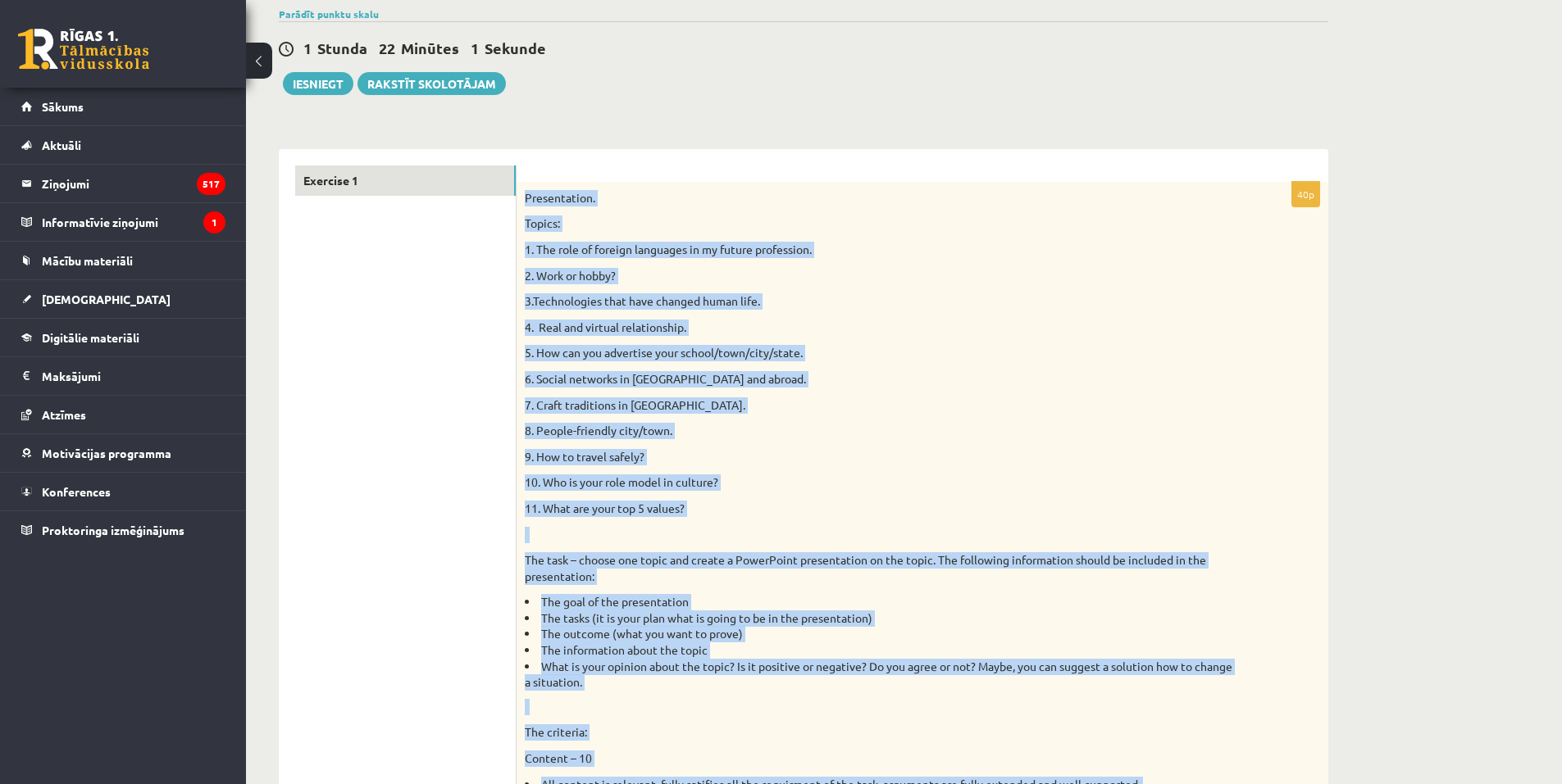
scroll to position [36, 0]
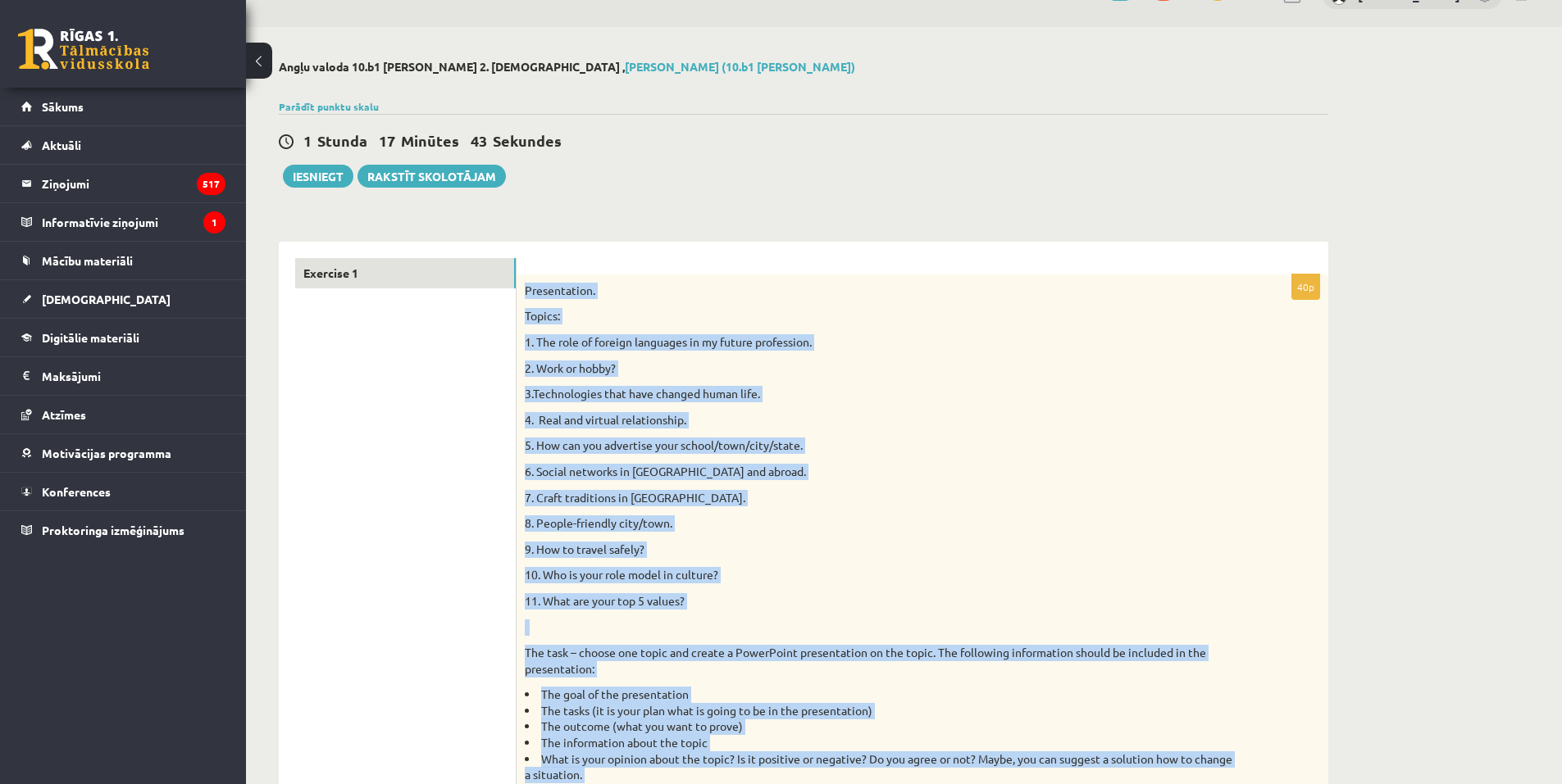
copy div "Presentation. Topics: 1. The role of foreign languages in my future profession.…"
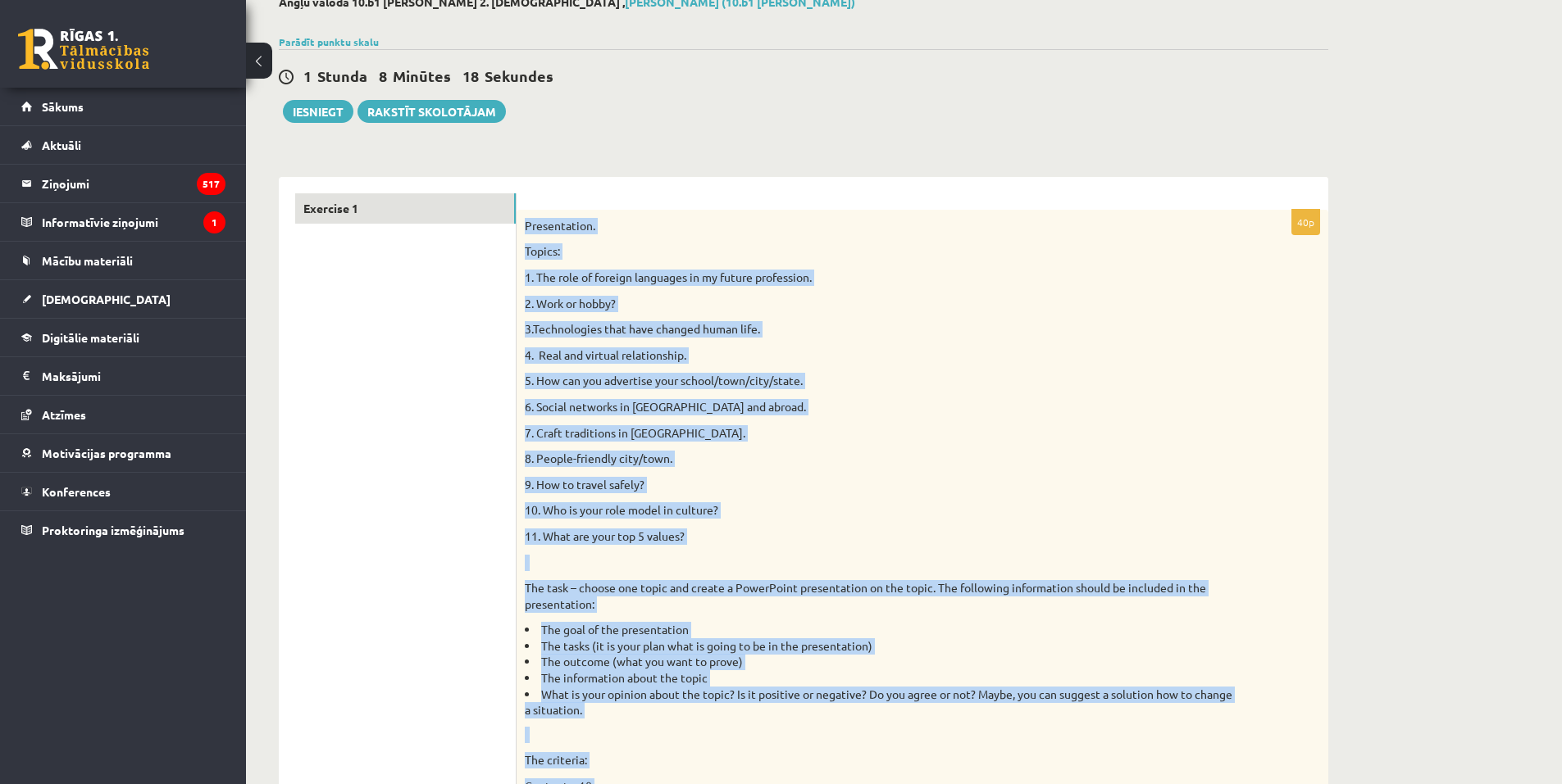
scroll to position [118, 0]
